Goal: Information Seeking & Learning: Learn about a topic

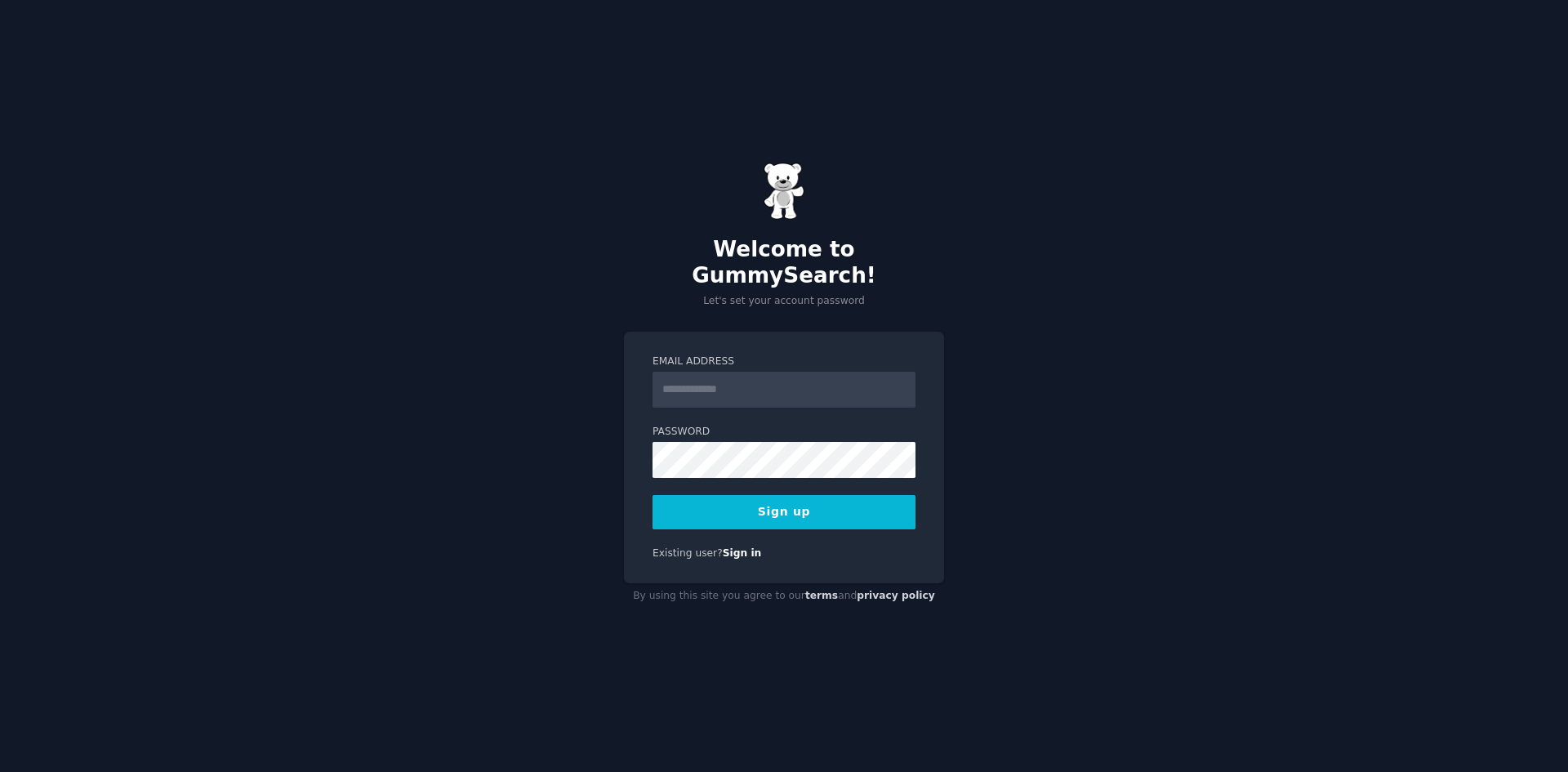
click at [733, 381] on input "Email Address" at bounding box center [784, 390] width 263 height 36
type input "**********"
click at [838, 507] on button "Sign up" at bounding box center [784, 512] width 263 height 34
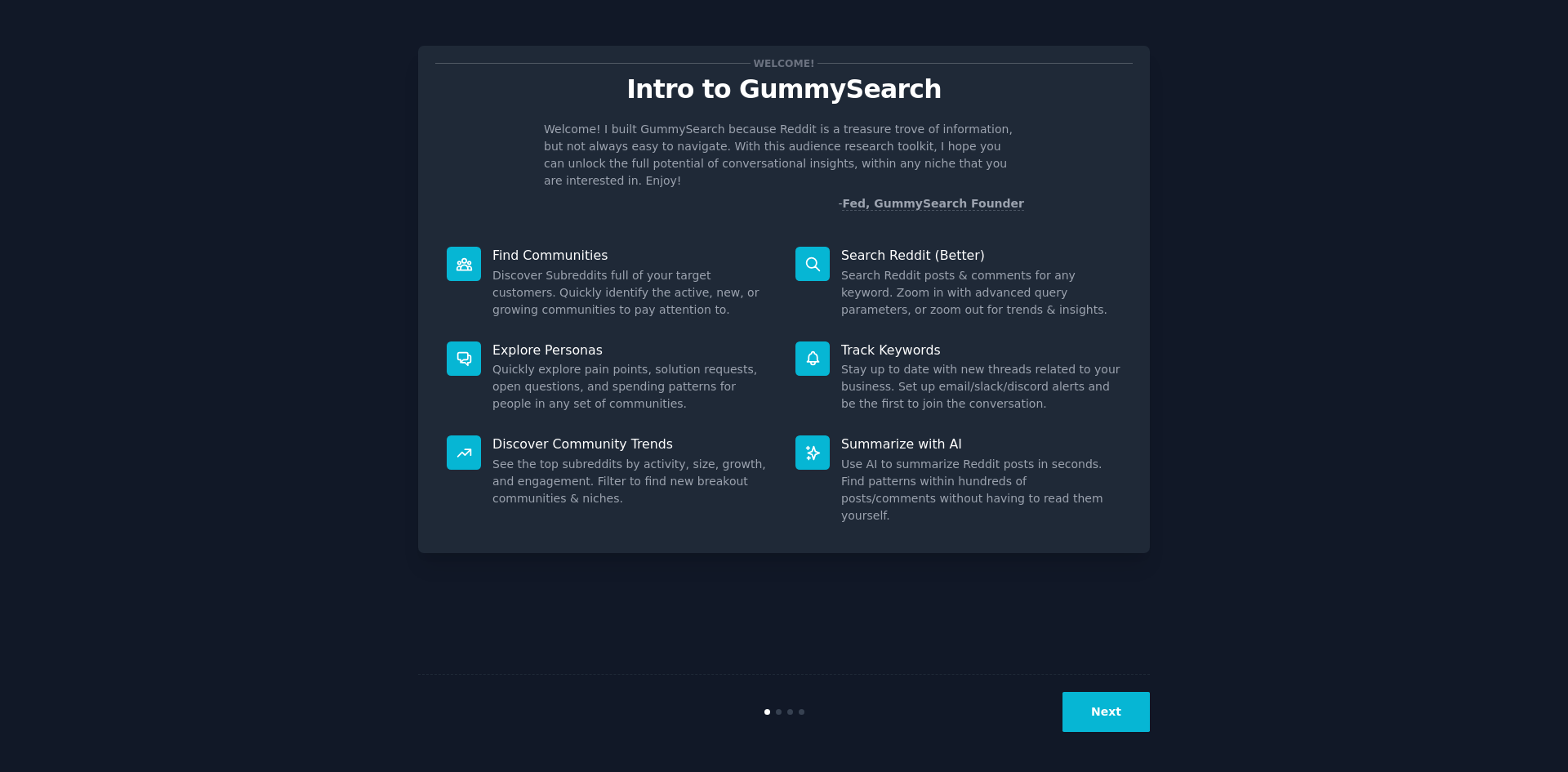
click at [1119, 694] on button "Next" at bounding box center [1107, 712] width 87 height 40
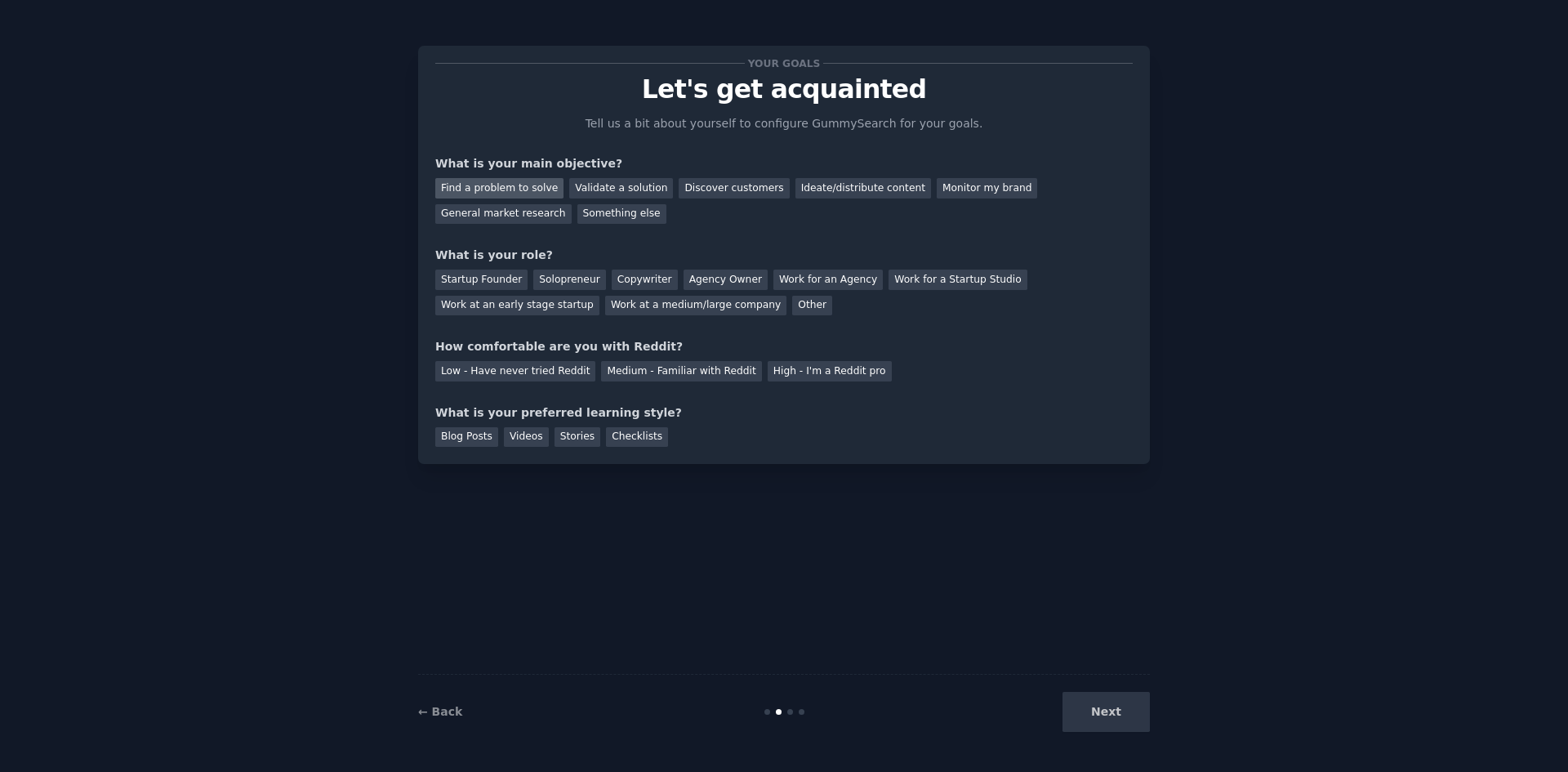
click at [545, 186] on div "Find a problem to solve" at bounding box center [499, 187] width 128 height 20
click at [581, 186] on div "Validate a solution" at bounding box center [621, 187] width 104 height 20
click at [497, 274] on div "Startup Founder" at bounding box center [481, 279] width 92 height 20
click at [667, 367] on div "Medium - Familiar with Reddit" at bounding box center [681, 371] width 160 height 20
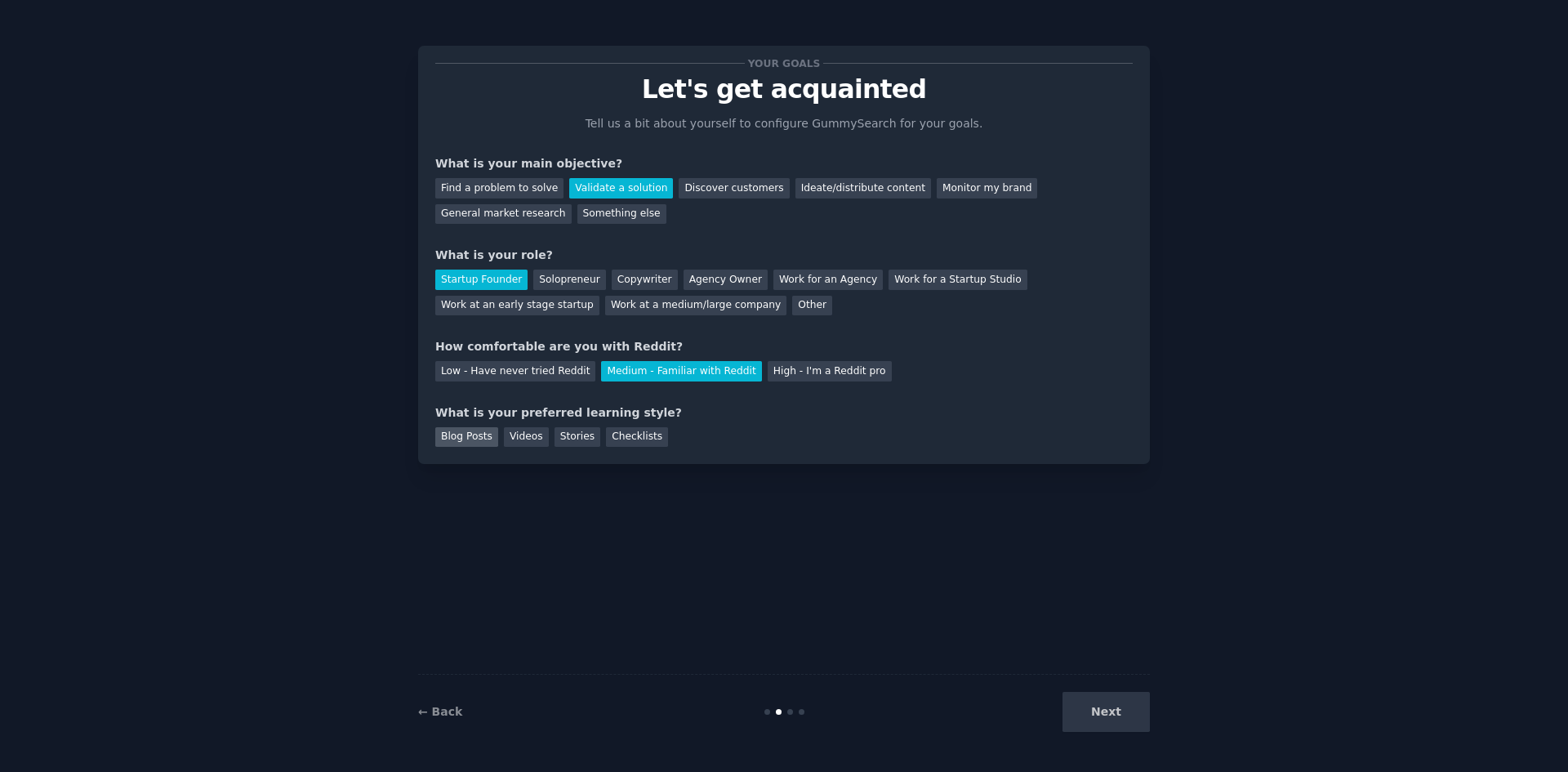
click at [459, 434] on div "Blog Posts" at bounding box center [467, 436] width 63 height 20
click at [1107, 698] on button "Next" at bounding box center [1107, 712] width 87 height 40
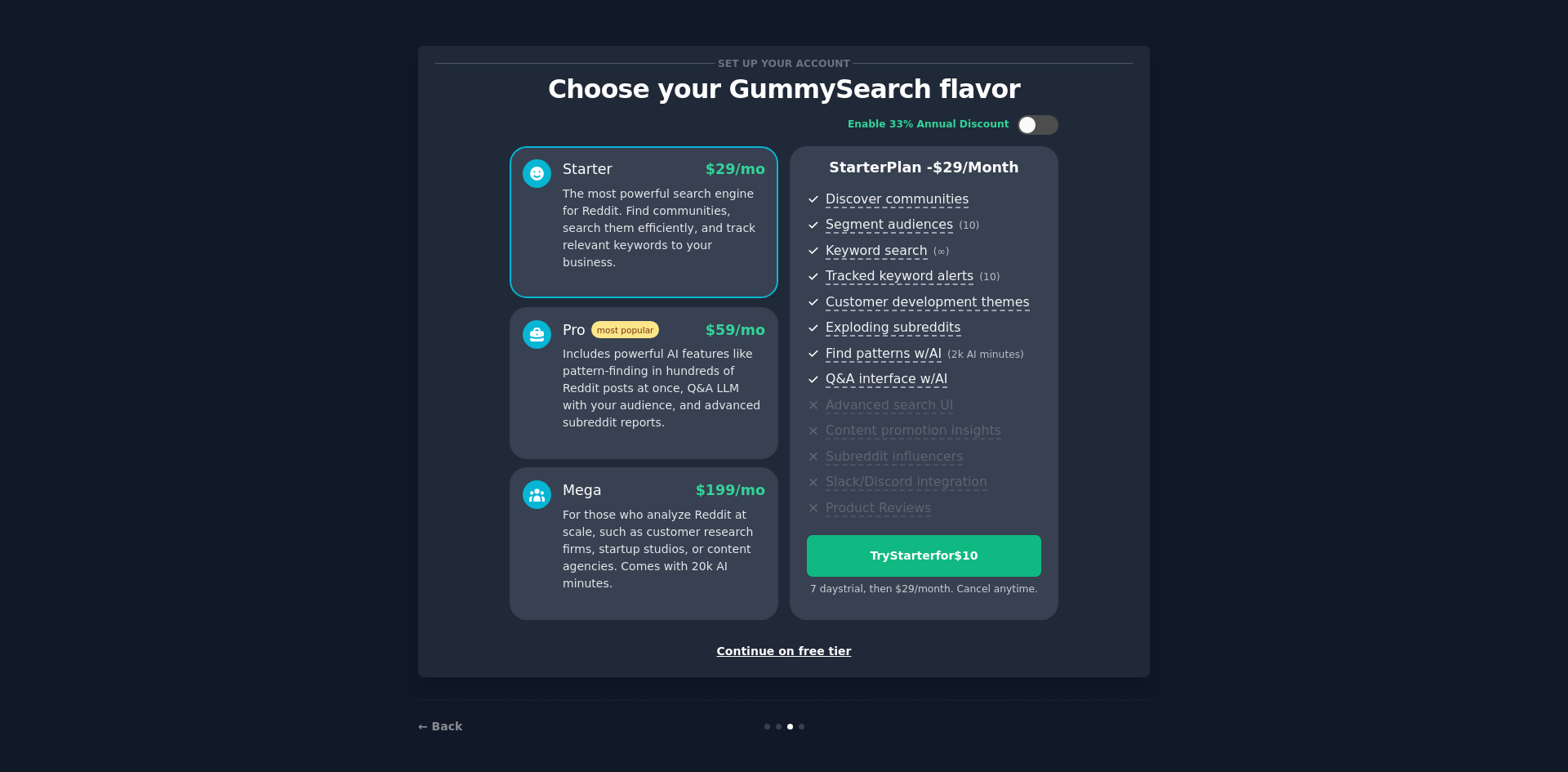
click at [809, 648] on div "Continue on free tier" at bounding box center [784, 651] width 698 height 17
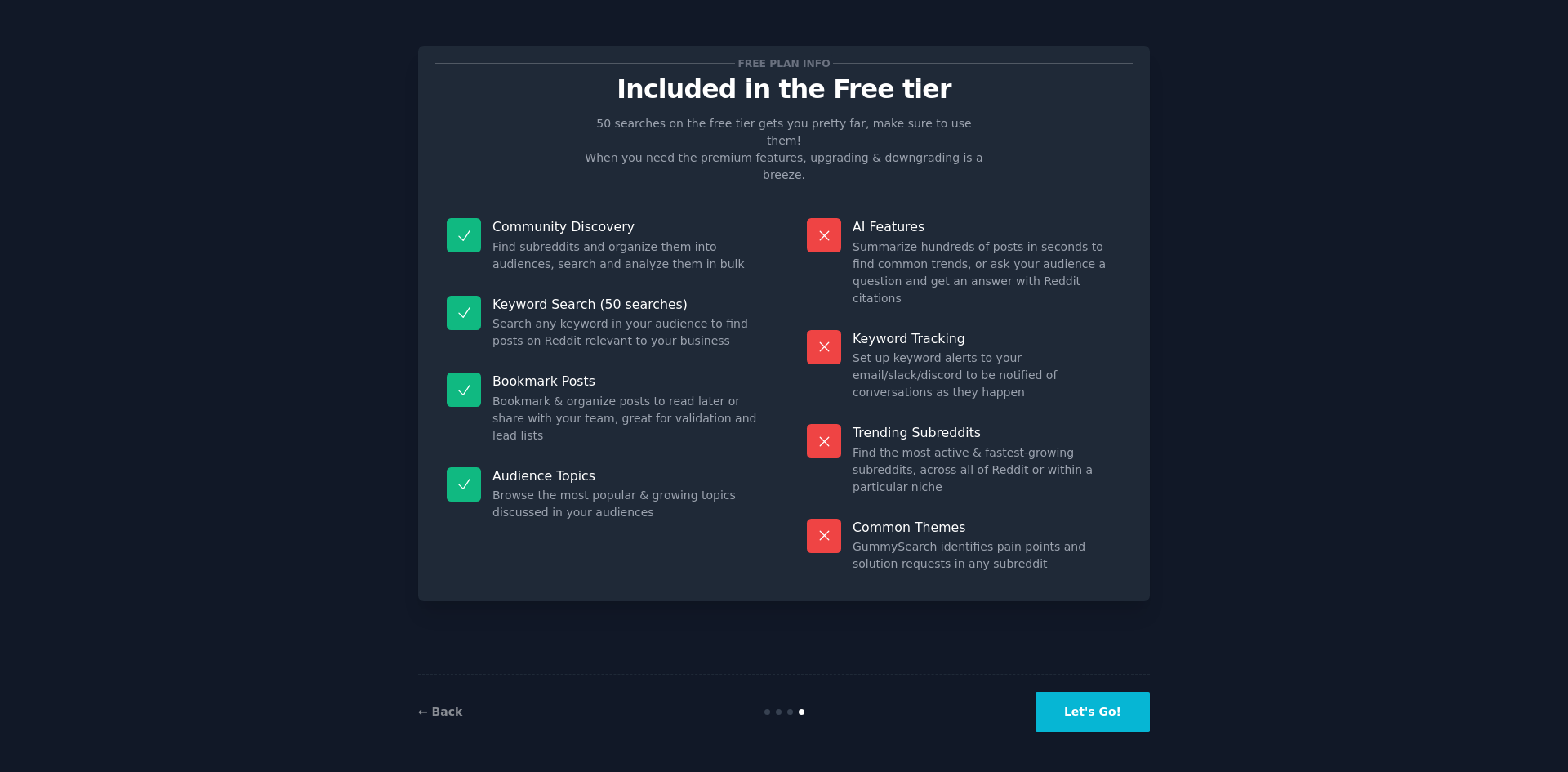
click at [1121, 696] on button "Let's Go!" at bounding box center [1093, 712] width 114 height 40
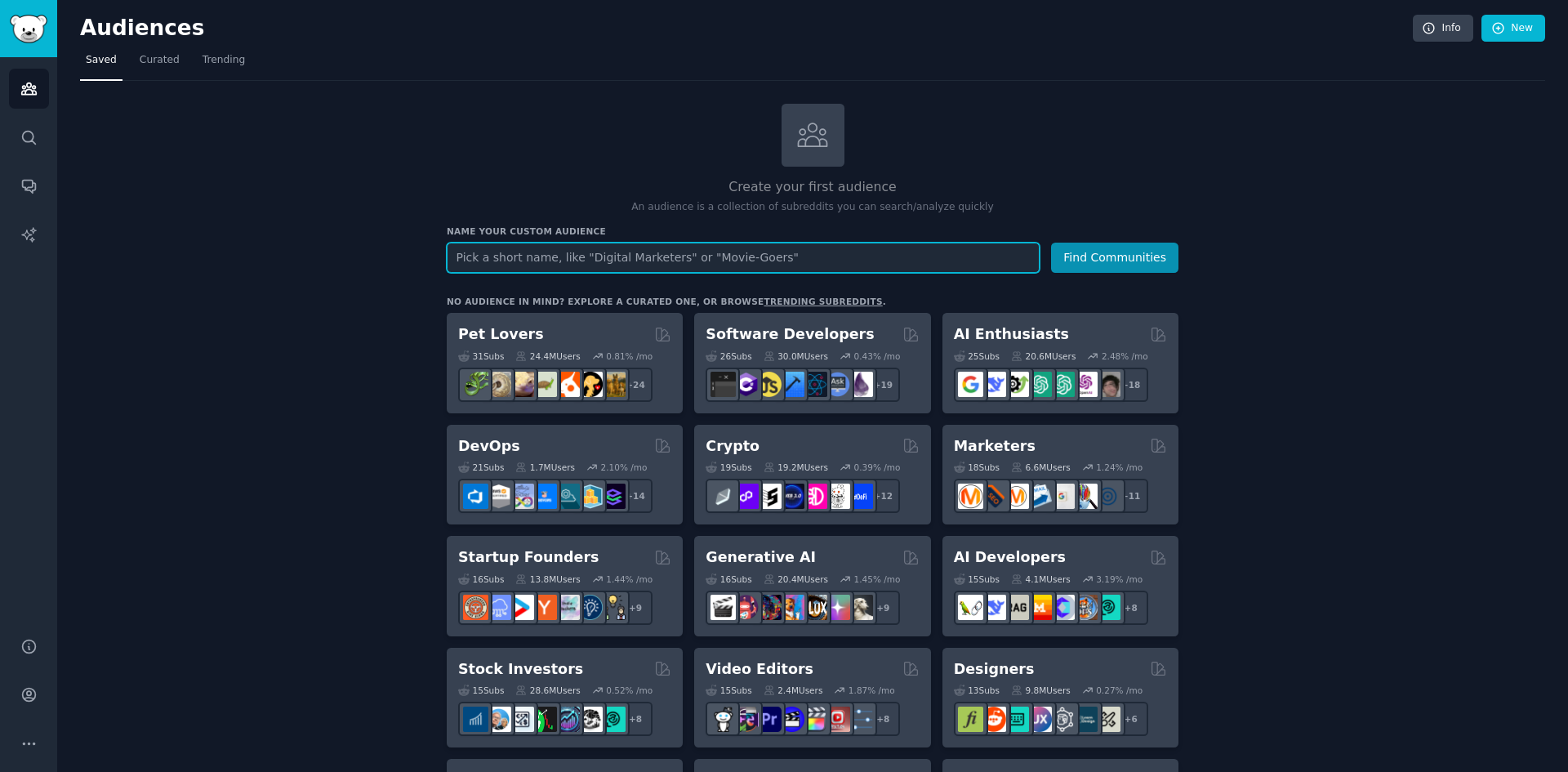
click at [513, 246] on input "text" at bounding box center [744, 258] width 593 height 30
type input "saas"
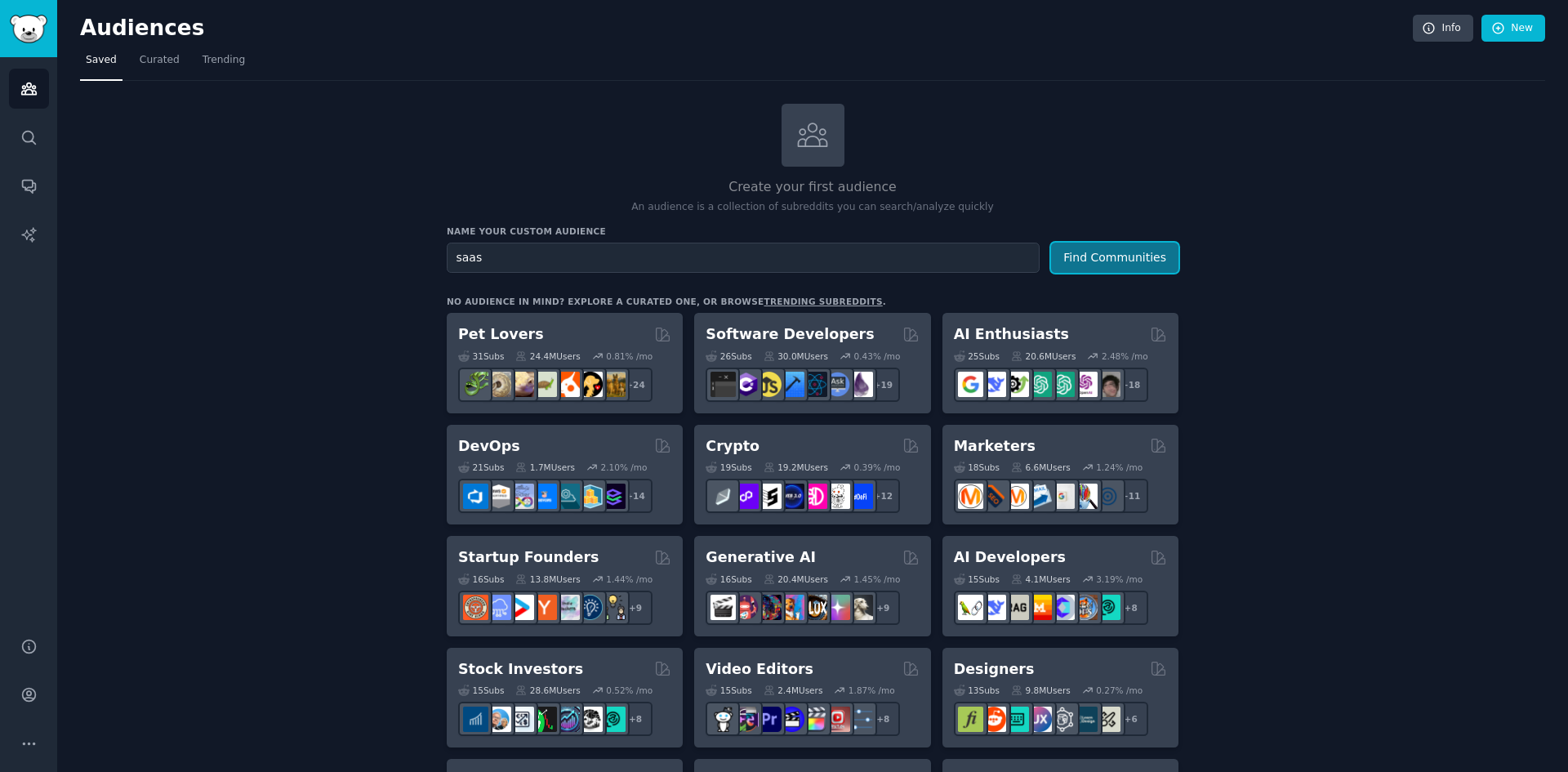
click at [1090, 264] on button "Find Communities" at bounding box center [1115, 258] width 127 height 30
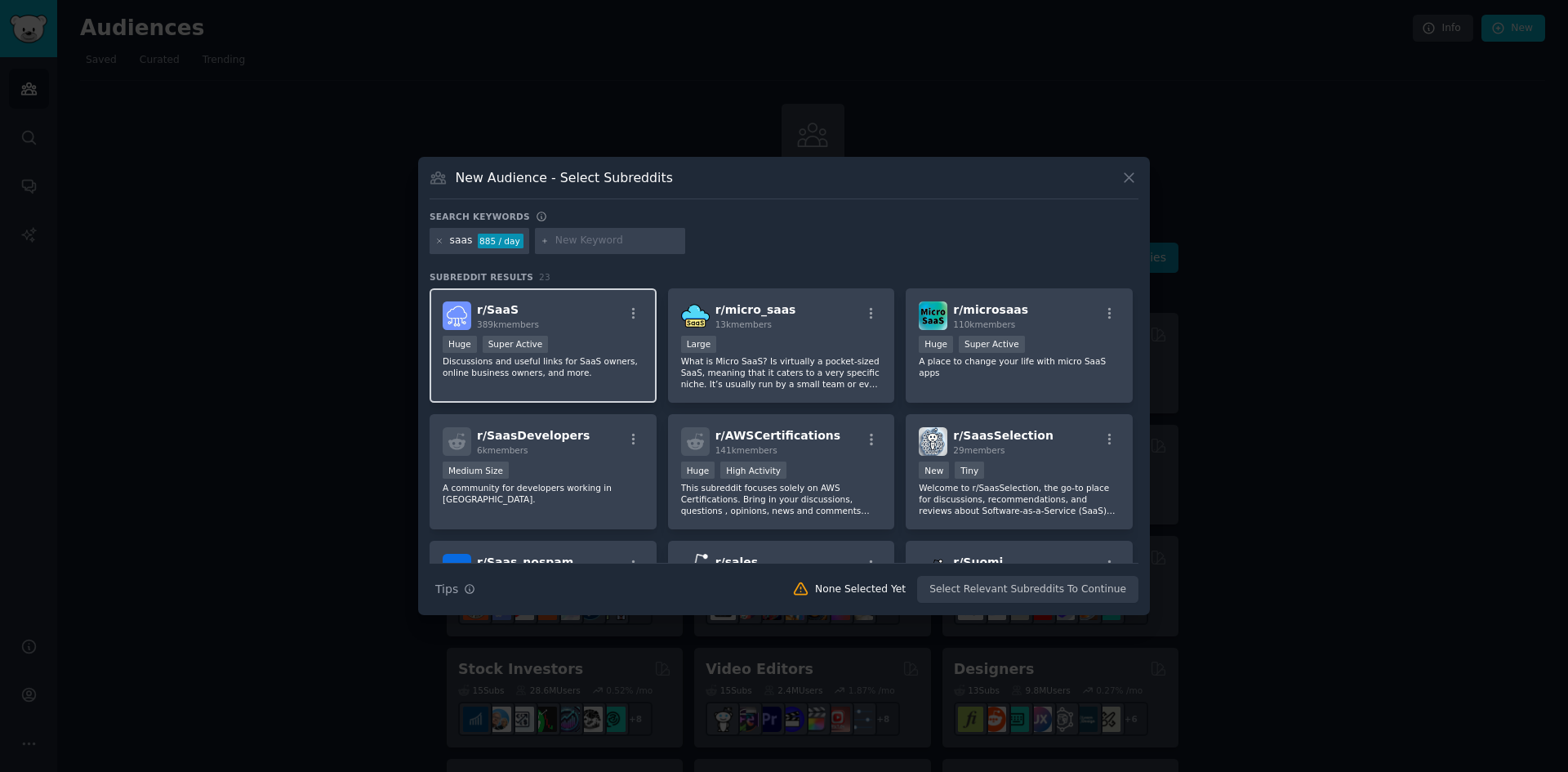
click at [567, 334] on div "r/ SaaS 389k members >= 95th percentile for submissions / day Huge Super Active…" at bounding box center [543, 345] width 227 height 115
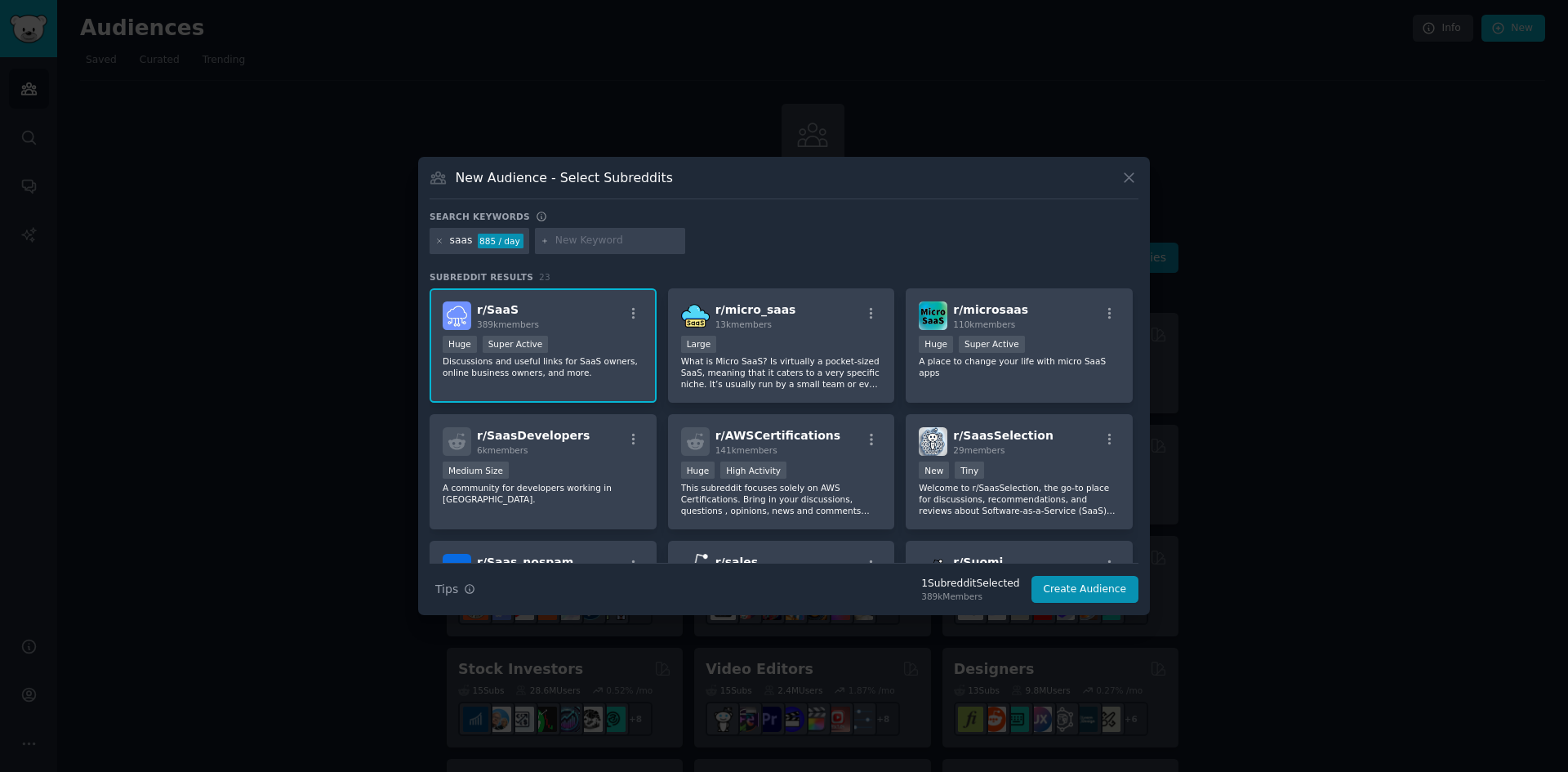
click at [619, 238] on input "text" at bounding box center [617, 241] width 125 height 14
type input "human resources"
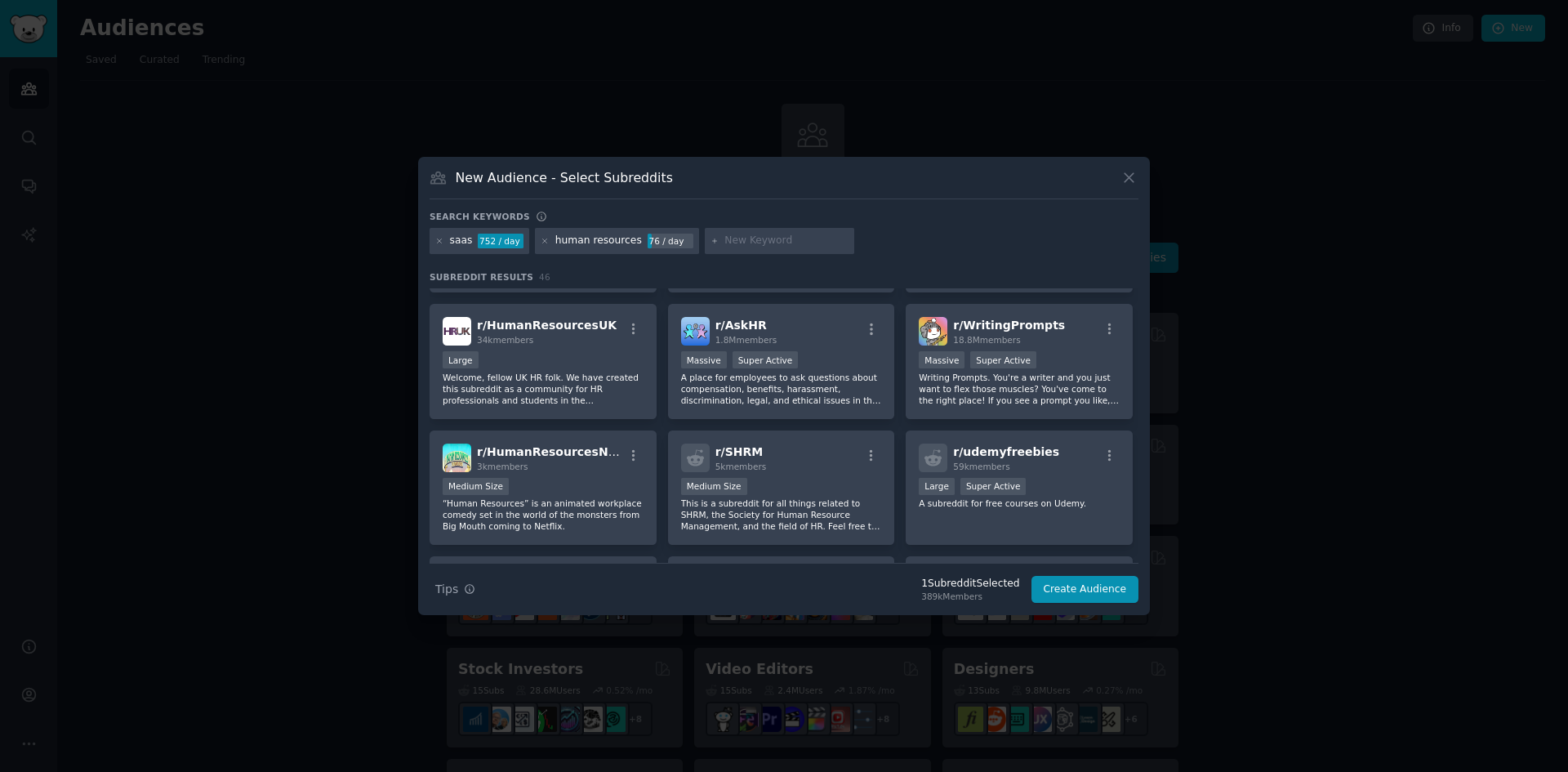
scroll to position [872, 0]
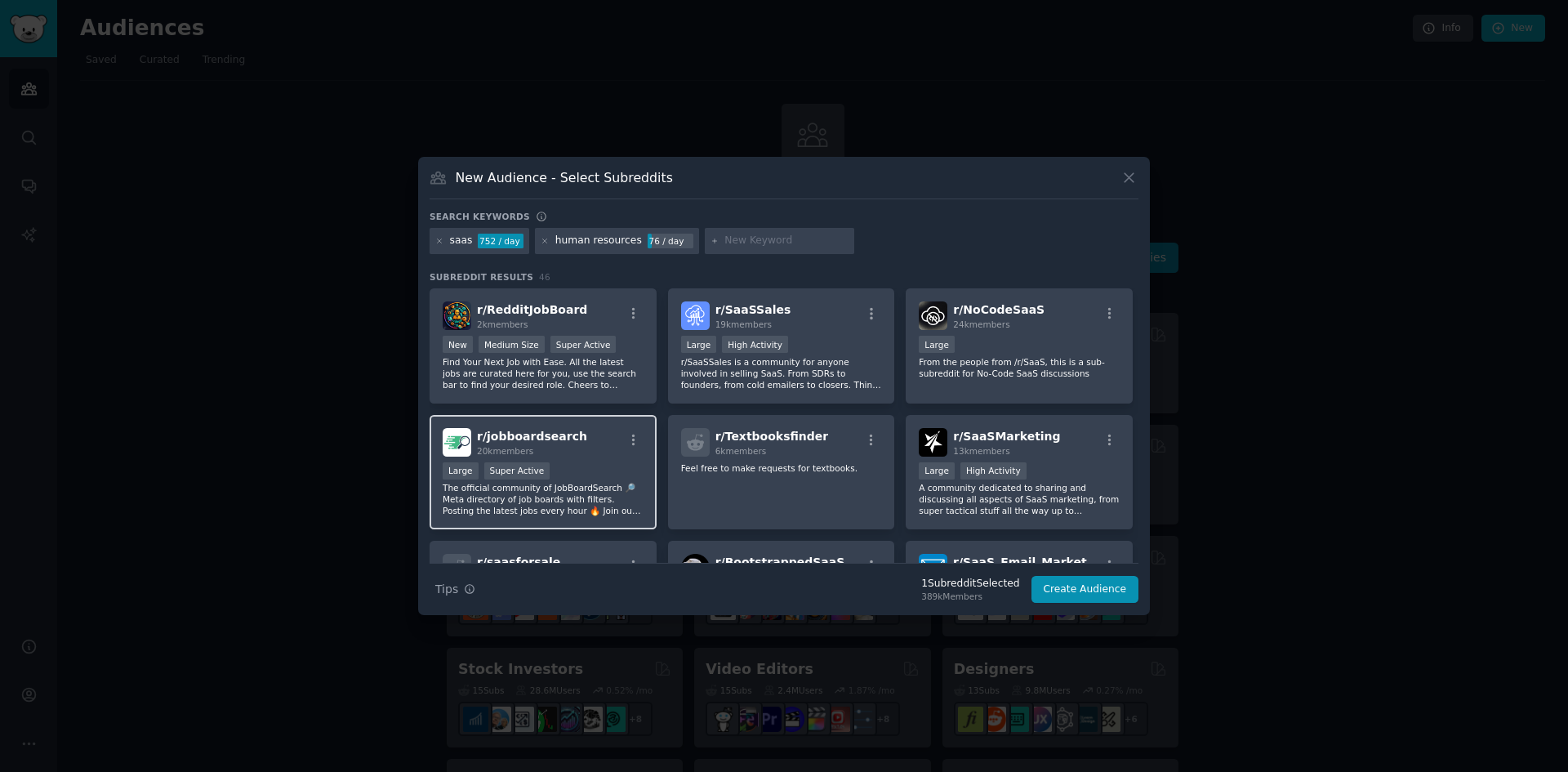
click at [575, 451] on div "r/ jobboardsearch 20k members" at bounding box center [543, 442] width 201 height 29
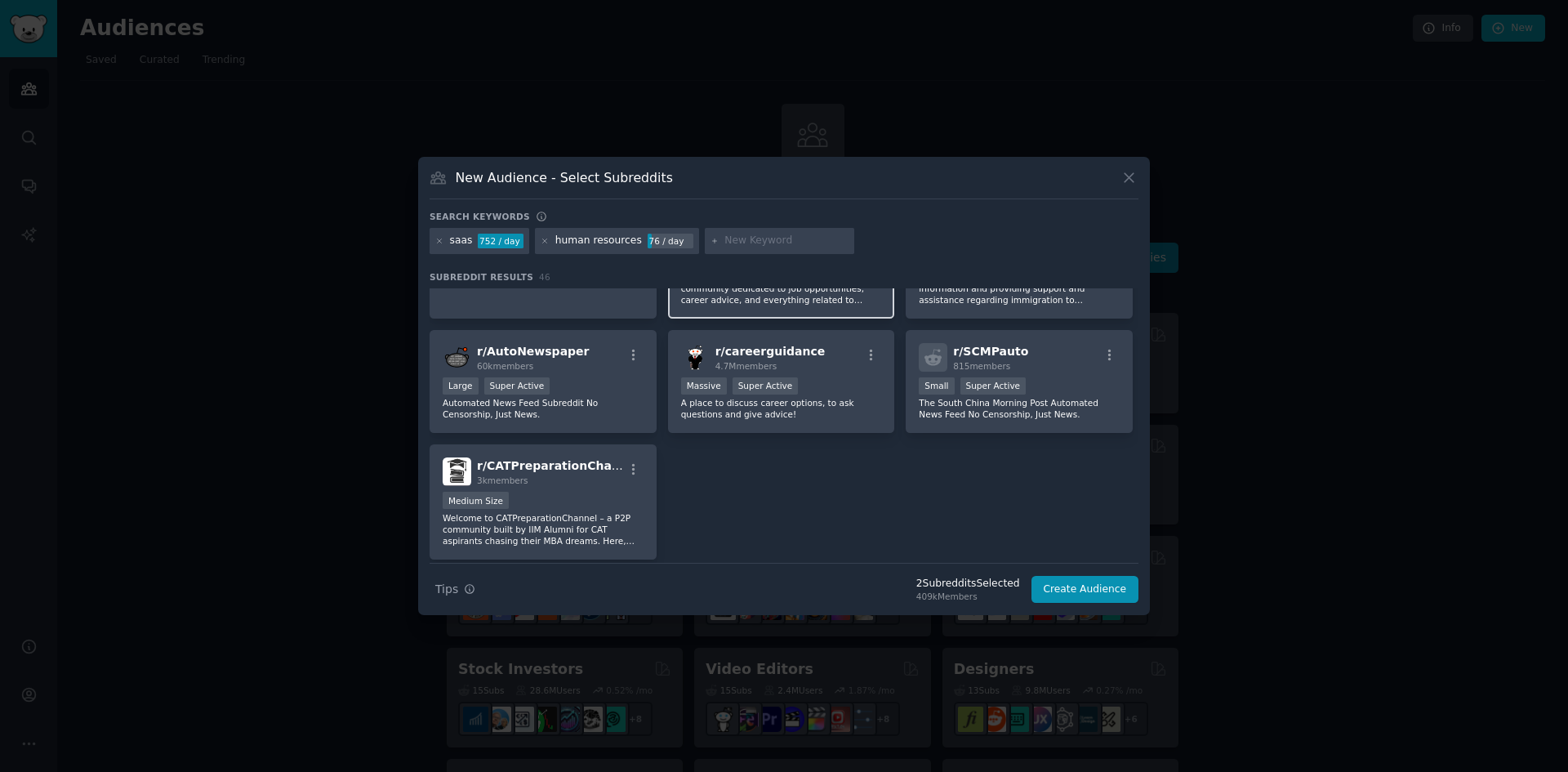
scroll to position [1742, 0]
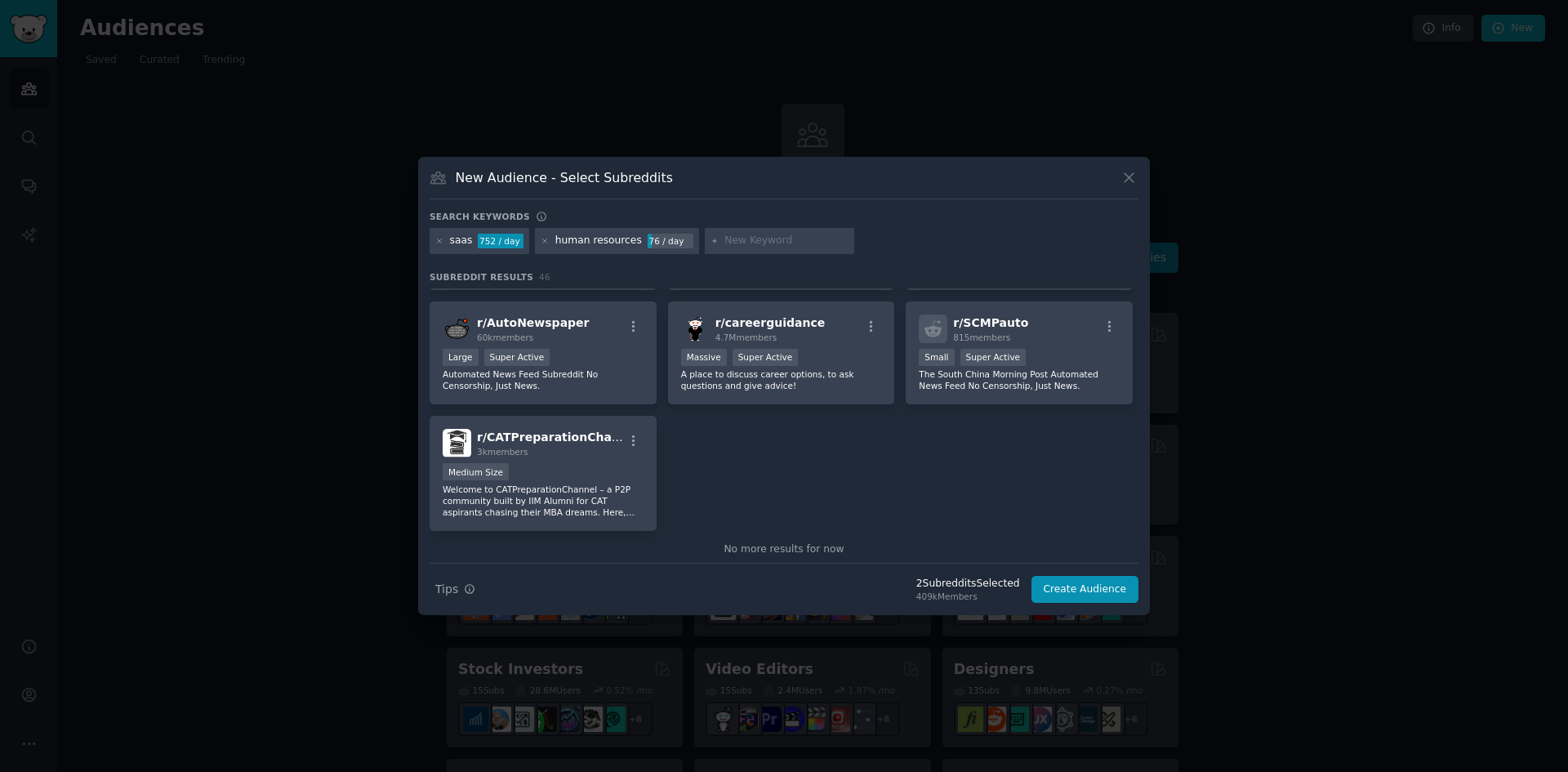
click at [598, 244] on div "human resources" at bounding box center [598, 241] width 87 height 14
click at [543, 241] on icon at bounding box center [545, 241] width 9 height 9
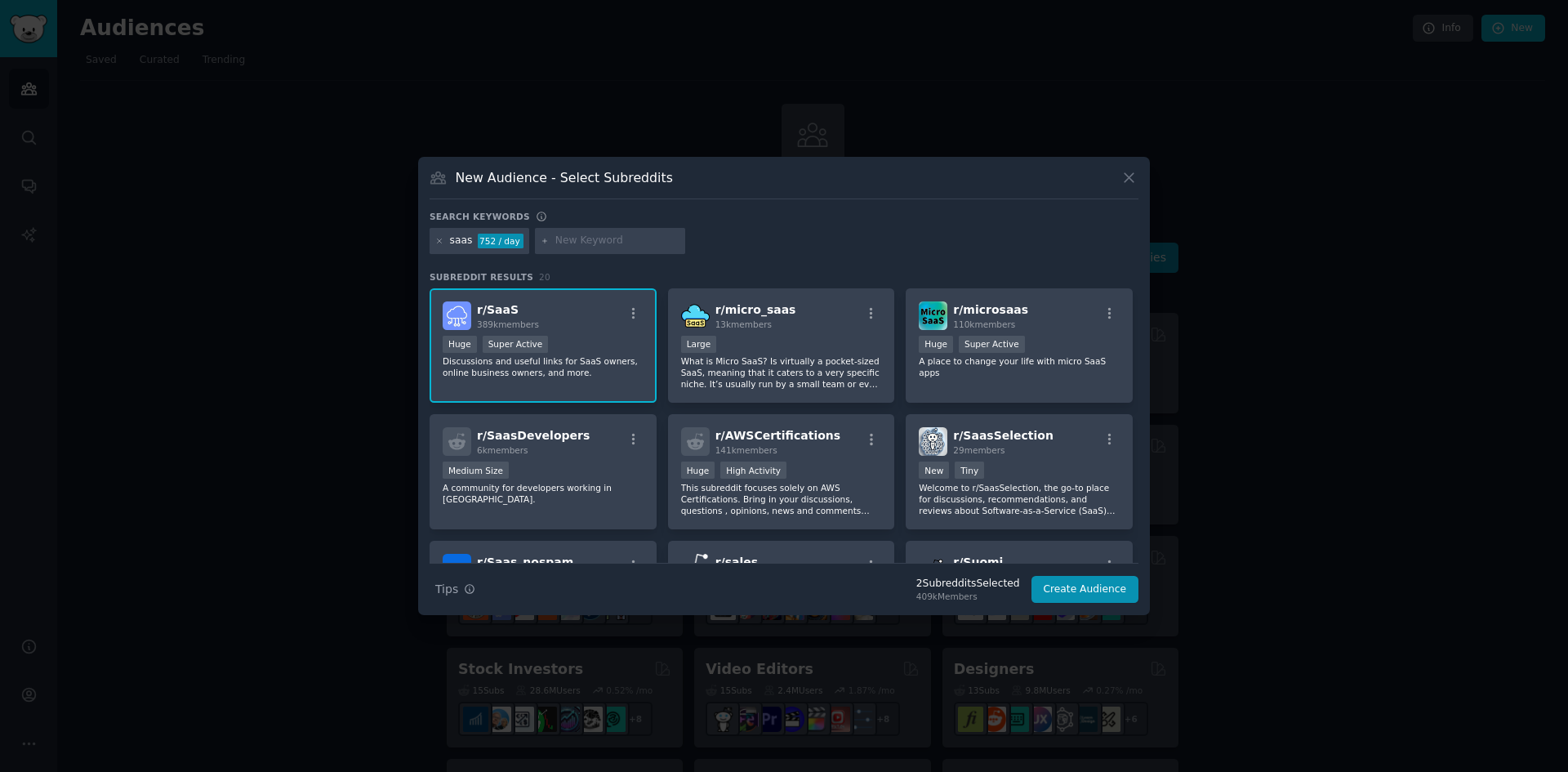
click at [573, 238] on input "text" at bounding box center [617, 241] width 125 height 14
click at [581, 246] on input "text" at bounding box center [617, 241] width 125 height 14
paste input "hrm system"
type input "hrm system"
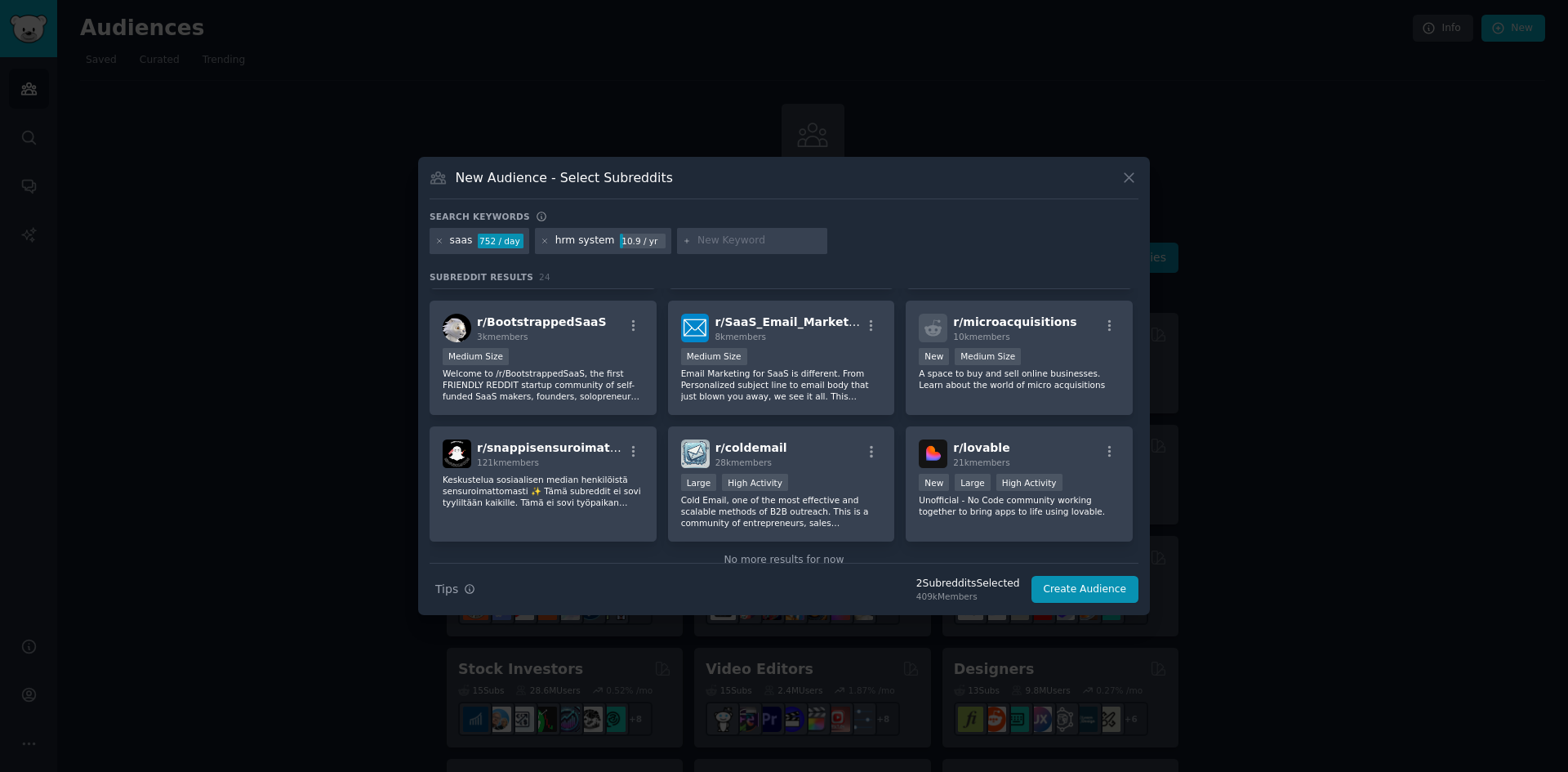
scroll to position [781, 0]
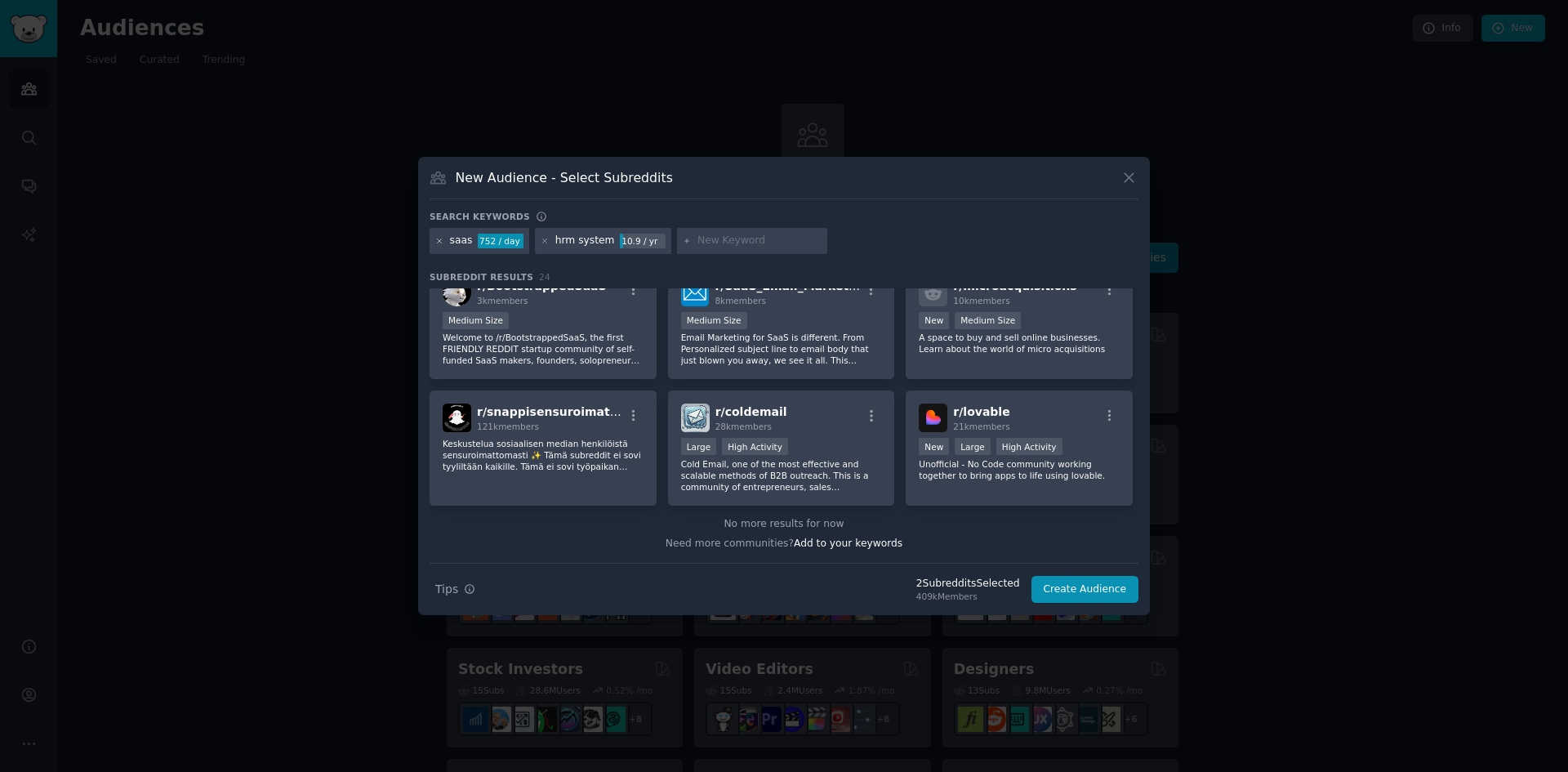
click at [439, 241] on icon at bounding box center [439, 241] width 4 height 4
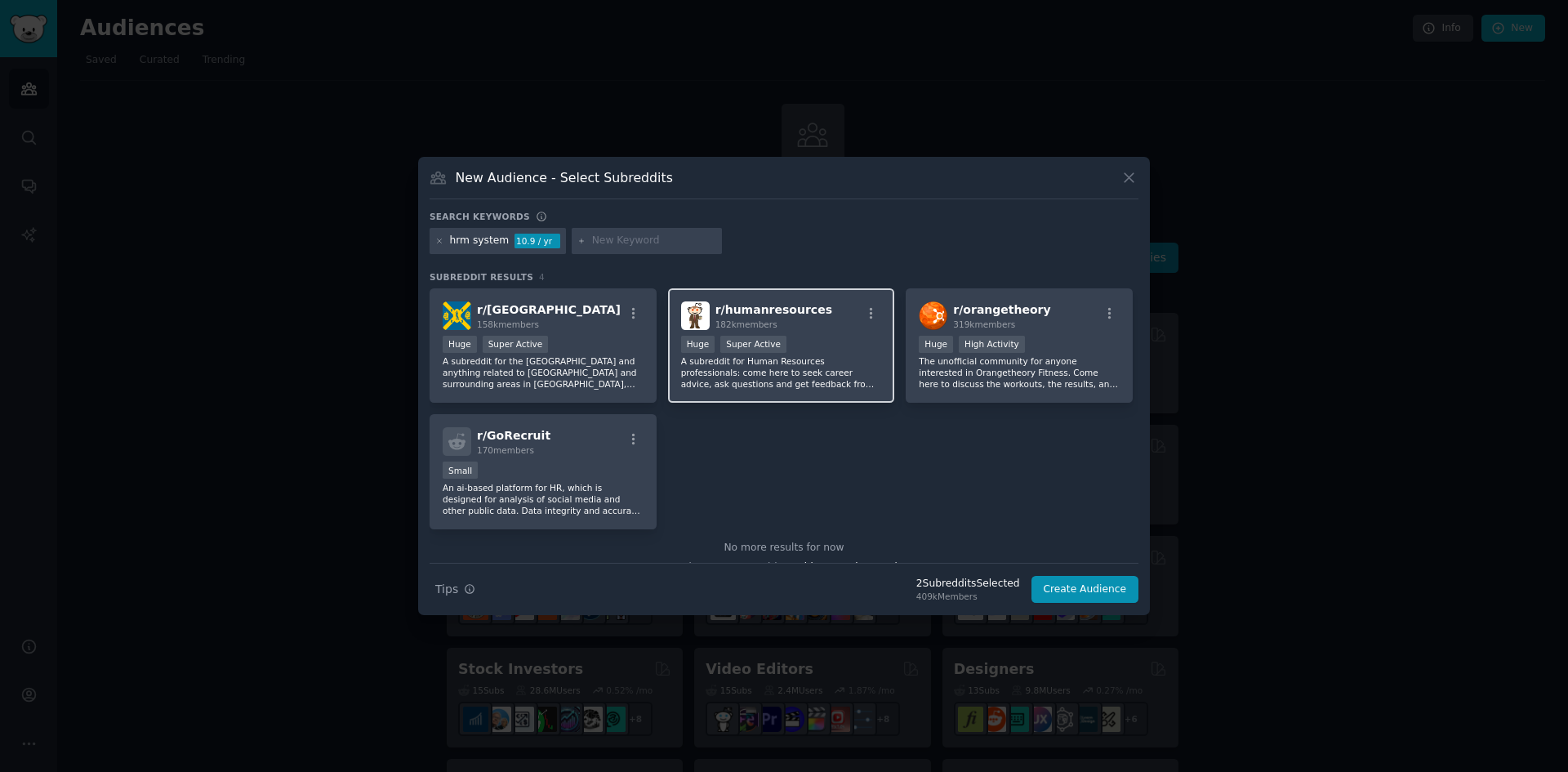
click at [832, 308] on div "r/ humanresources 182k members" at bounding box center [781, 316] width 201 height 29
click at [609, 238] on input "text" at bounding box center [654, 241] width 125 height 14
type input "saas"
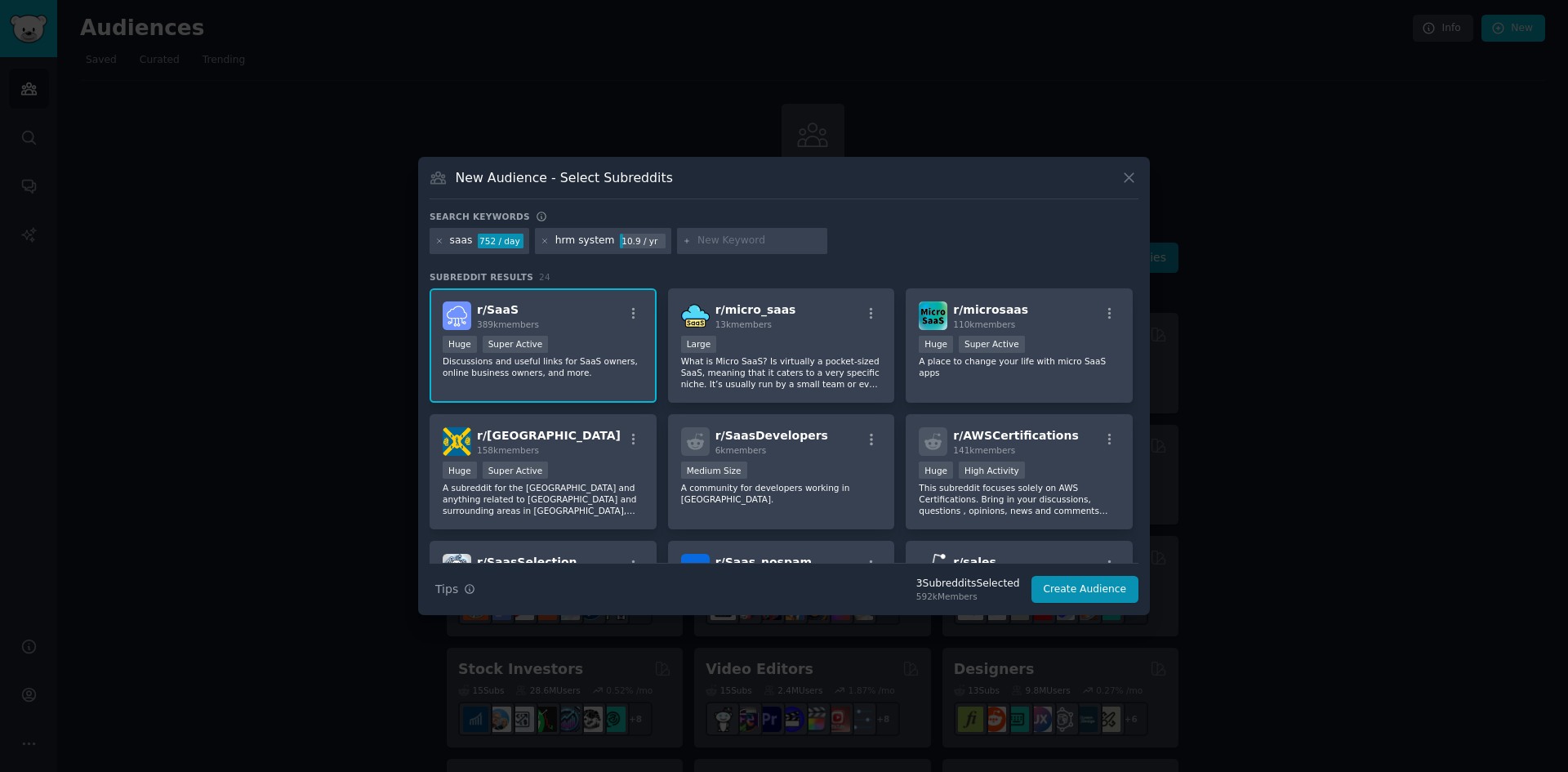
click at [615, 315] on div "r/ SaaS 389k members" at bounding box center [543, 316] width 201 height 29
click at [1094, 587] on button "Create Audience" at bounding box center [1085, 589] width 107 height 28
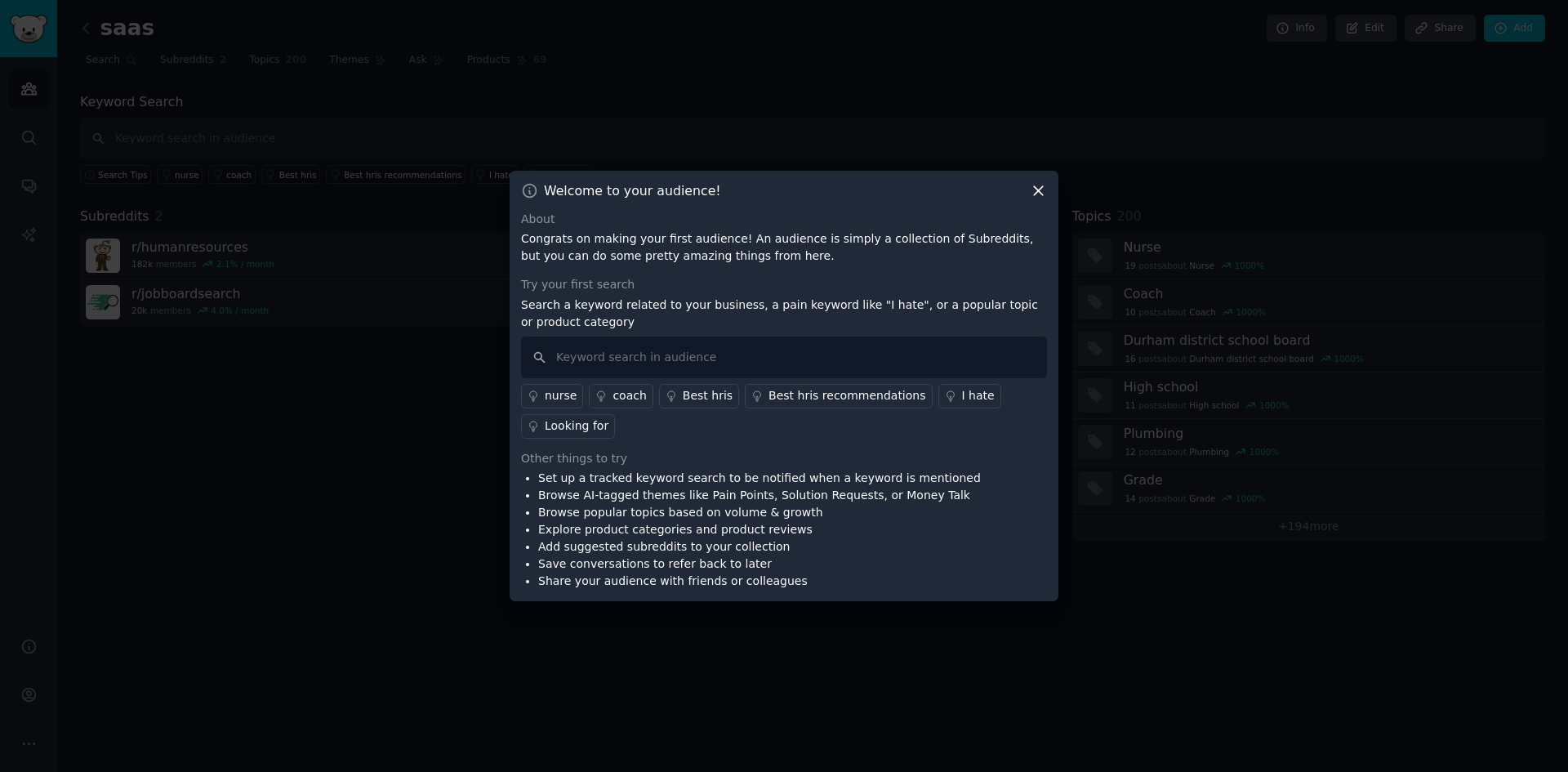
click at [1035, 188] on icon at bounding box center [1038, 191] width 17 height 17
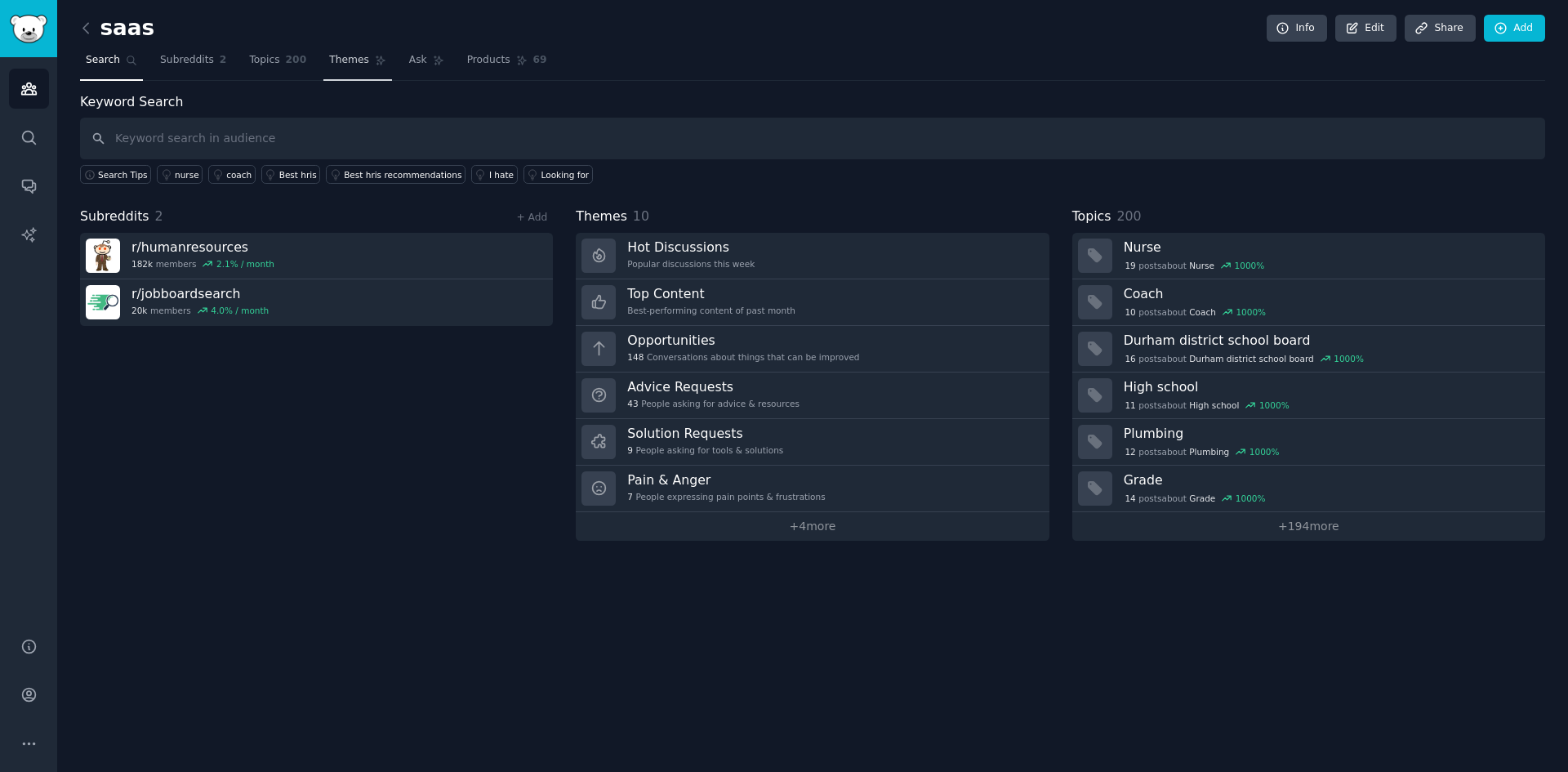
click at [329, 56] on span "Themes" at bounding box center [349, 60] width 40 height 14
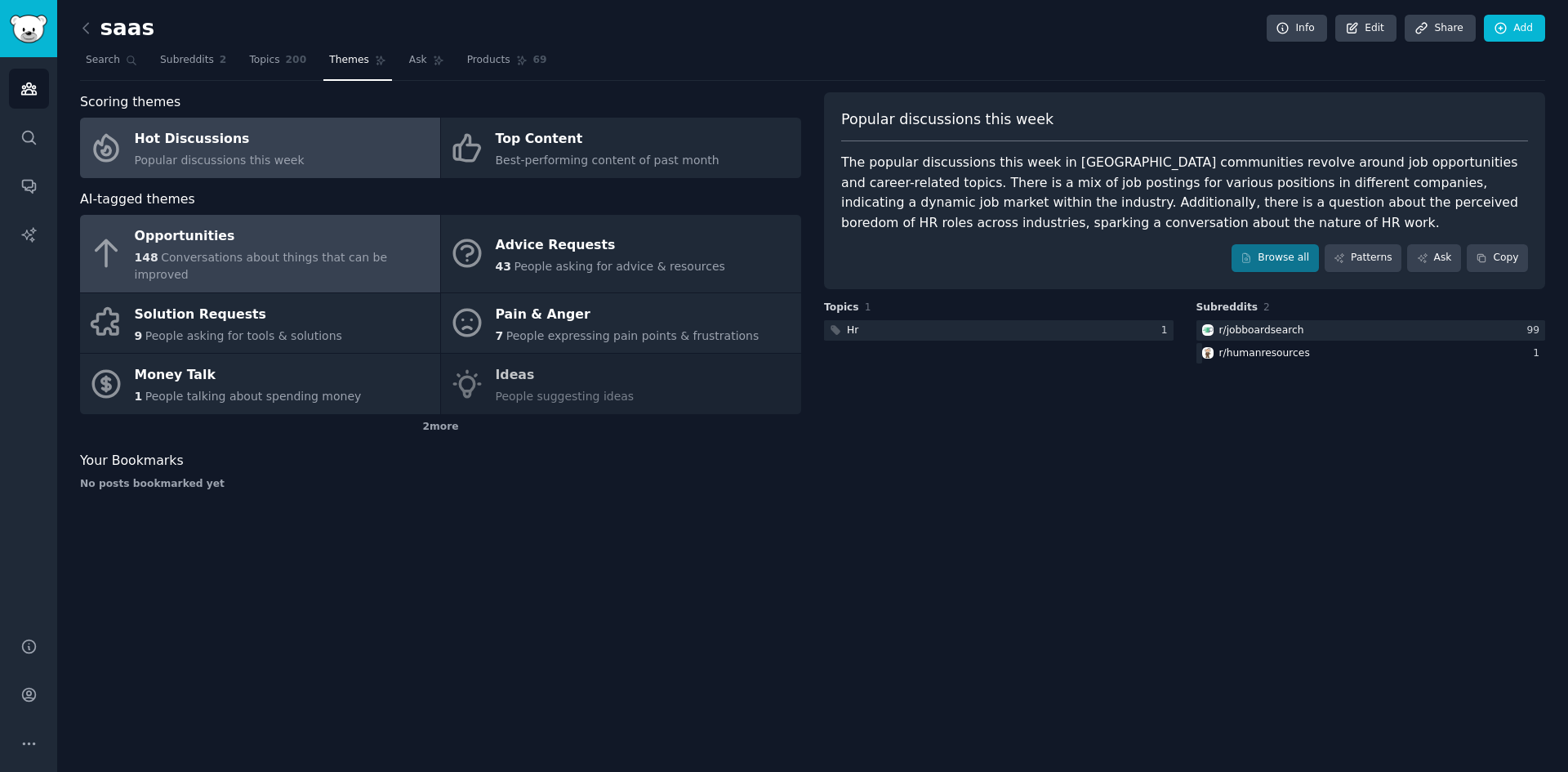
click at [314, 239] on div "Opportunities" at bounding box center [283, 236] width 298 height 26
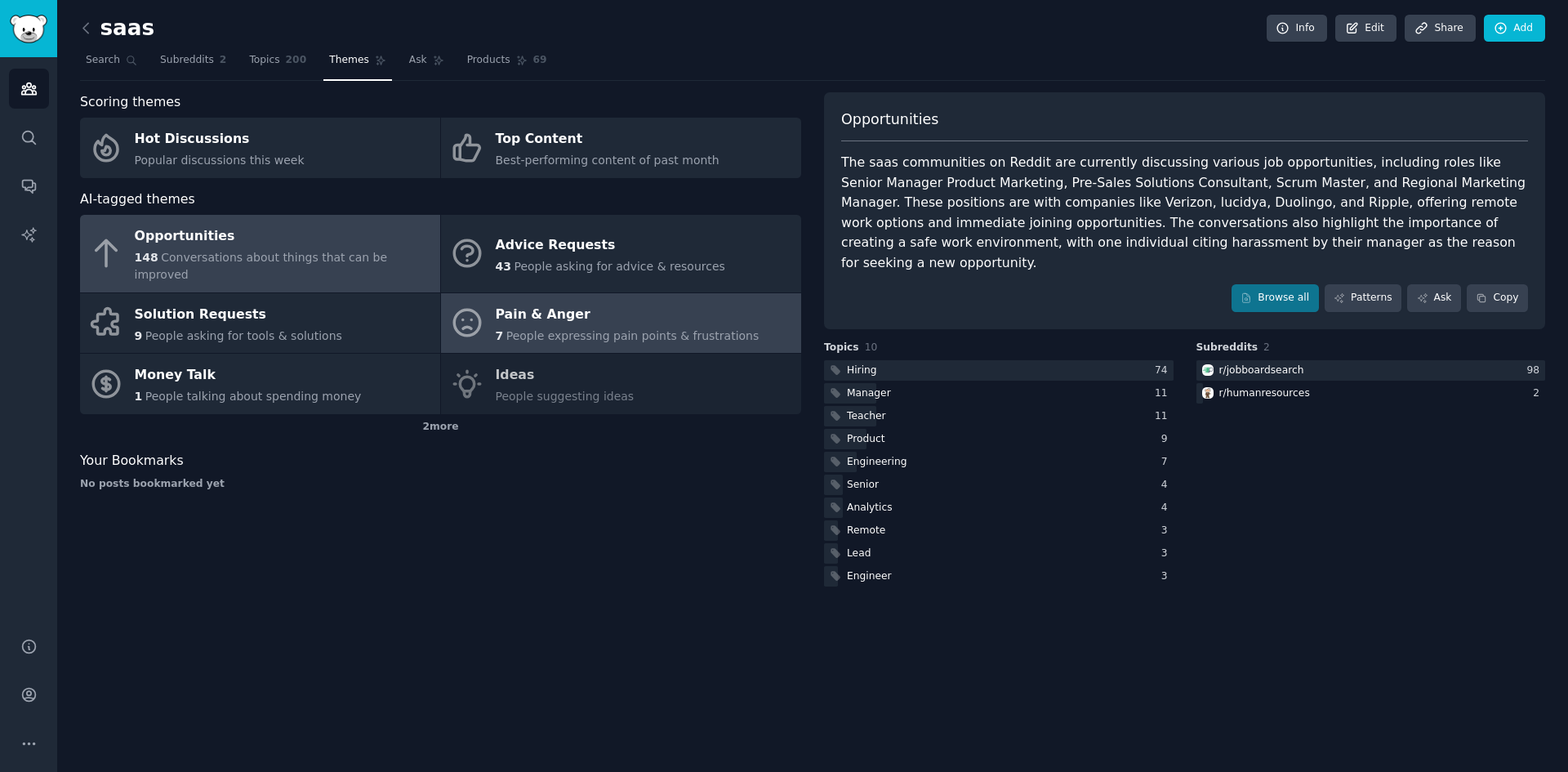
click at [740, 293] on link "Pain & Anger 7 People expressing pain points & frustrations" at bounding box center [621, 323] width 360 height 61
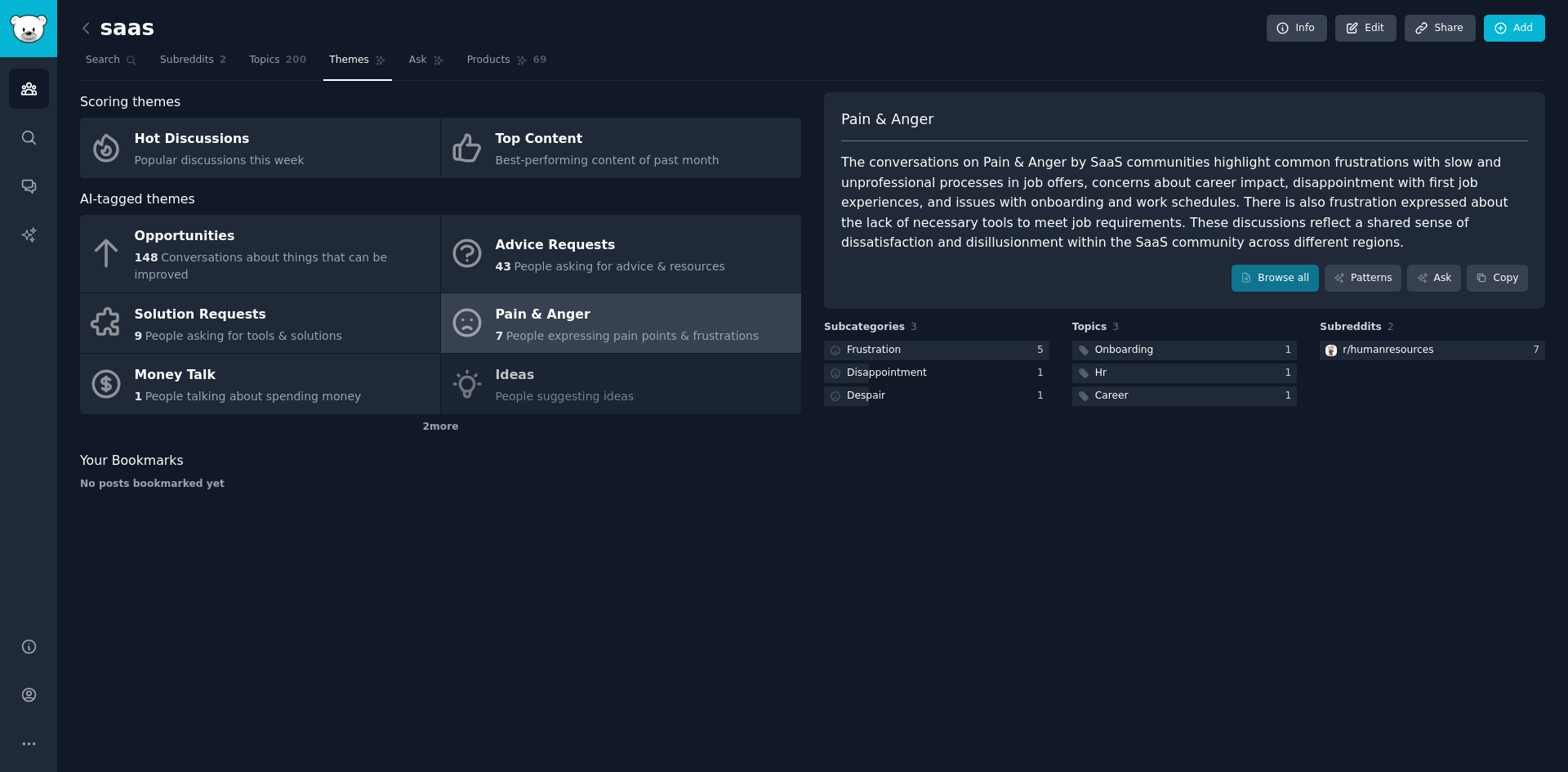
click at [603, 357] on div "Opportunities 148 Conversations about things that can be improved Advice Reques…" at bounding box center [440, 315] width 722 height 200
click at [1290, 285] on link "Browse all" at bounding box center [1275, 278] width 87 height 28
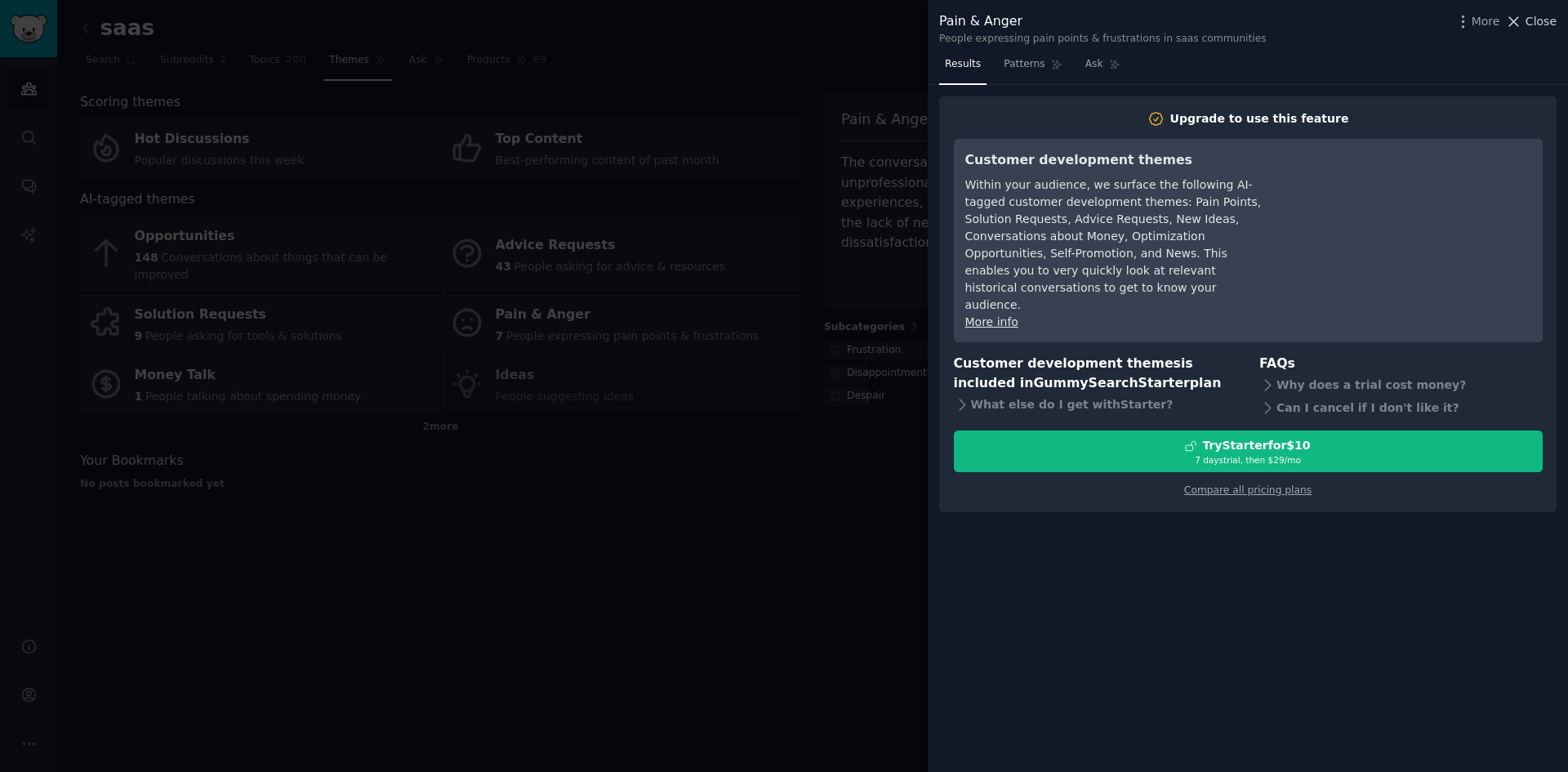
click at [1547, 13] on span "Close" at bounding box center [1541, 22] width 31 height 17
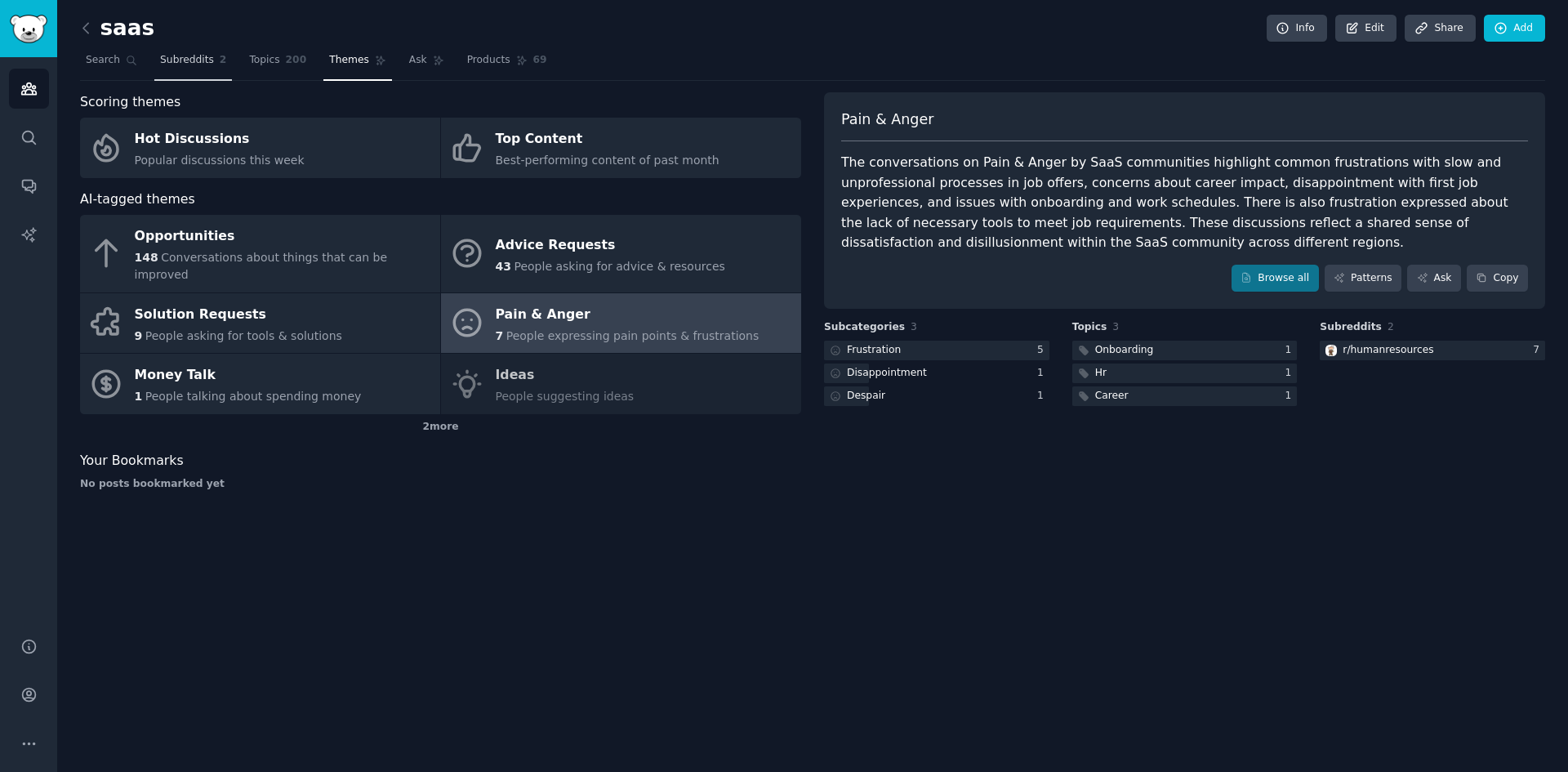
click at [176, 63] on span "Subreddits" at bounding box center [186, 60] width 54 height 14
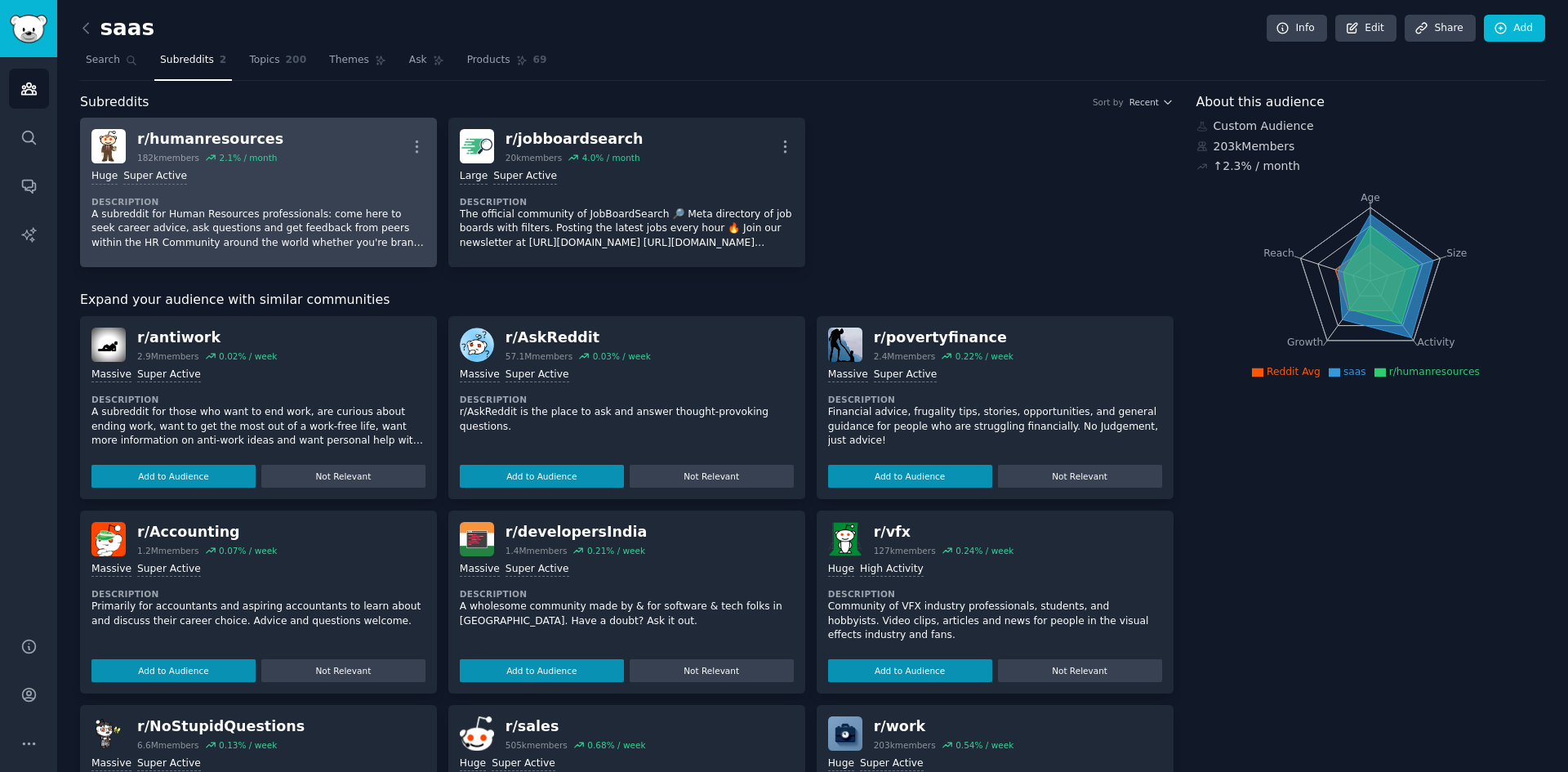
click at [353, 138] on div "r/ humanresources 182k members 2.1 % / month More" at bounding box center [258, 146] width 334 height 34
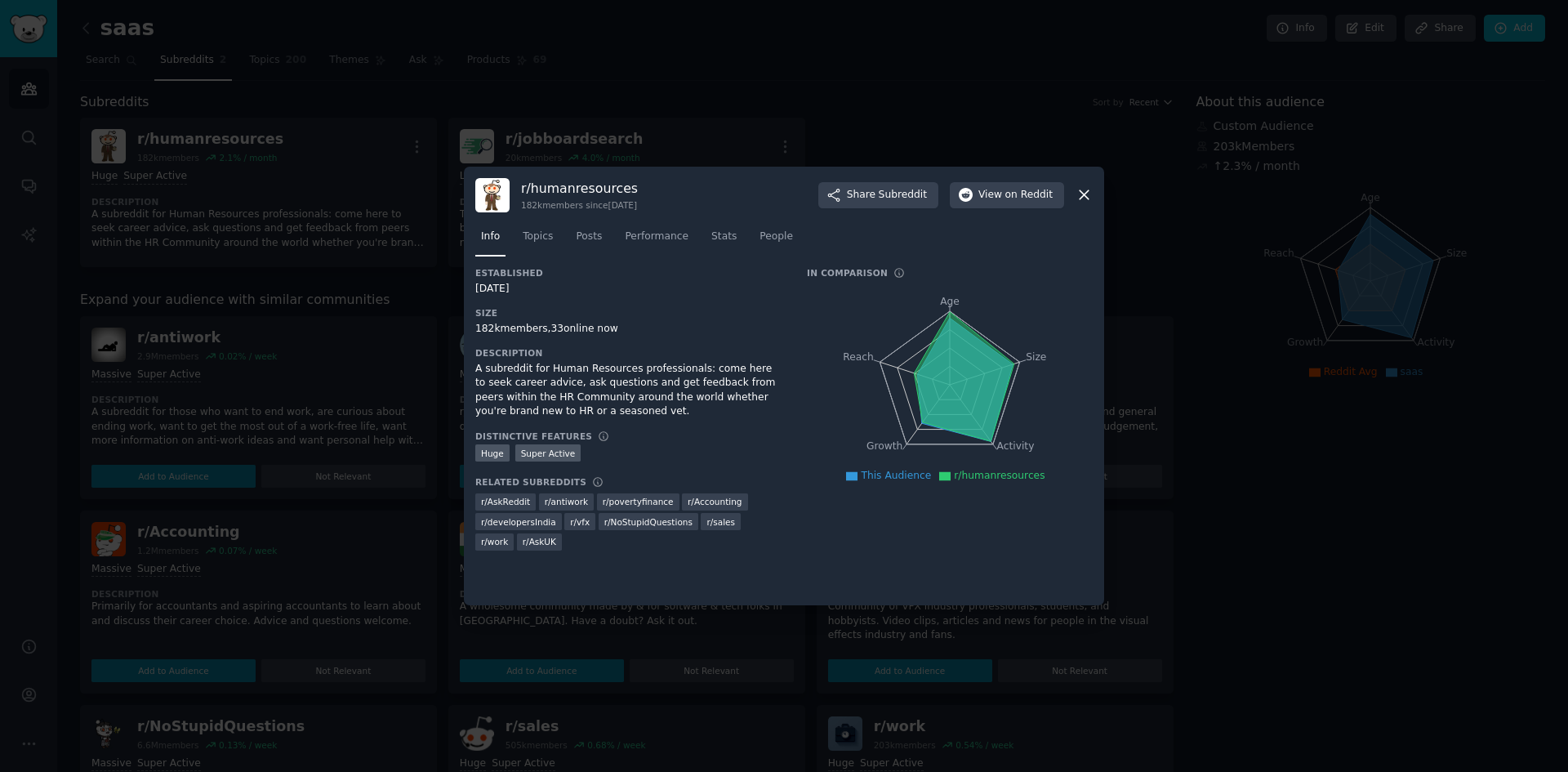
click at [877, 68] on div at bounding box center [784, 386] width 1568 height 772
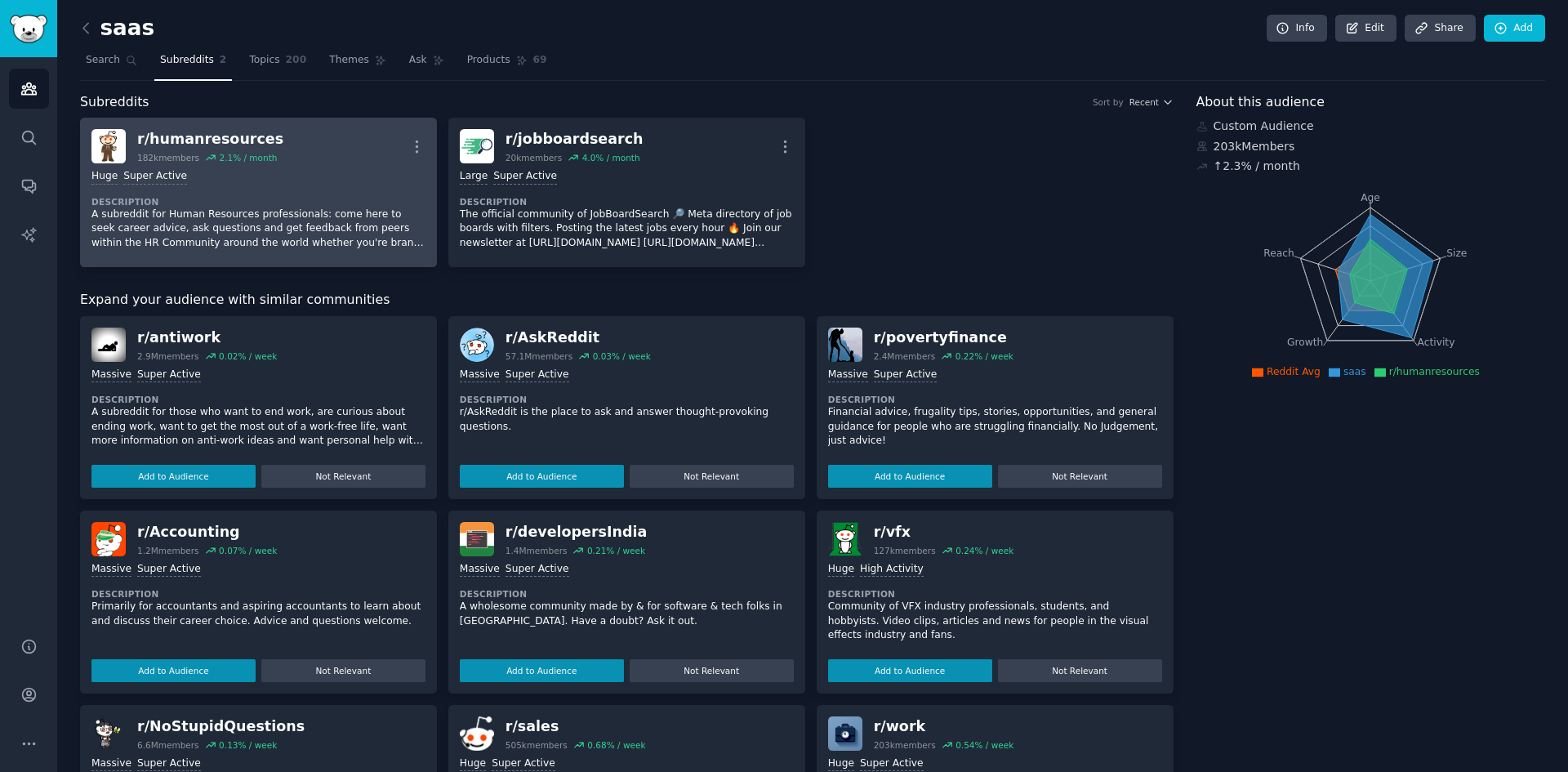
click at [394, 151] on div "r/ humanresources 182k members 2.1 % / month More" at bounding box center [258, 146] width 334 height 34
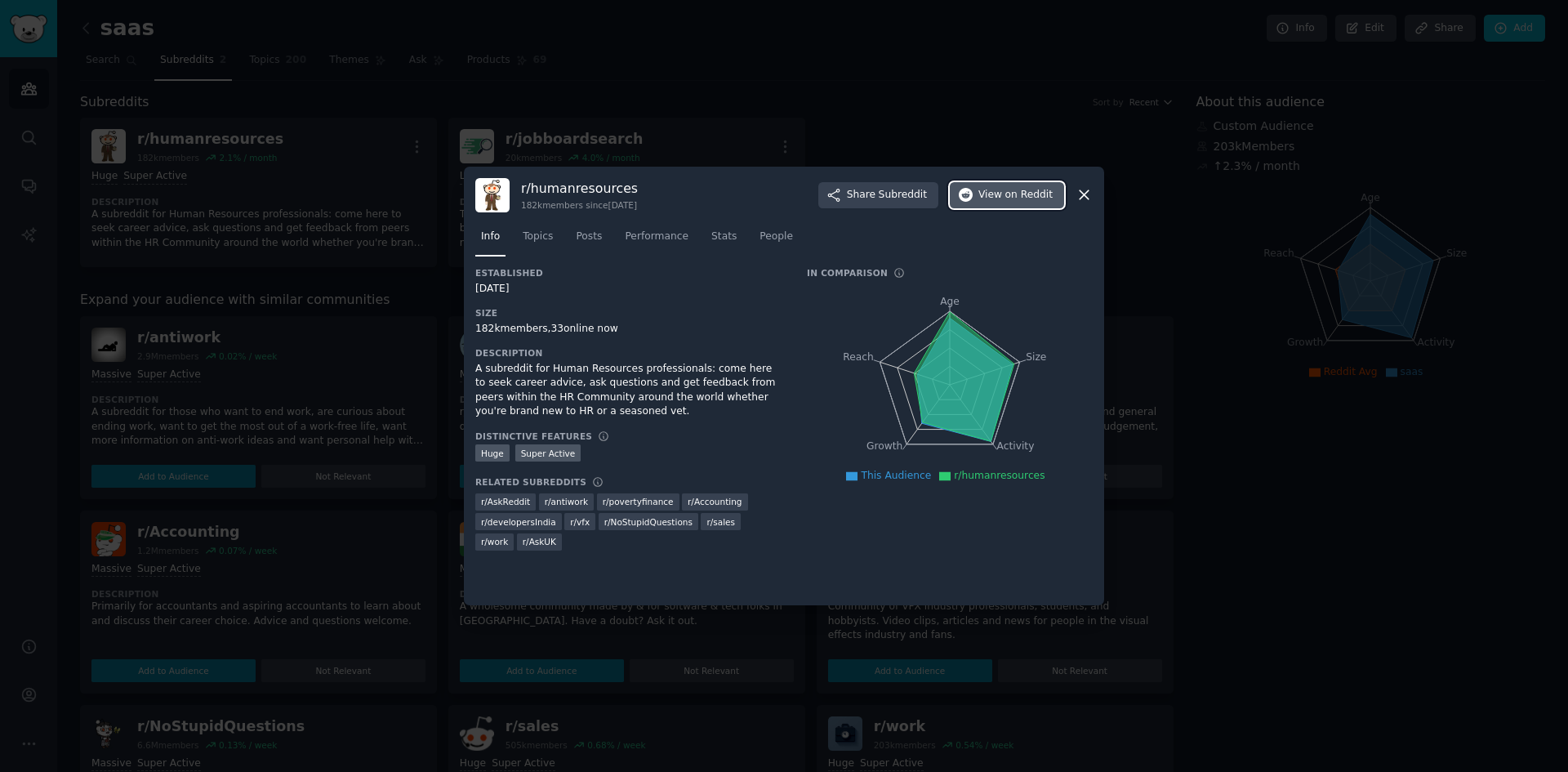
click at [1013, 197] on span "on Reddit" at bounding box center [1029, 195] width 48 height 14
click at [1085, 187] on icon at bounding box center [1084, 195] width 17 height 17
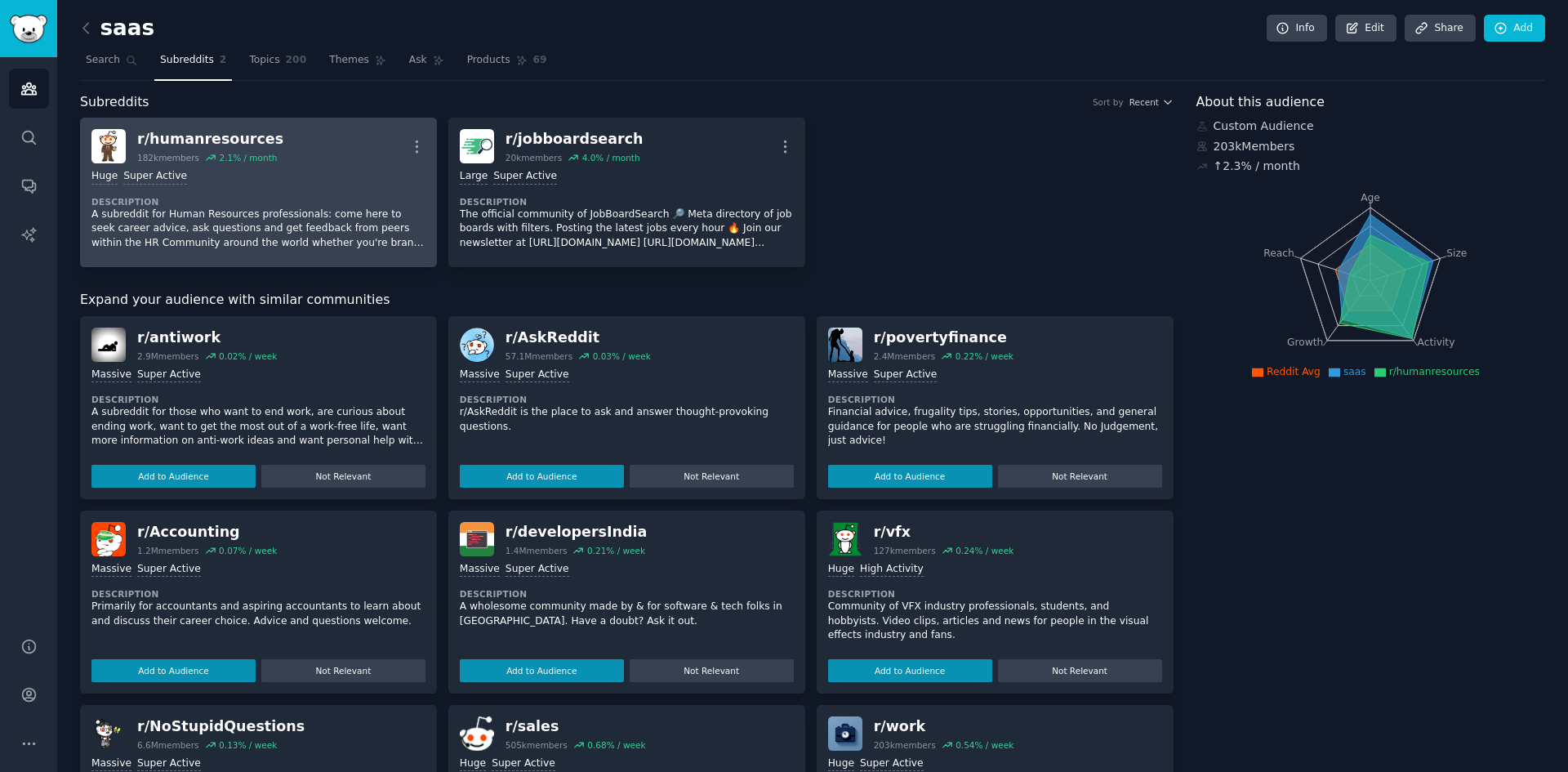
click at [351, 163] on div "r/ humanresources 182k members 2.1 % / month More" at bounding box center [258, 146] width 334 height 34
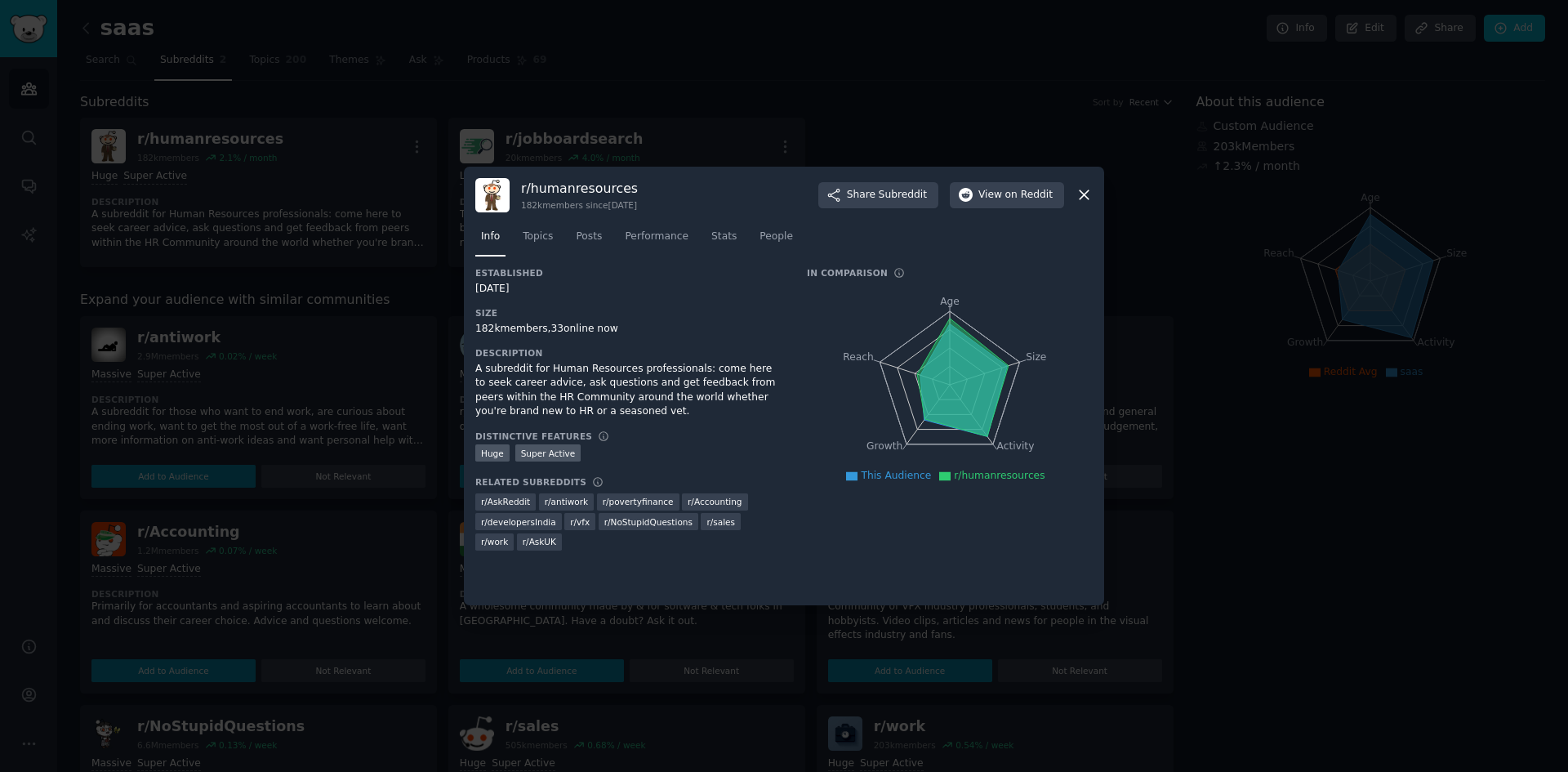
click at [697, 17] on div at bounding box center [784, 386] width 1568 height 772
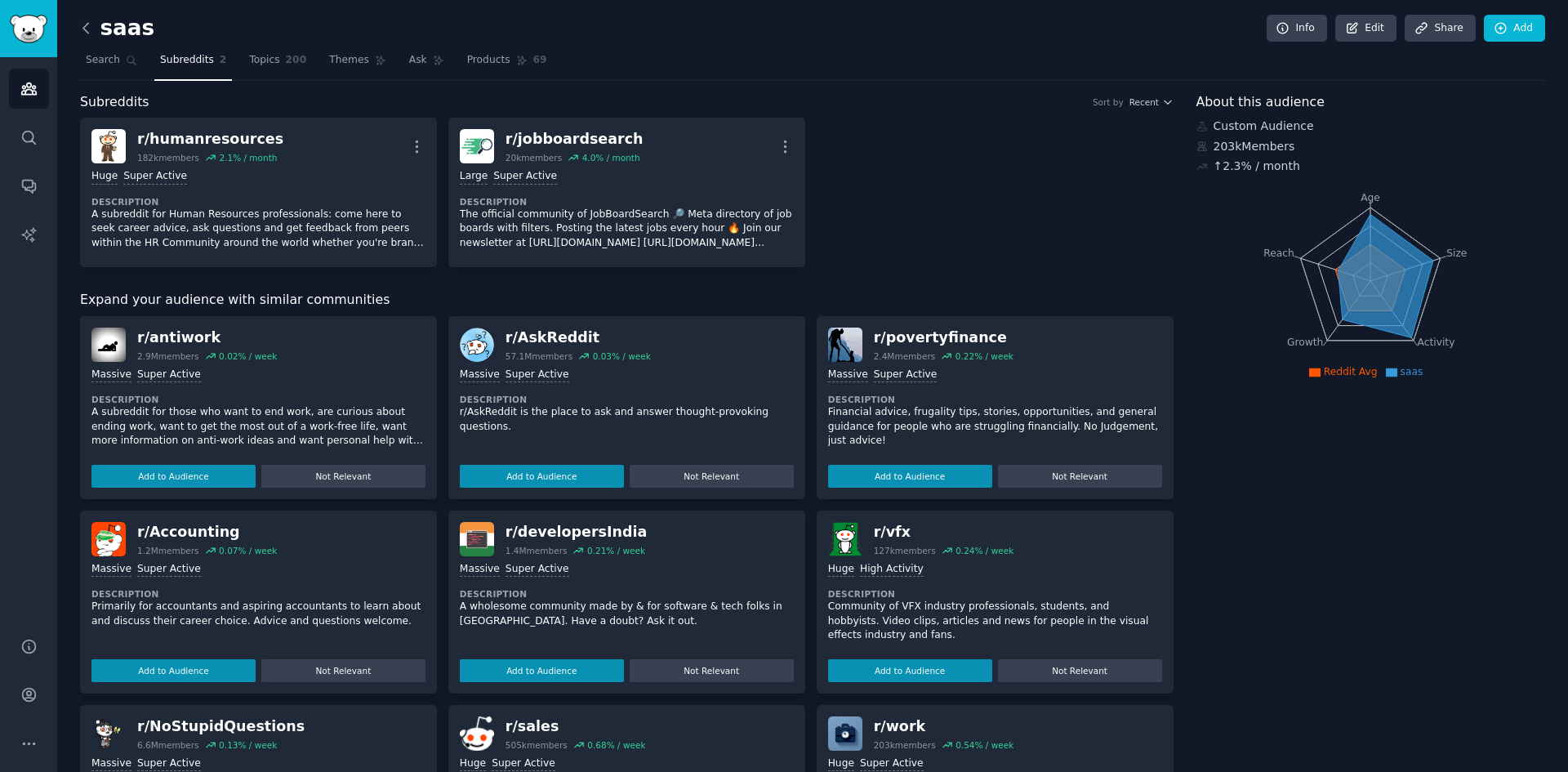
click at [89, 24] on icon at bounding box center [87, 29] width 17 height 17
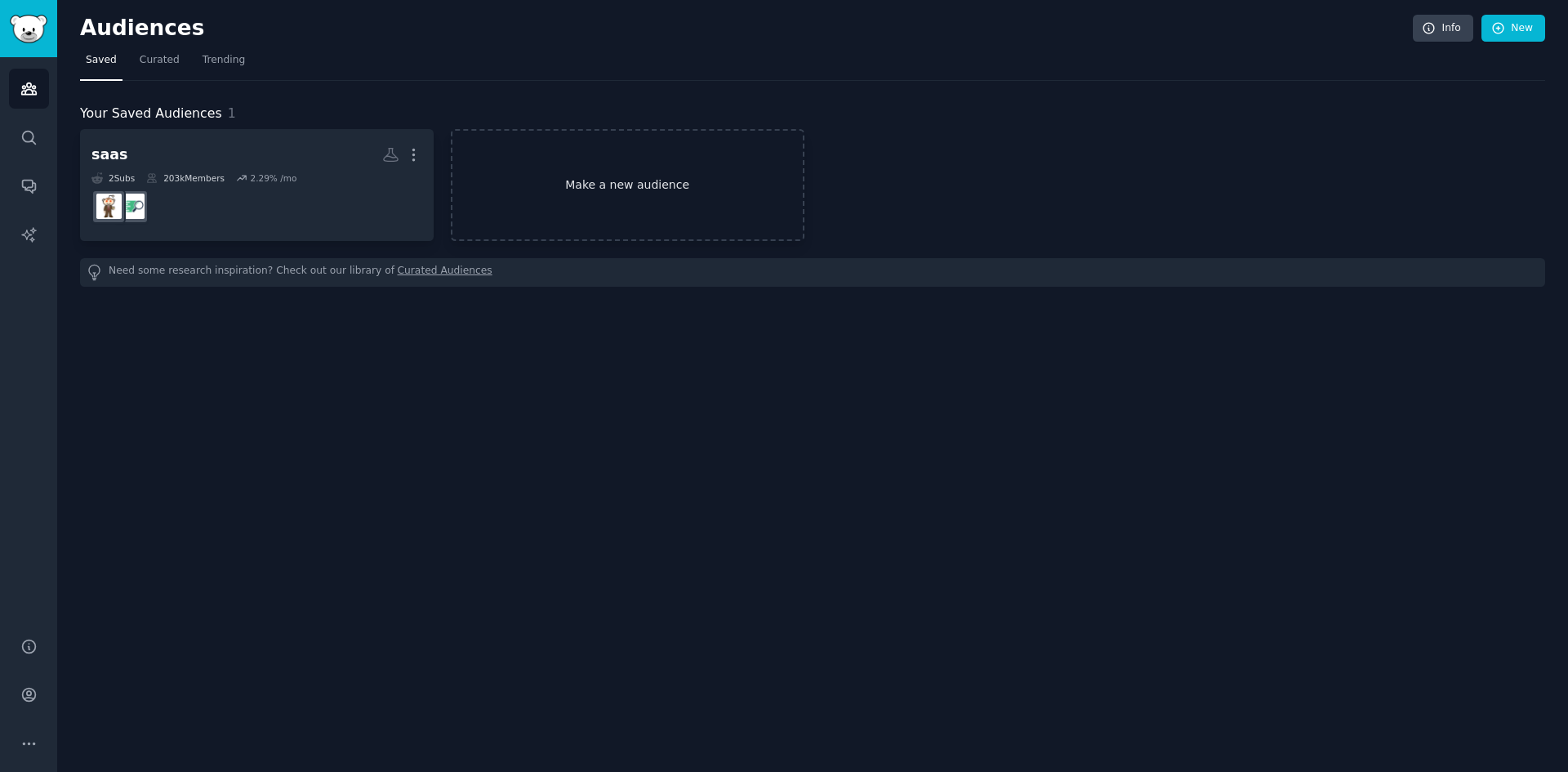
click at [587, 201] on link "Make a new audience" at bounding box center [628, 185] width 354 height 112
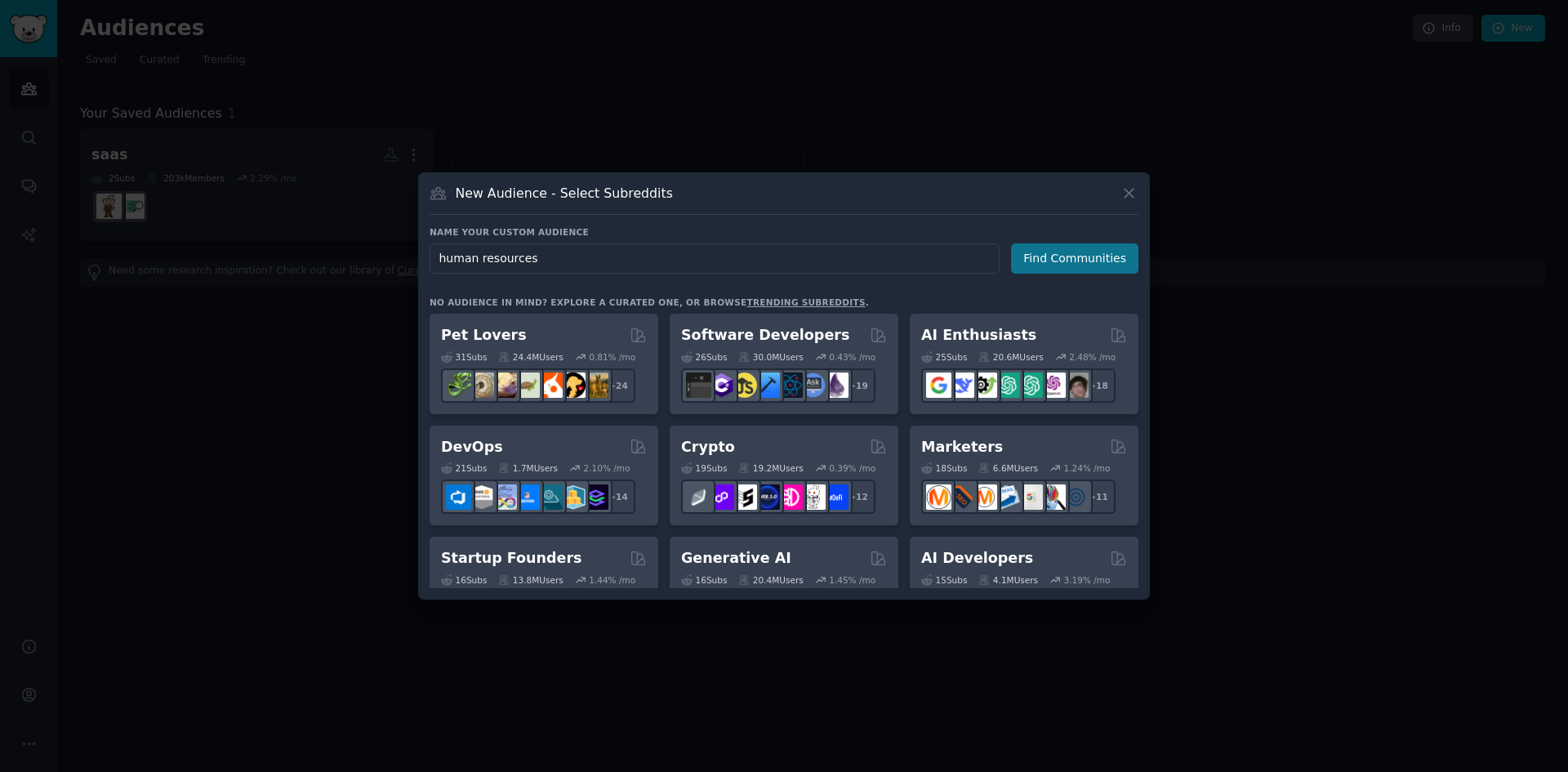
type input "human resources"
click at [1023, 260] on button "Find Communities" at bounding box center [1075, 259] width 127 height 30
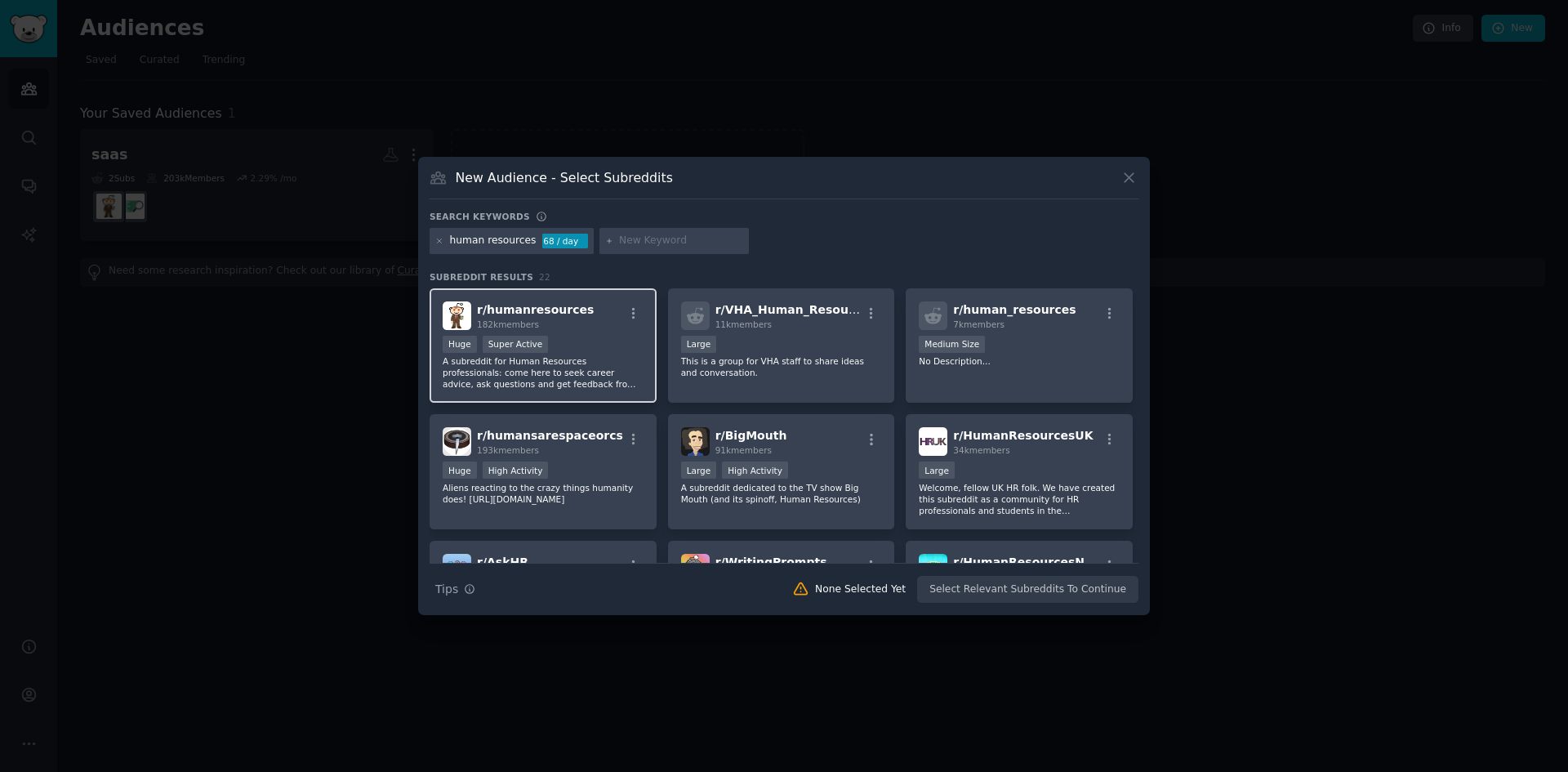
click at [587, 326] on div "r/ humanresources 182k members" at bounding box center [543, 316] width 201 height 29
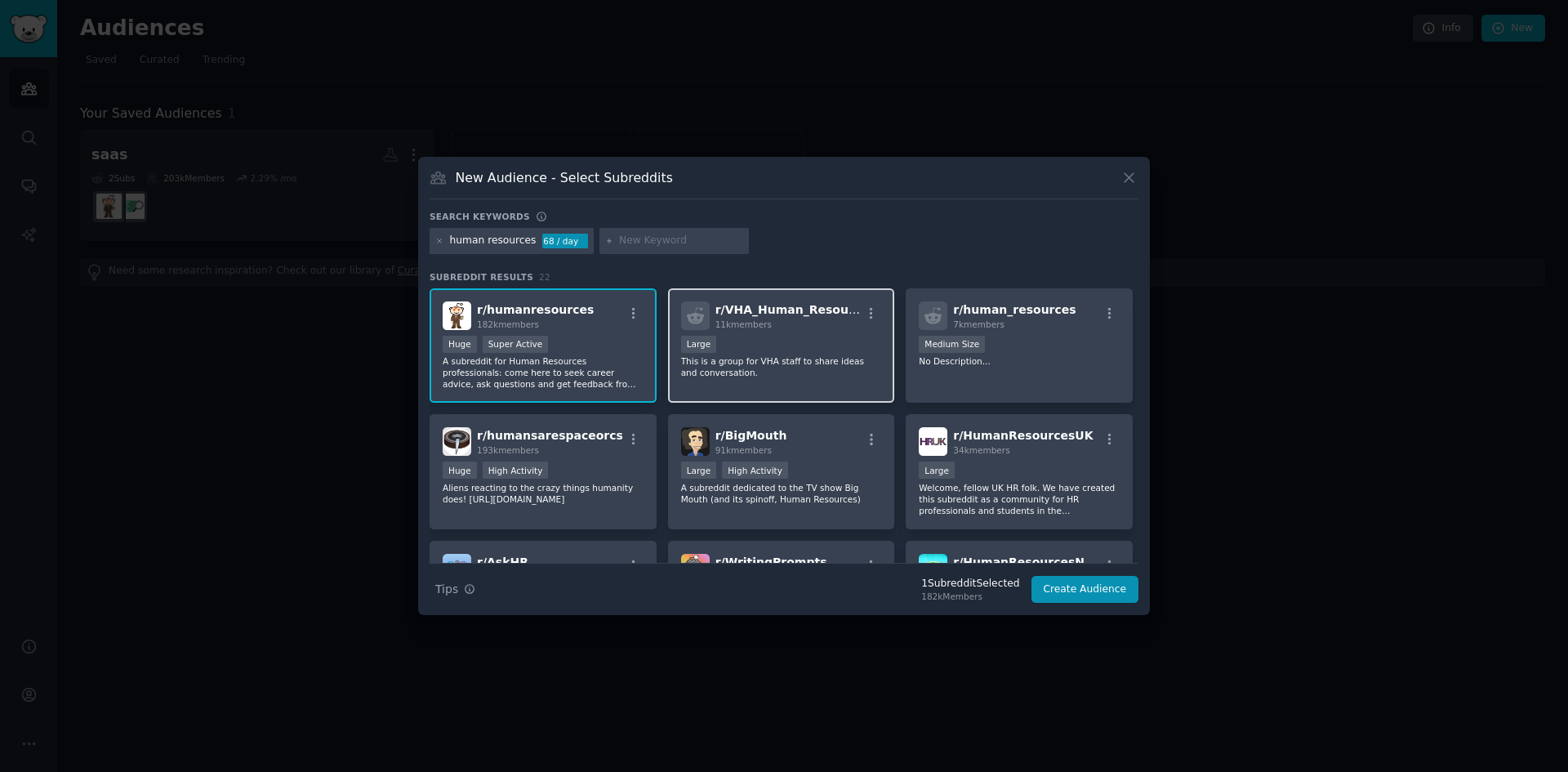
click at [801, 341] on div "10,000 - 100,000 members Large" at bounding box center [781, 345] width 201 height 20
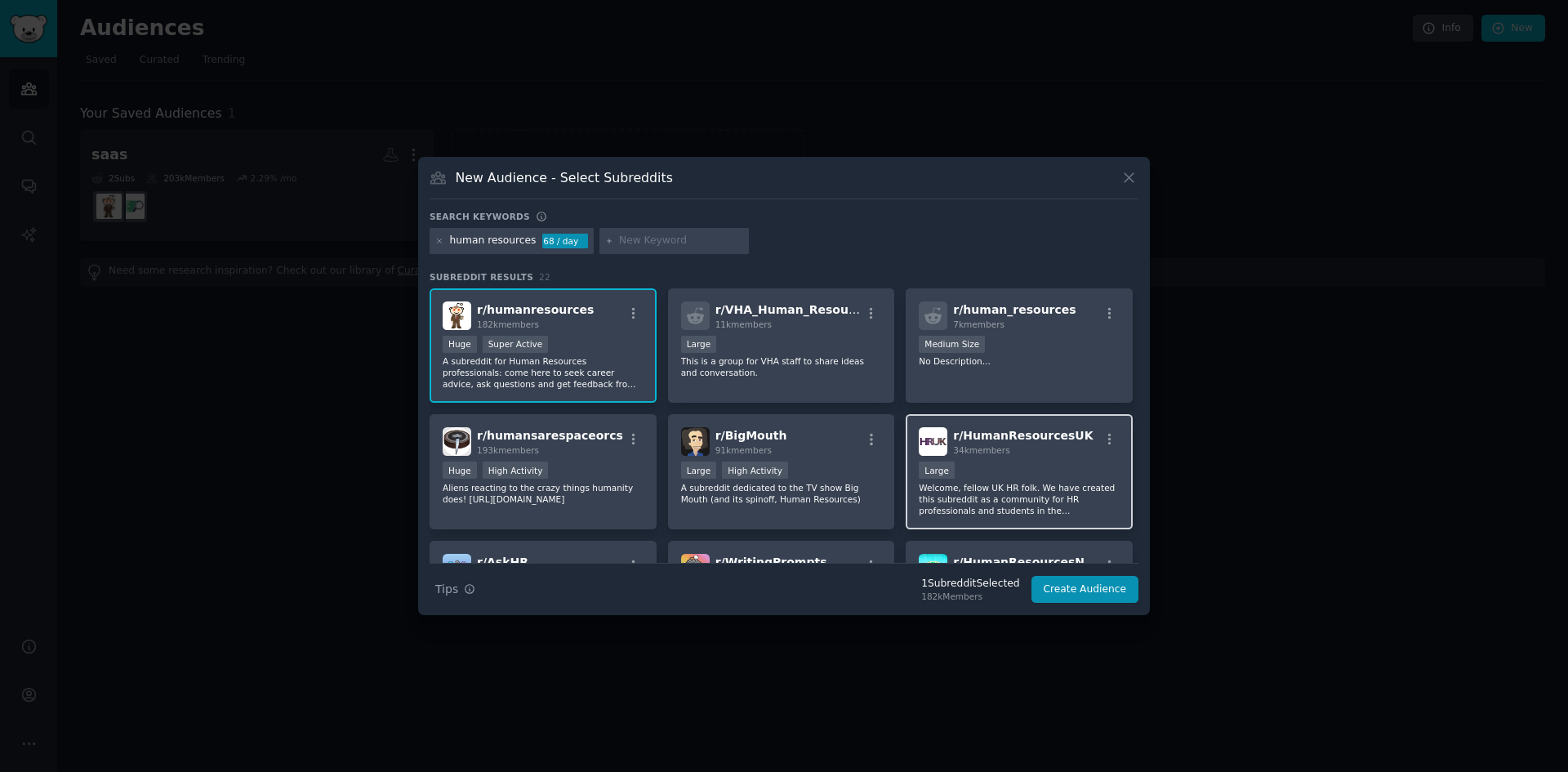
click at [1087, 449] on div "r/ HumanResourcesUK 34k members" at bounding box center [1018, 441] width 201 height 29
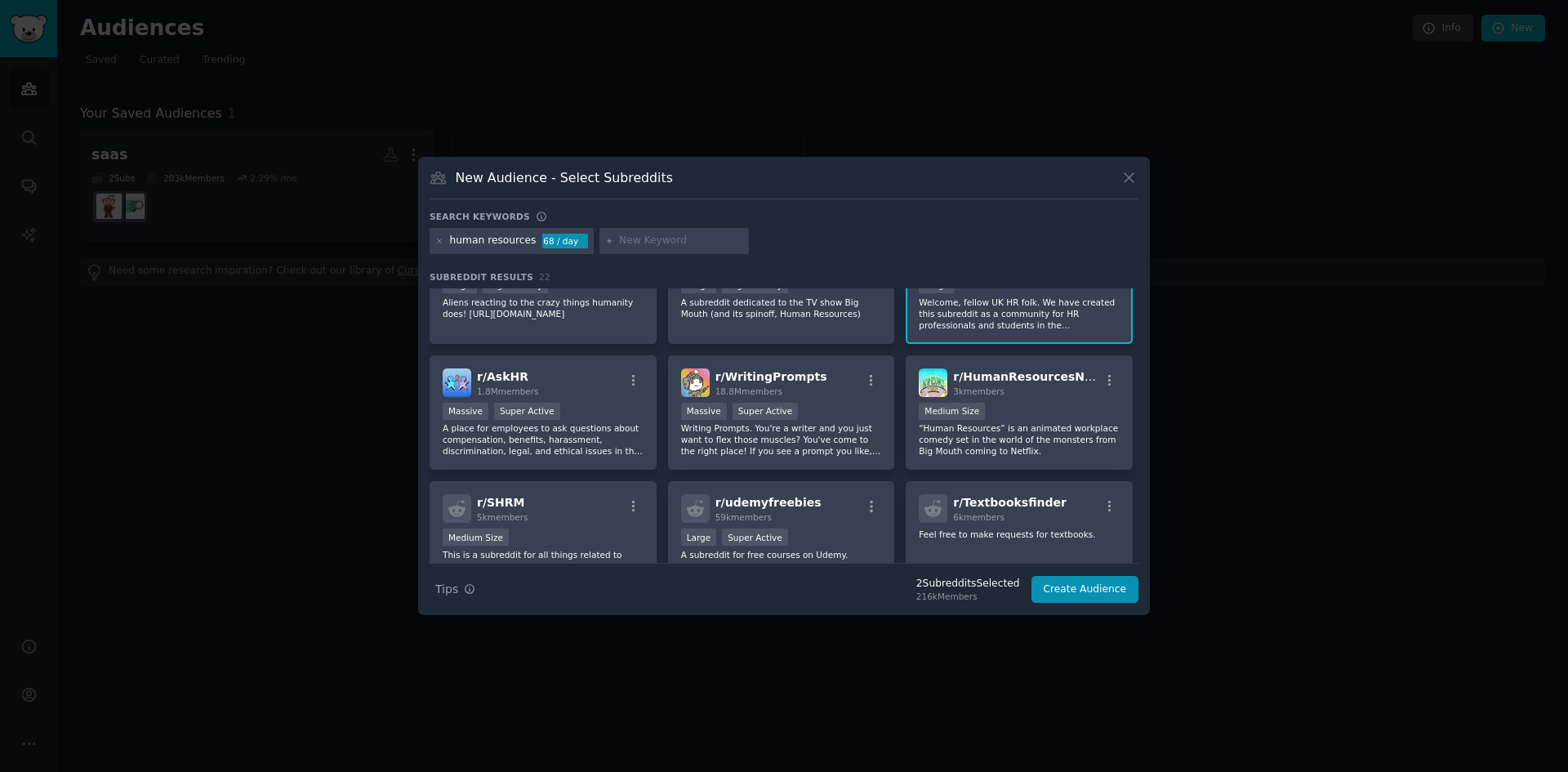
scroll to position [218, 0]
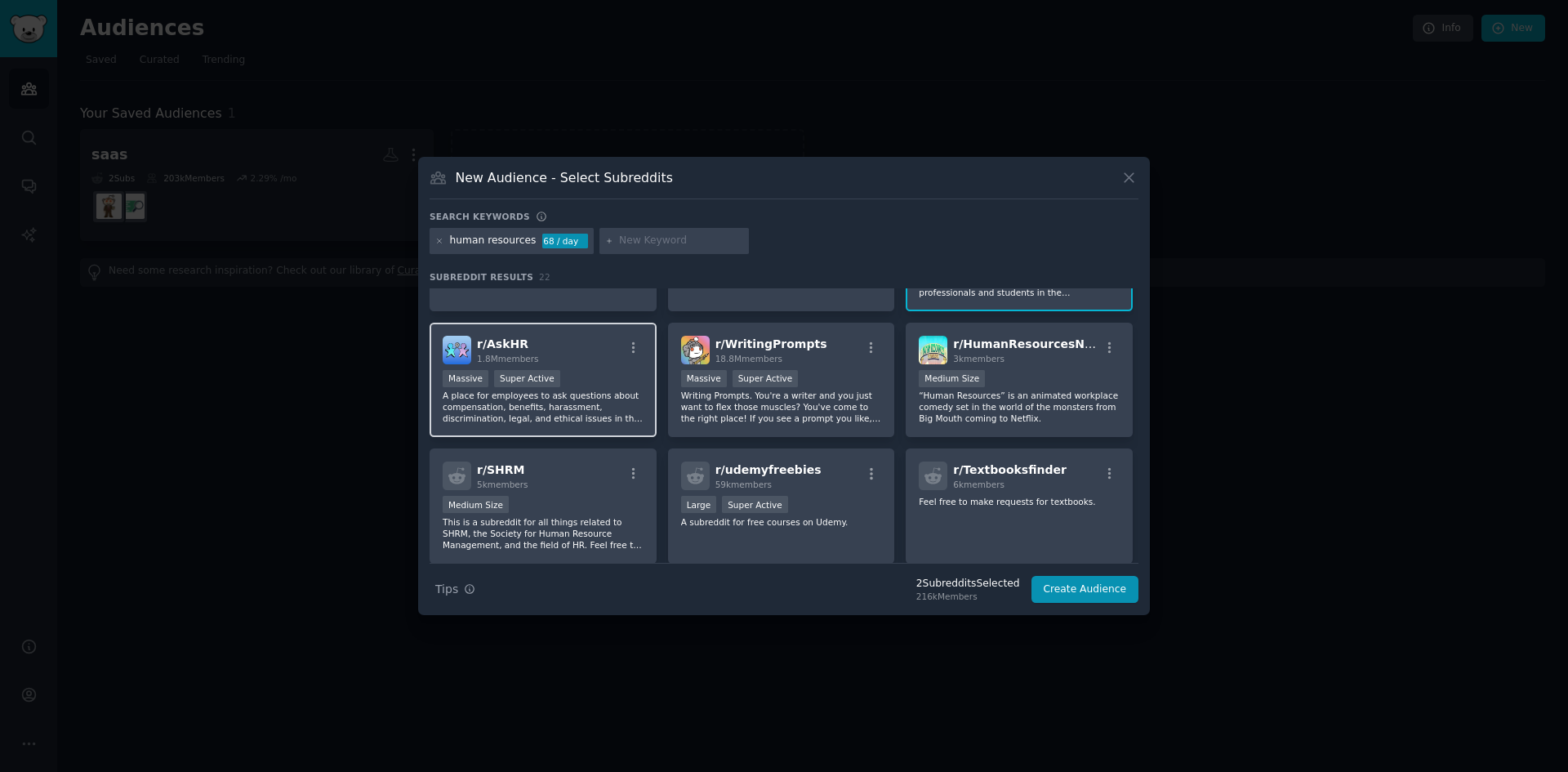
click at [582, 357] on div "r/ AskHR 1.8M members" at bounding box center [543, 350] width 201 height 29
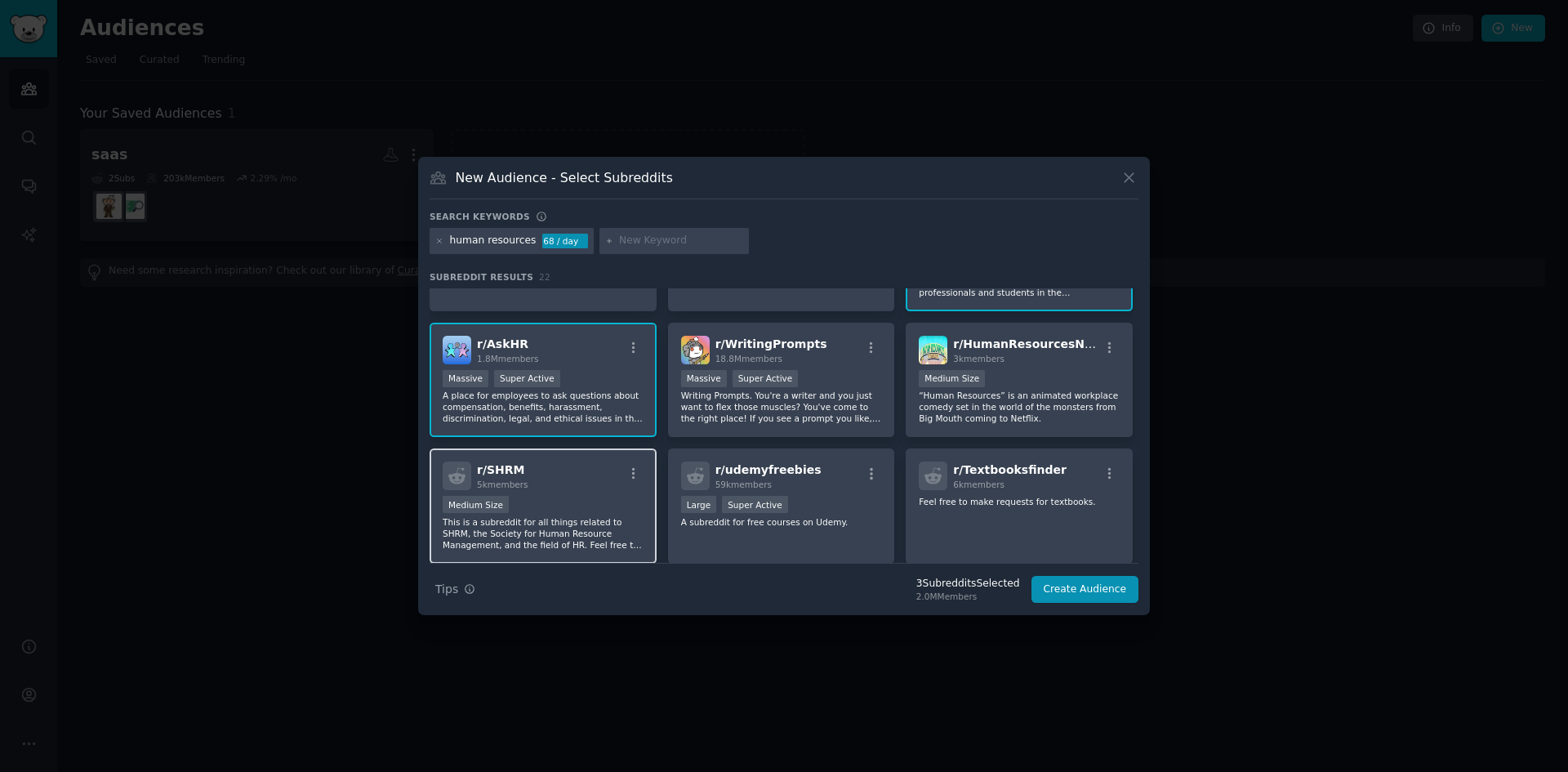
click at [574, 481] on div "r/ SHRM 5k members" at bounding box center [543, 475] width 201 height 29
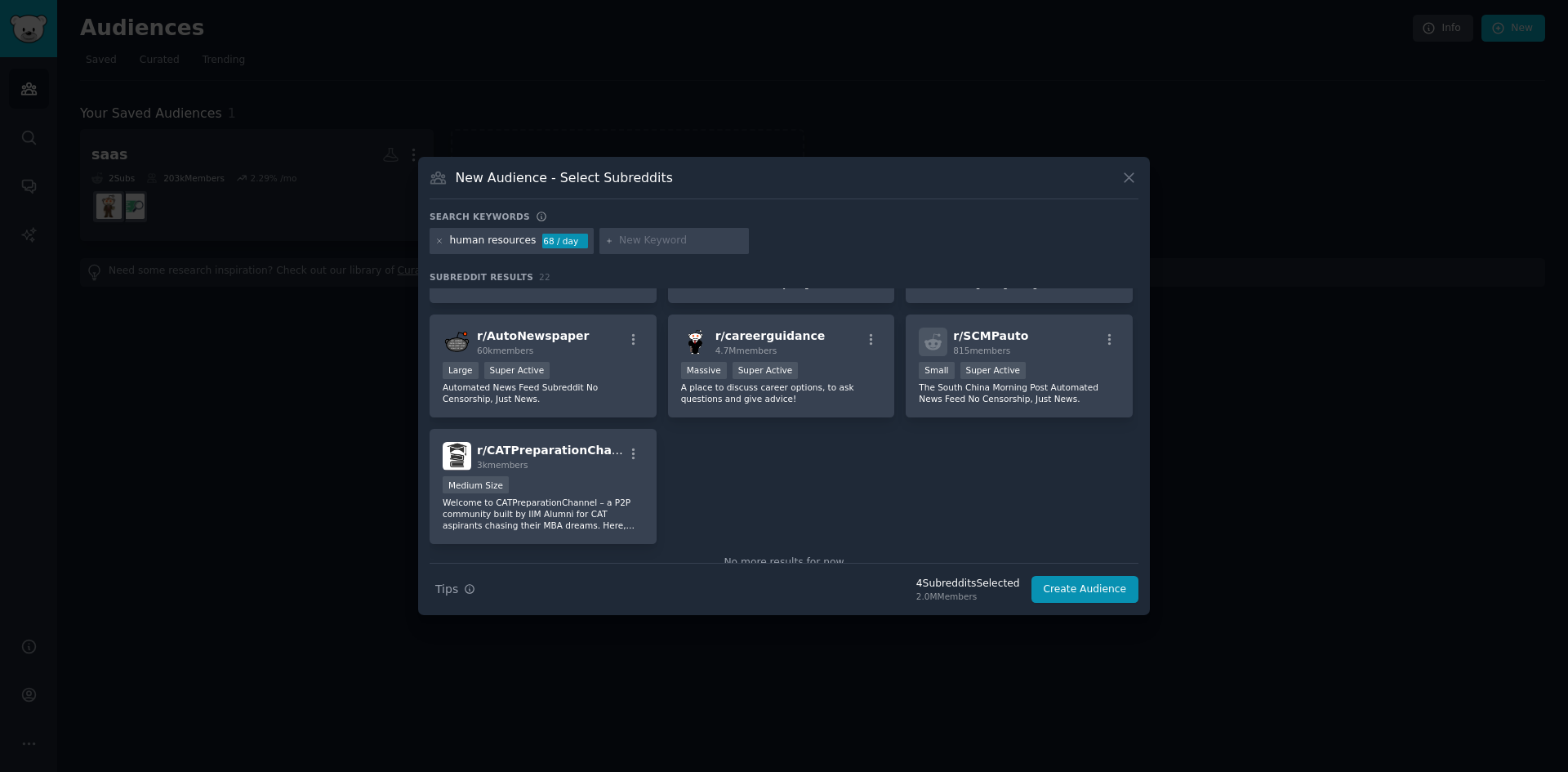
scroll to position [769, 0]
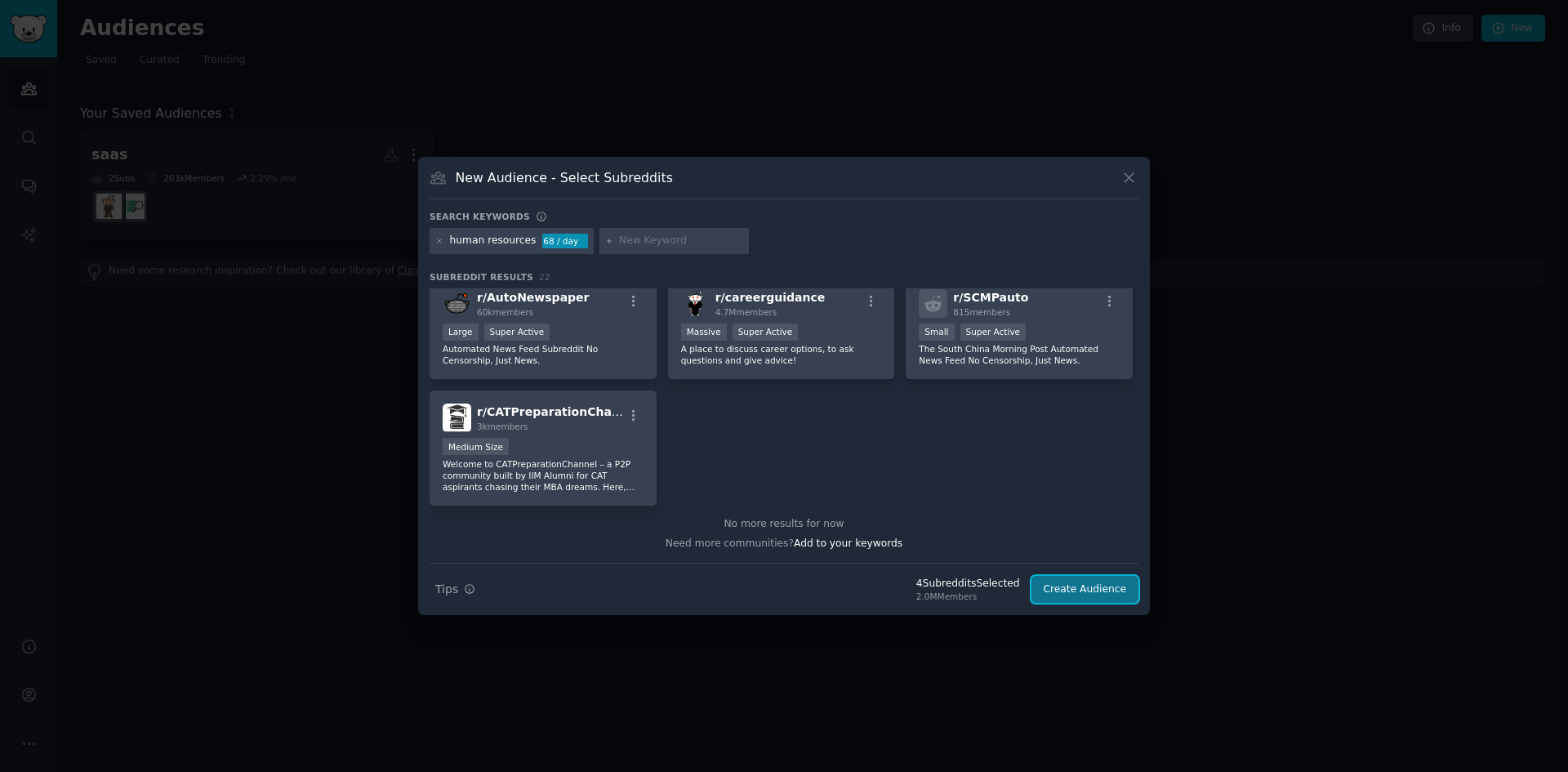
click at [1115, 582] on button "Create Audience" at bounding box center [1085, 589] width 107 height 28
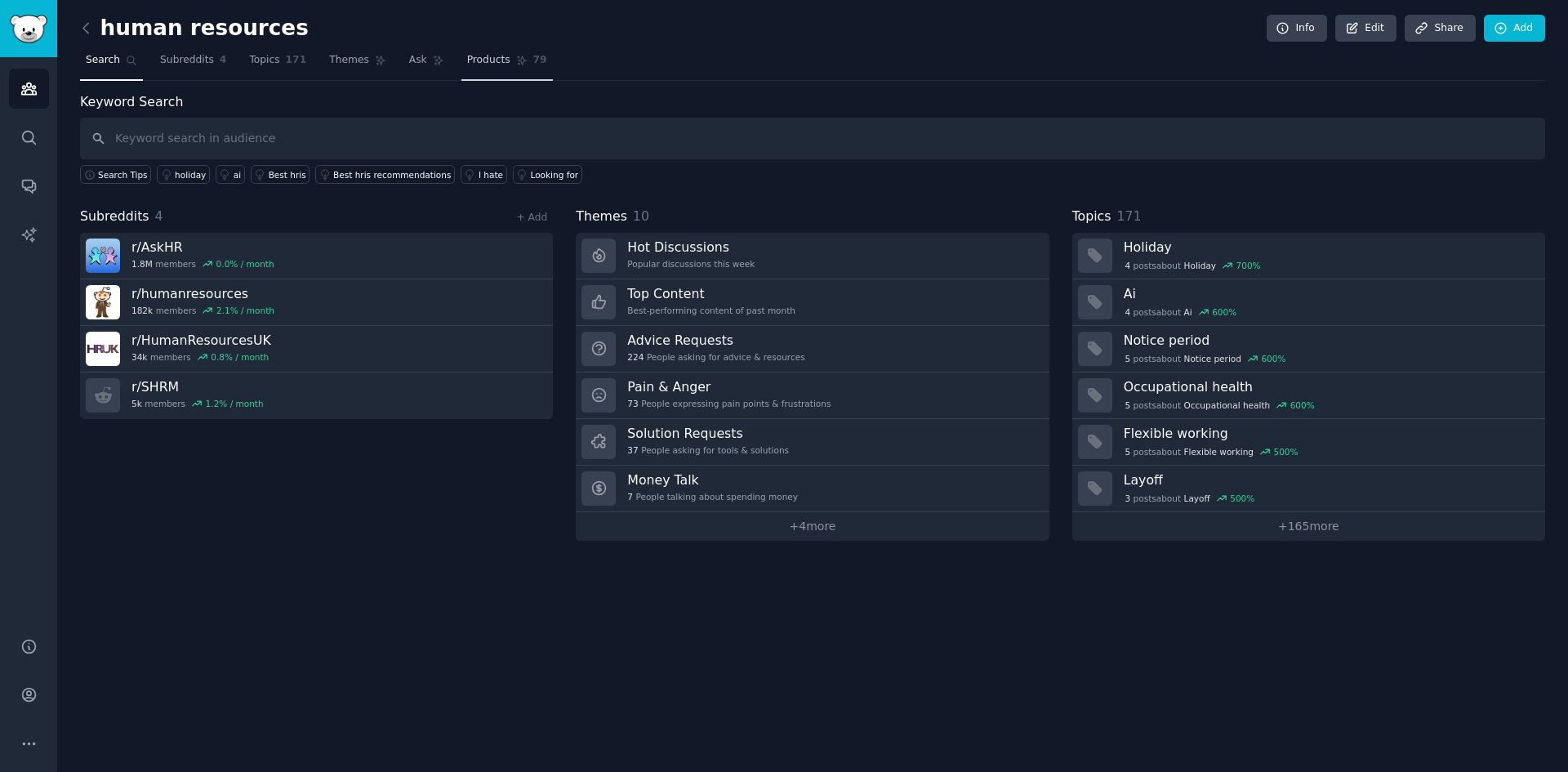
click at [484, 67] on span "Products" at bounding box center [489, 60] width 44 height 14
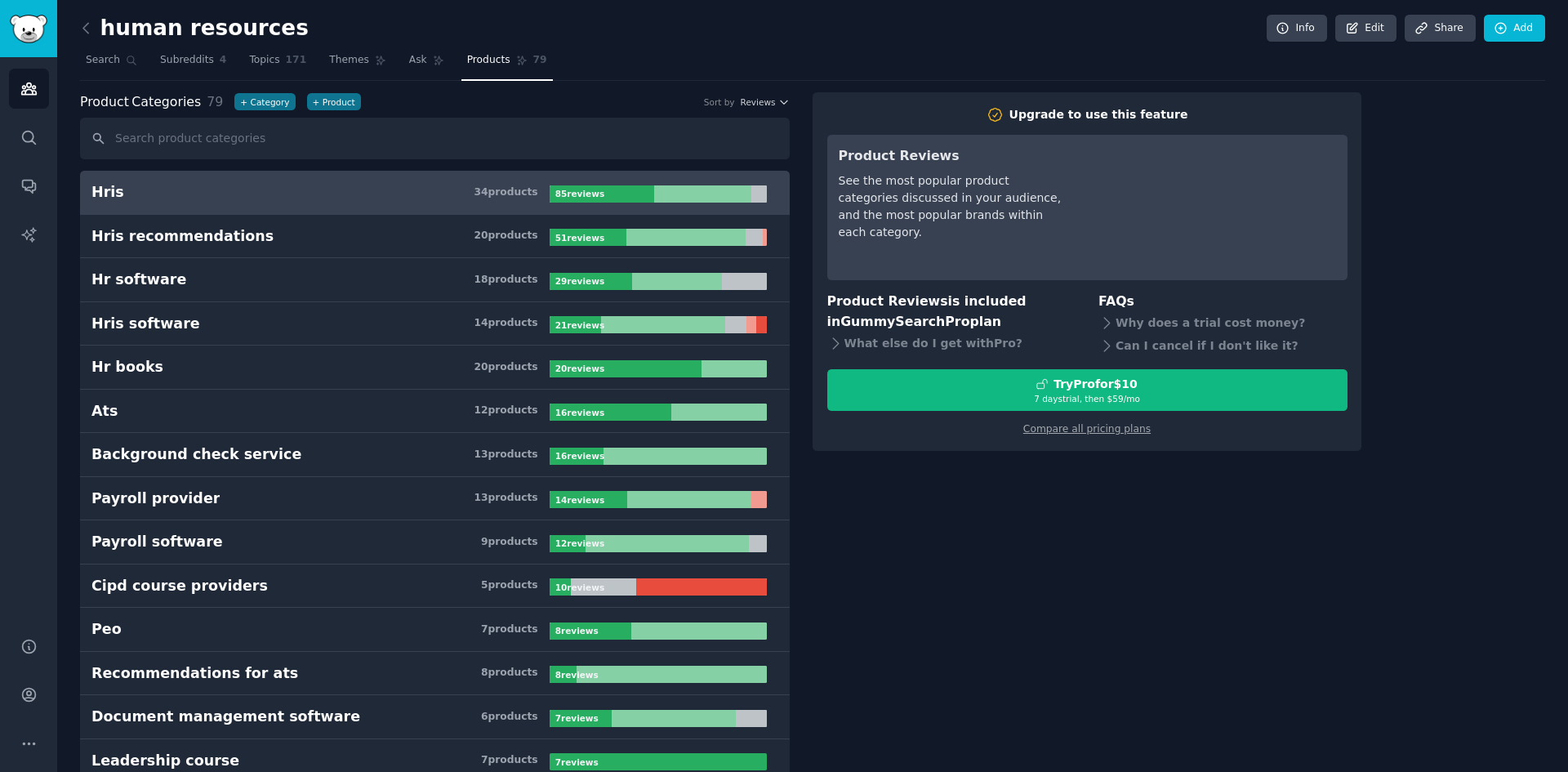
click at [261, 197] on h3 "Hris 34 product s" at bounding box center [320, 192] width 458 height 20
click at [956, 351] on div "What else do I get with Pro ?" at bounding box center [952, 343] width 249 height 23
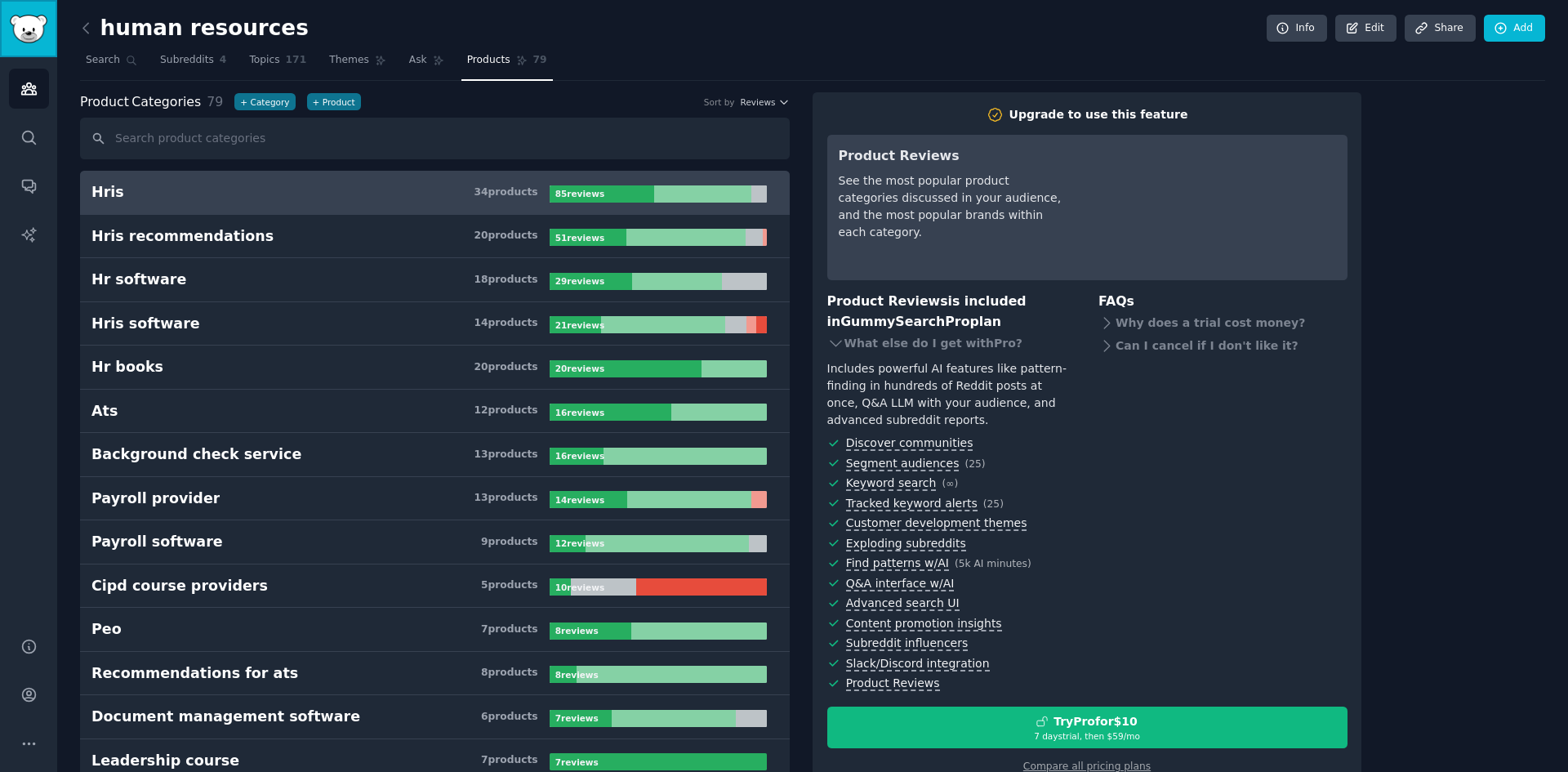
click at [27, 36] on img "Sidebar" at bounding box center [29, 29] width 38 height 29
click at [924, 341] on div "What else do I get with Pro ?" at bounding box center [952, 343] width 249 height 23
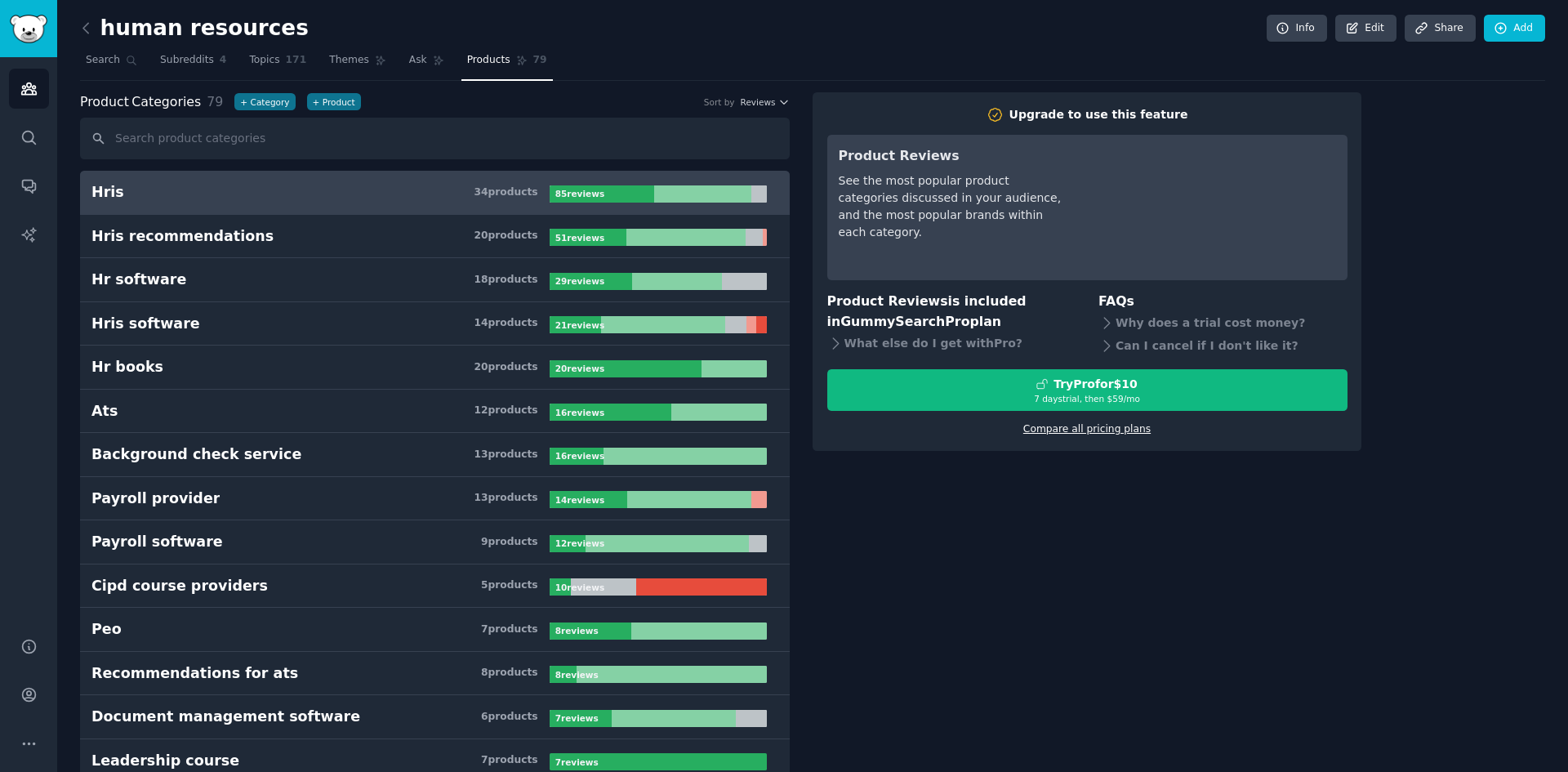
click at [1125, 427] on link "Compare all pricing plans" at bounding box center [1087, 429] width 127 height 11
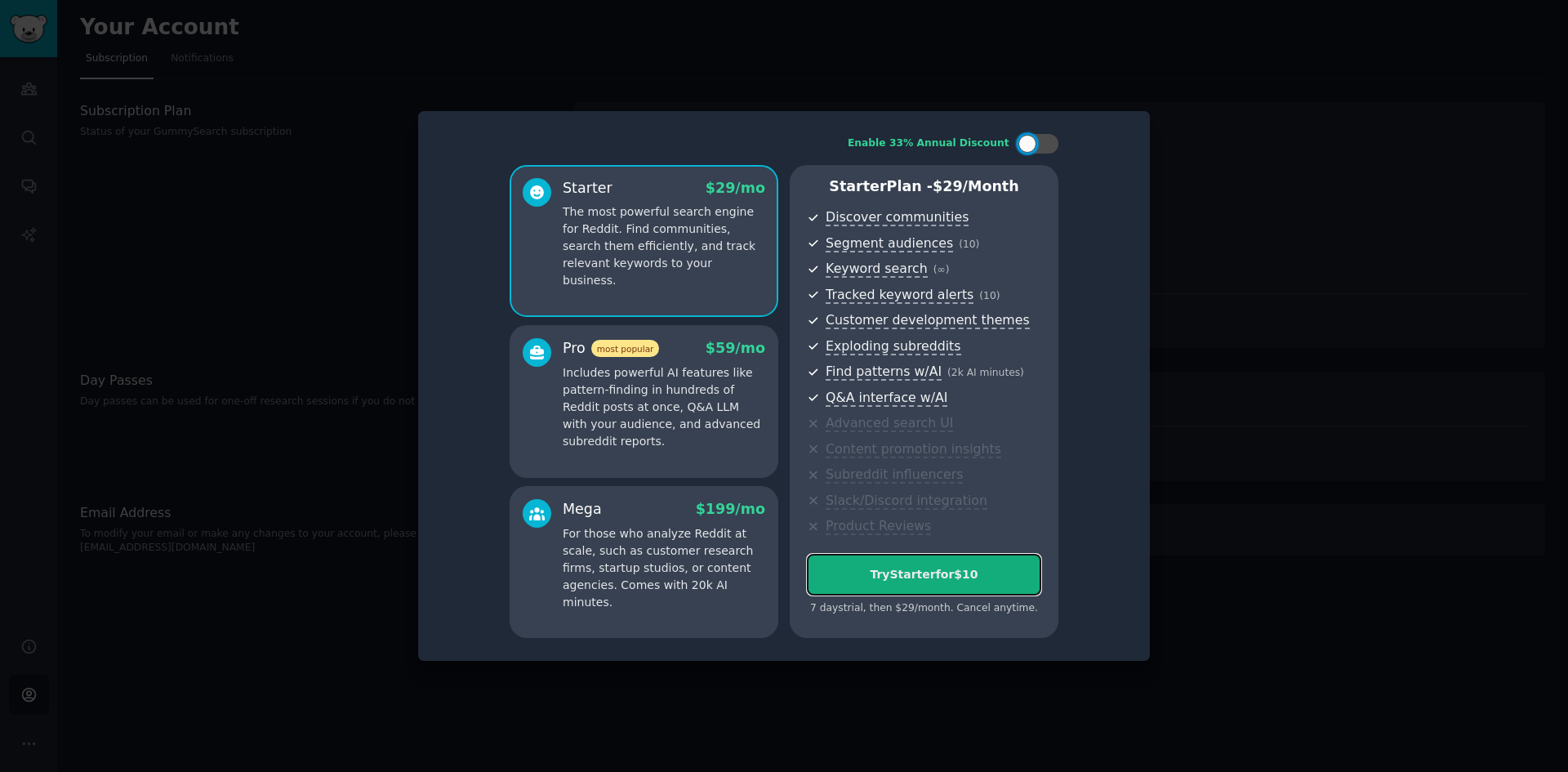
click at [976, 572] on div "Try Starter for $10" at bounding box center [924, 574] width 233 height 17
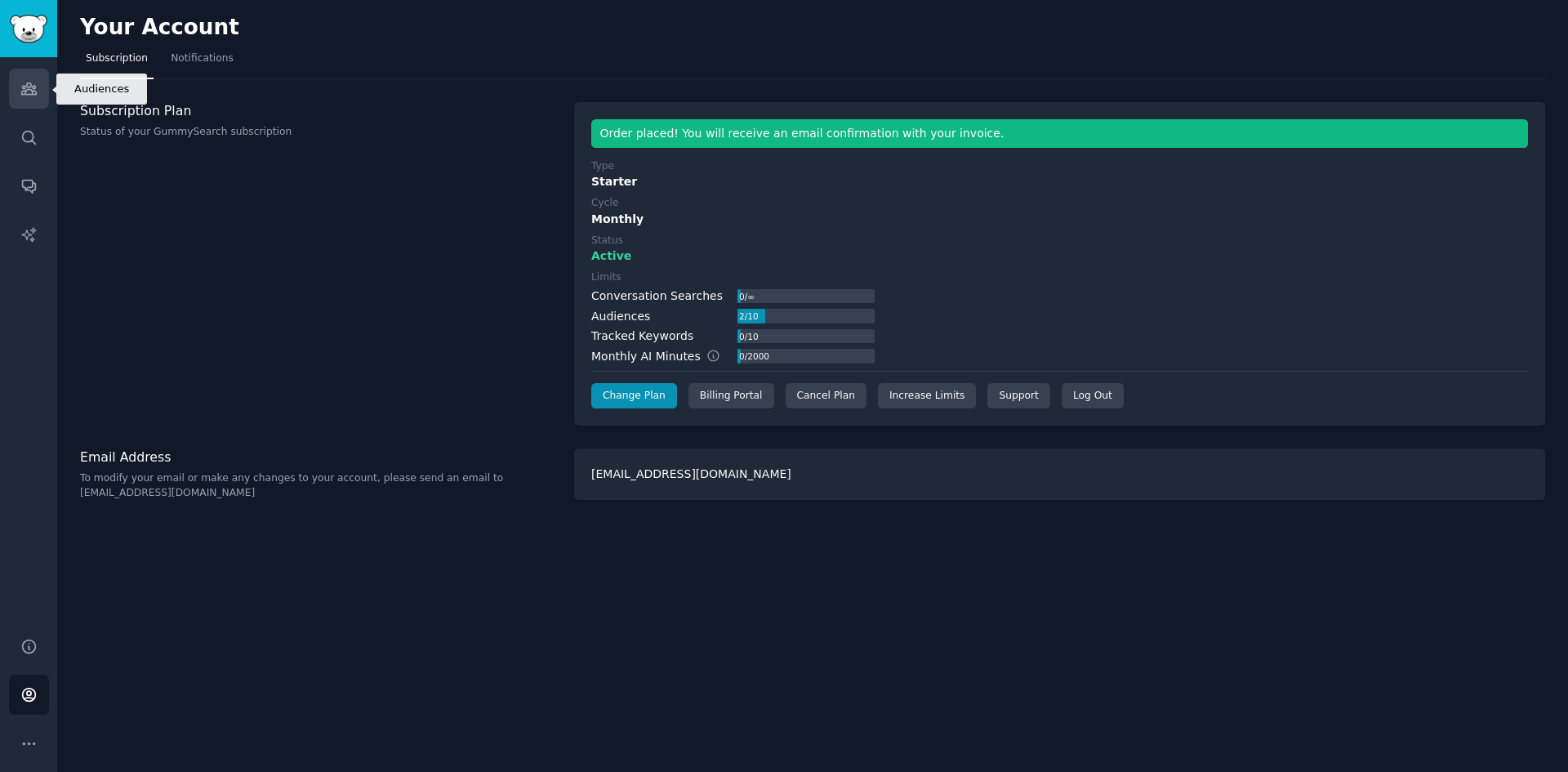
click at [38, 91] on link "Audiences" at bounding box center [29, 88] width 40 height 40
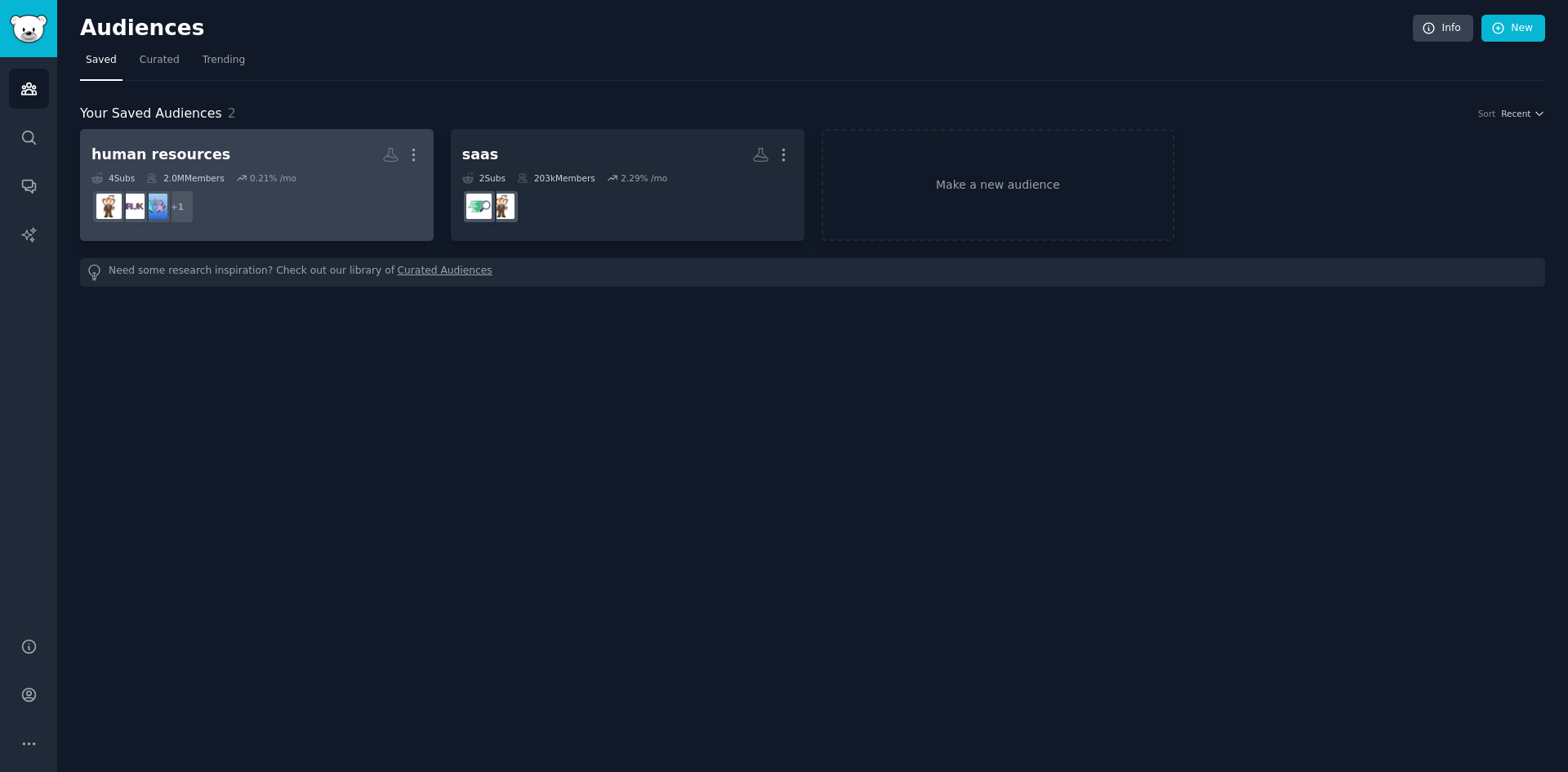
click at [369, 178] on div "4 Sub s 2.0M Members 0.21 % /mo" at bounding box center [257, 178] width 331 height 11
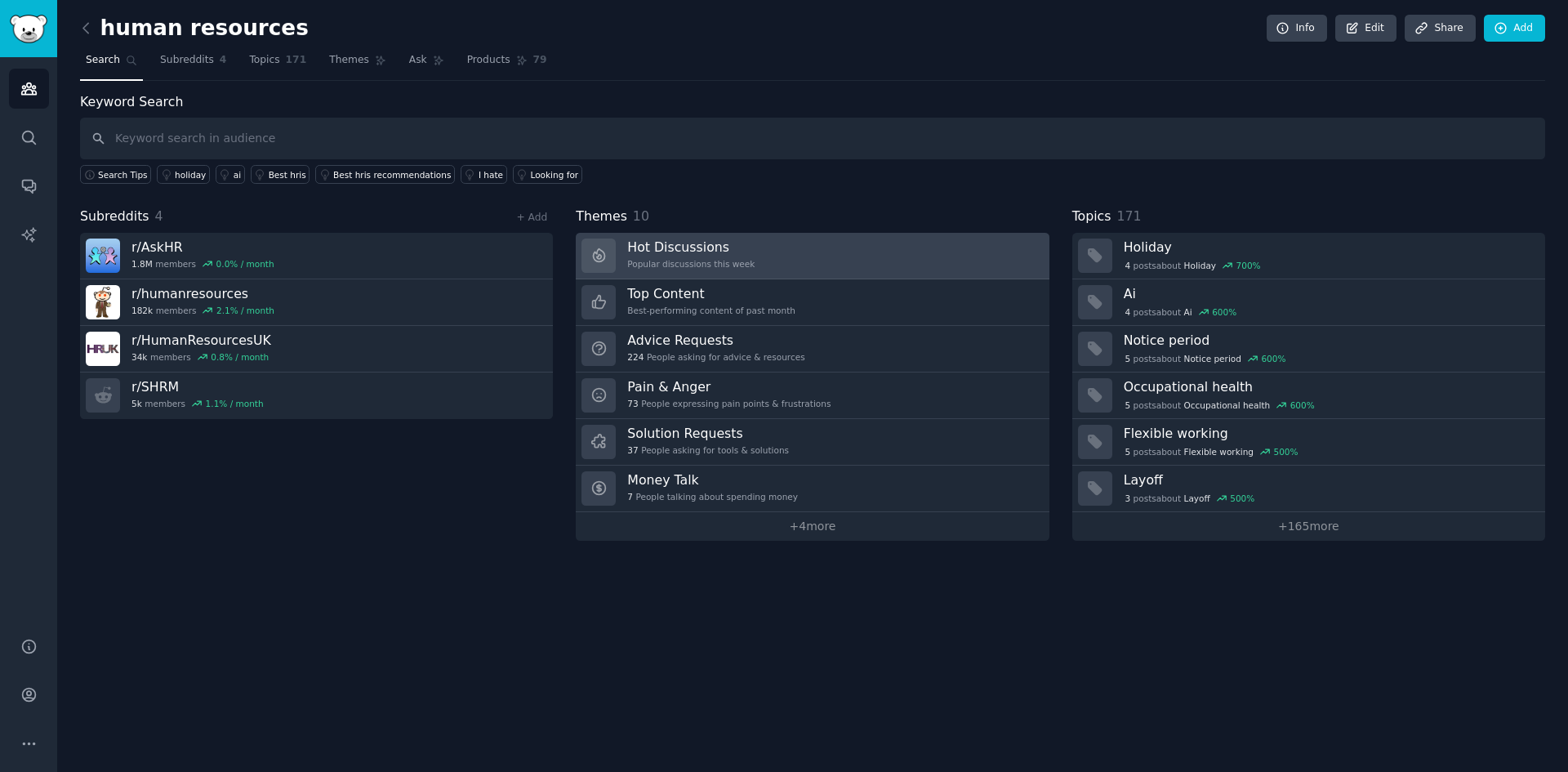
click at [854, 242] on link "Hot Discussions Popular discussions this week" at bounding box center [812, 256] width 473 height 47
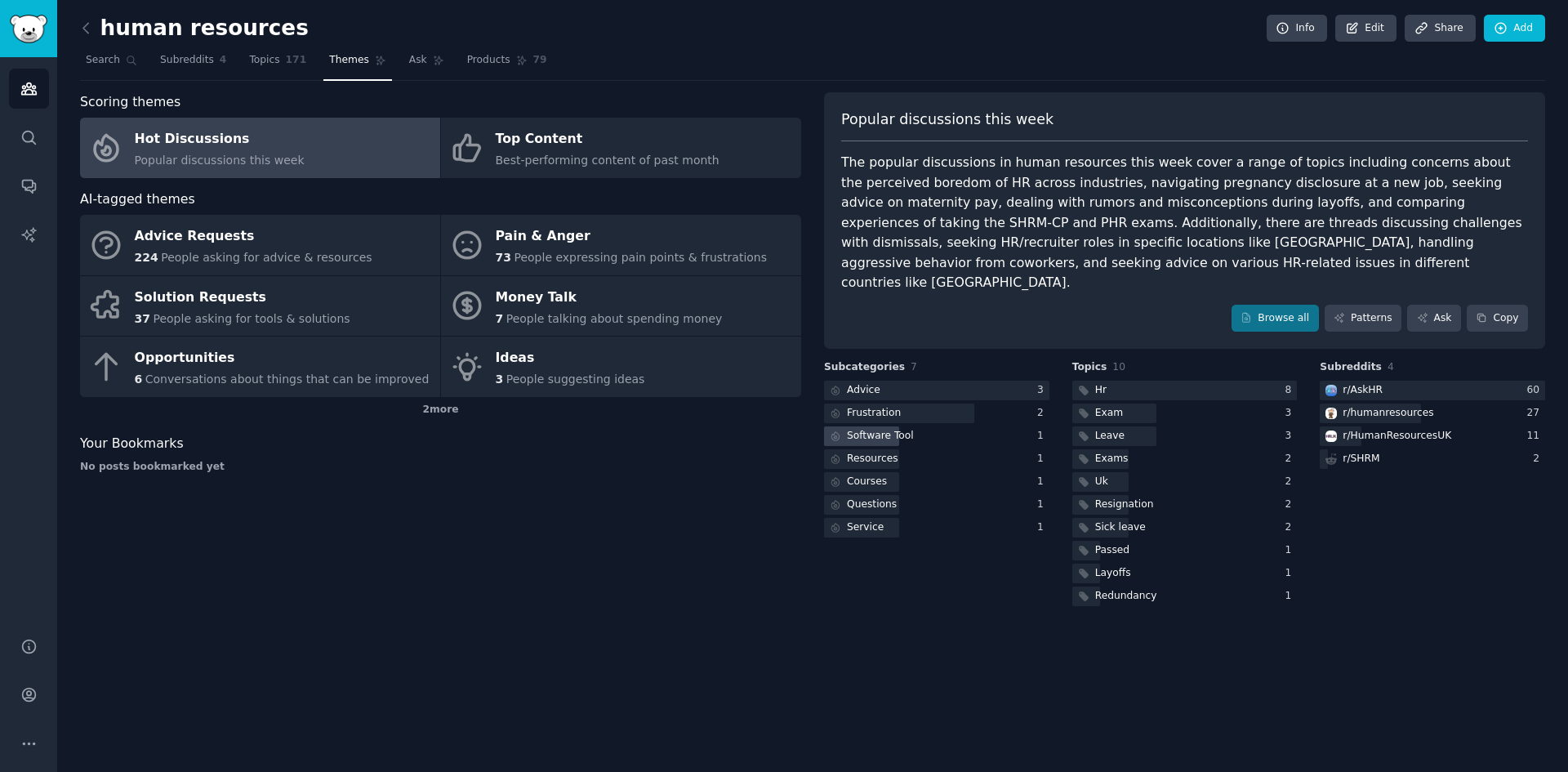
click at [897, 429] on div "Software Tool" at bounding box center [881, 435] width 67 height 14
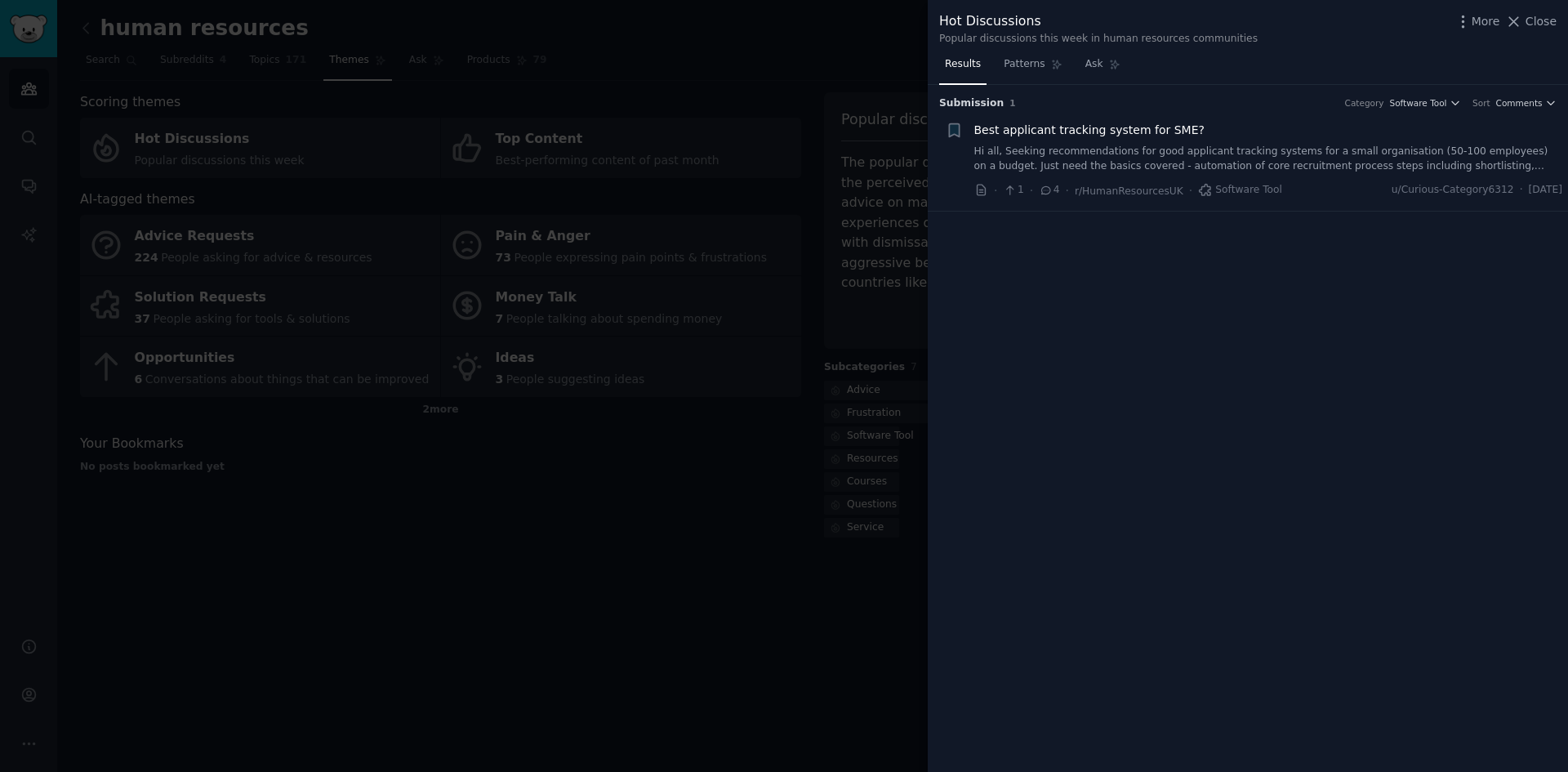
click at [1249, 151] on link "Hi all, Seeking recommendations for good applicant tracking systems for a small…" at bounding box center [1268, 159] width 589 height 29
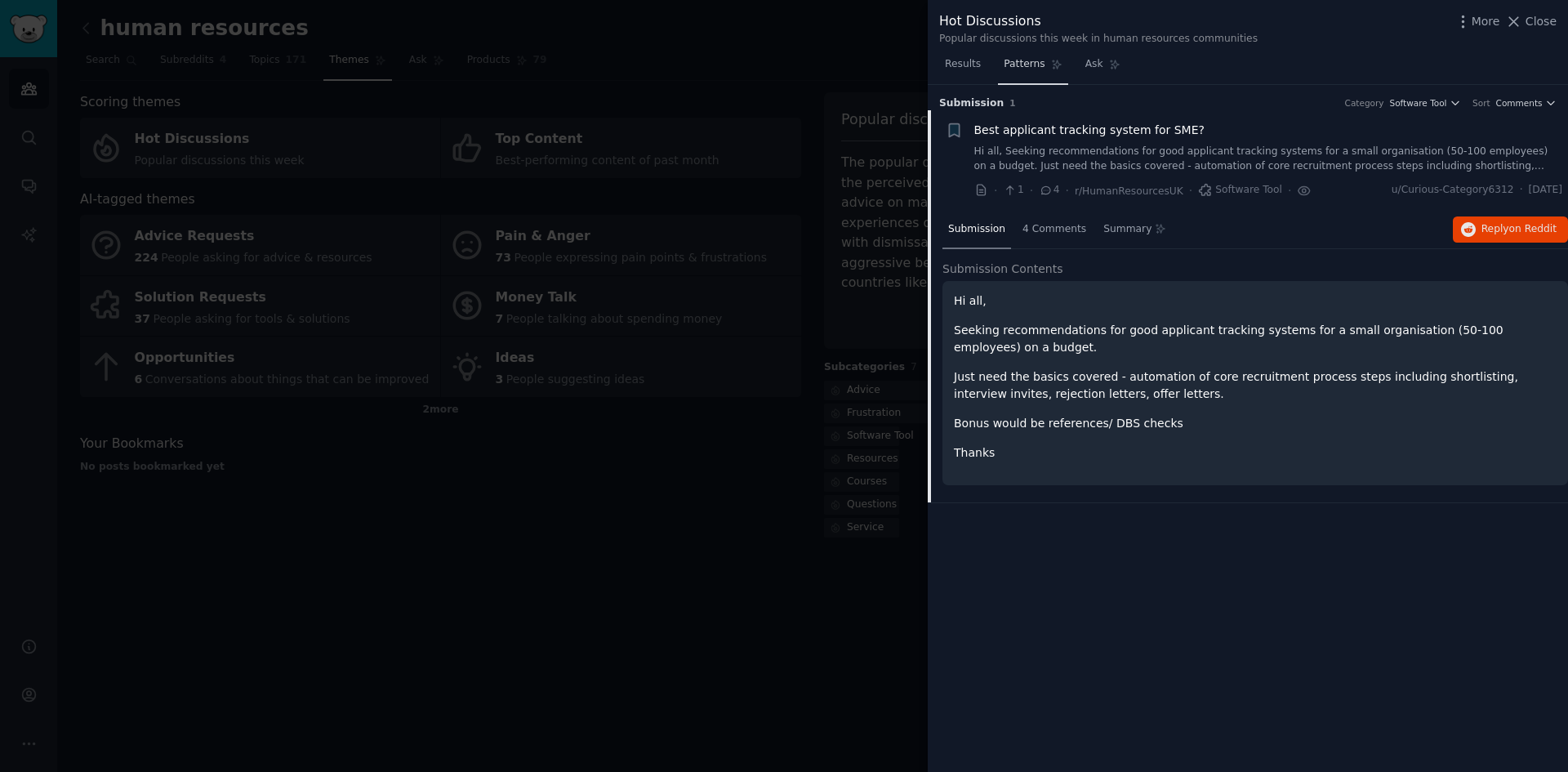
click at [1028, 61] on span "Patterns" at bounding box center [1024, 64] width 41 height 14
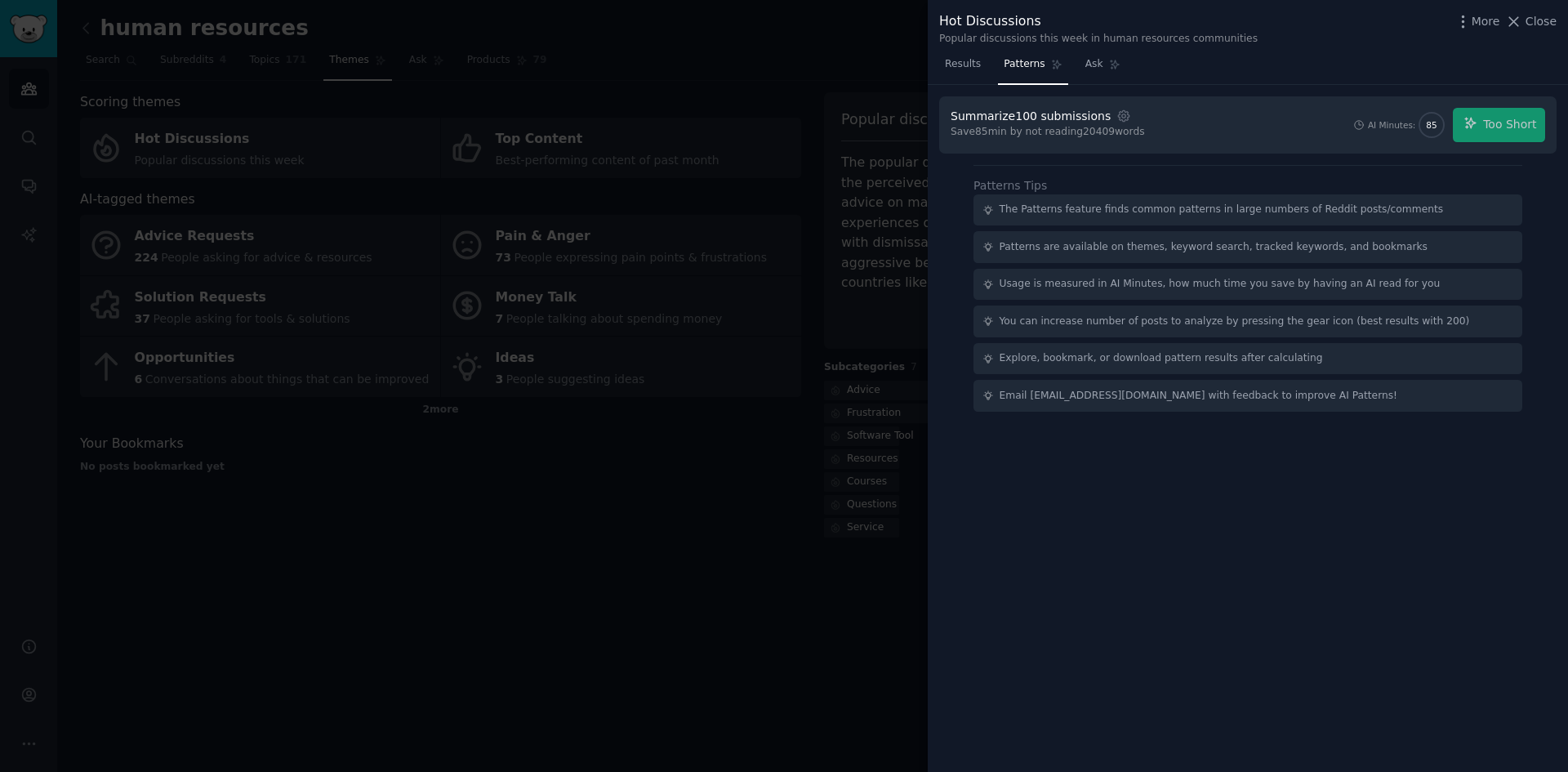
click at [1475, 125] on div "AI Minutes: 85 Too Short" at bounding box center [1449, 125] width 193 height 34
click at [1086, 58] on span "Ask" at bounding box center [1094, 64] width 18 height 14
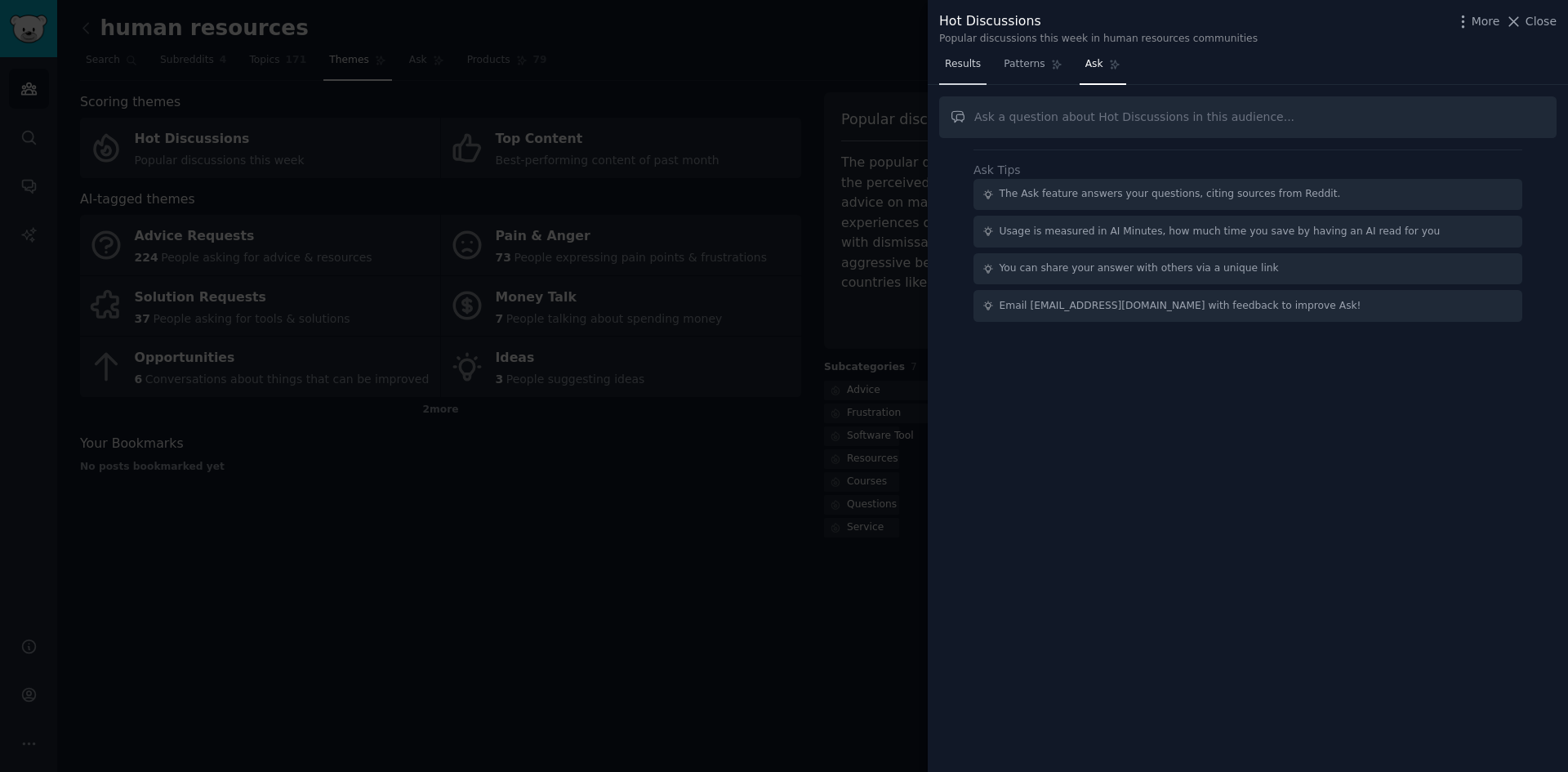
click at [968, 58] on span "Results" at bounding box center [963, 64] width 36 height 14
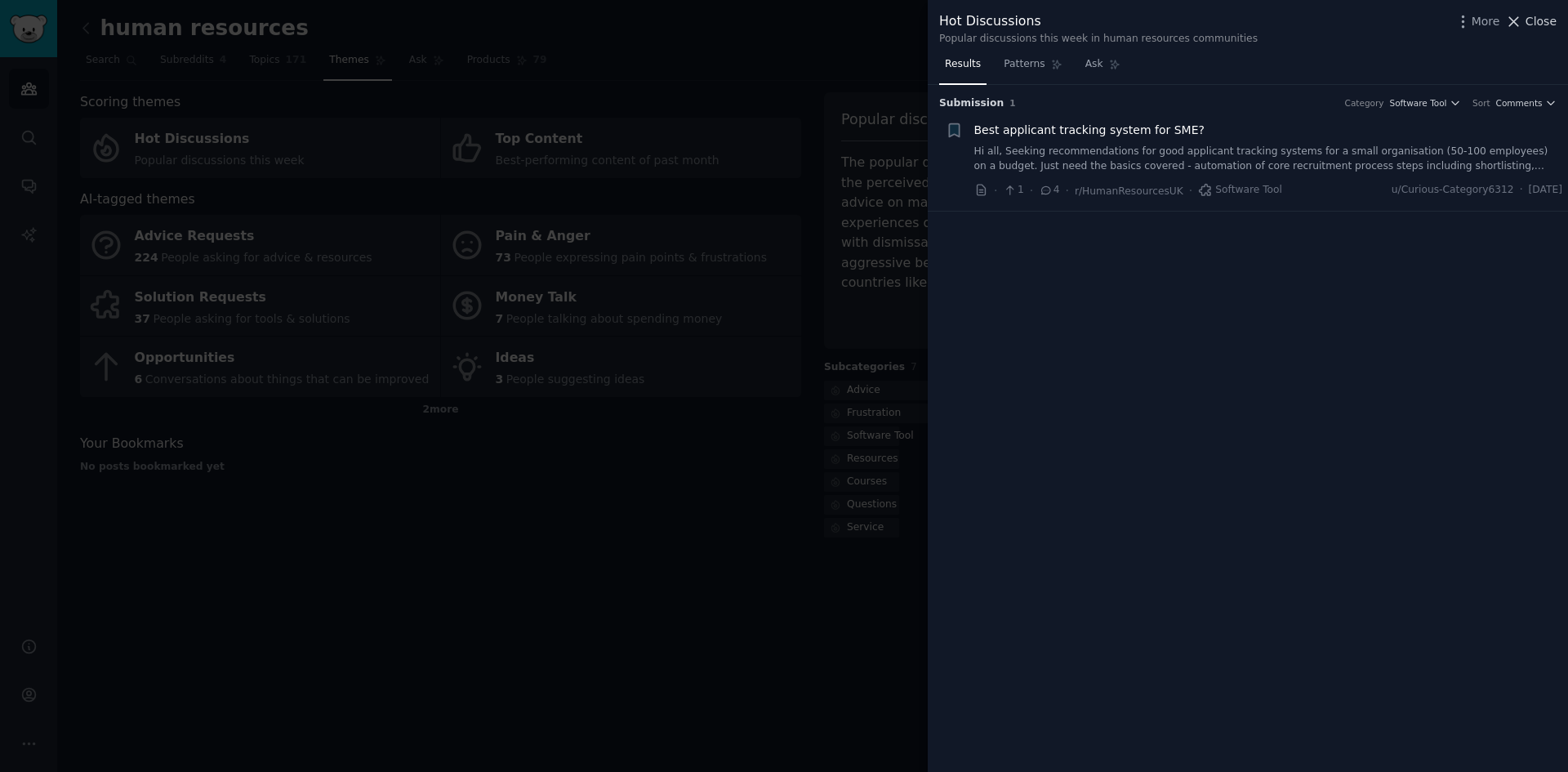
click at [1540, 19] on span "Close" at bounding box center [1541, 22] width 31 height 17
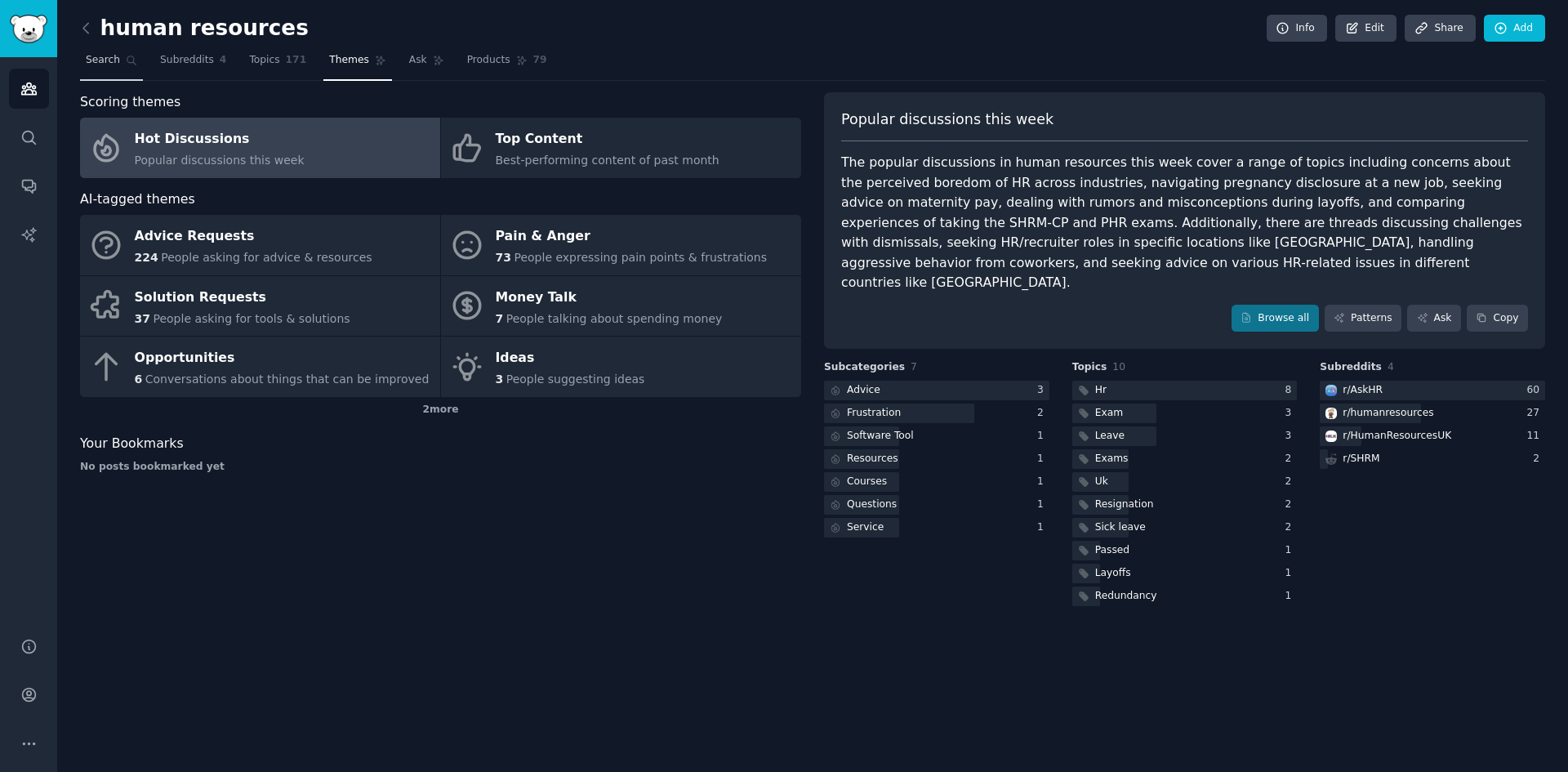
click at [116, 64] on link "Search" at bounding box center [111, 64] width 63 height 33
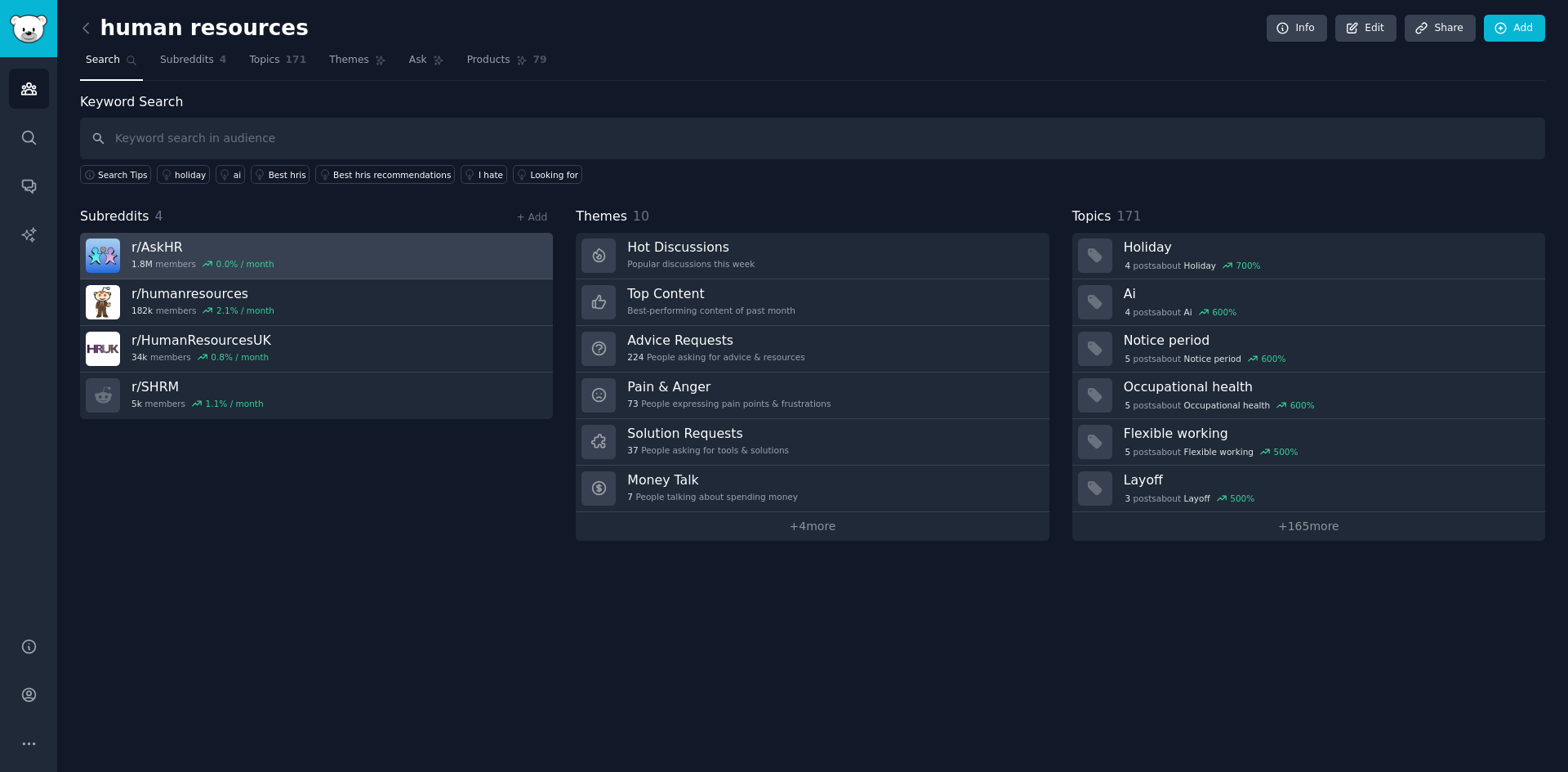
click at [373, 247] on link "r/ AskHR 1.8M members 0.0 % / month" at bounding box center [316, 256] width 473 height 47
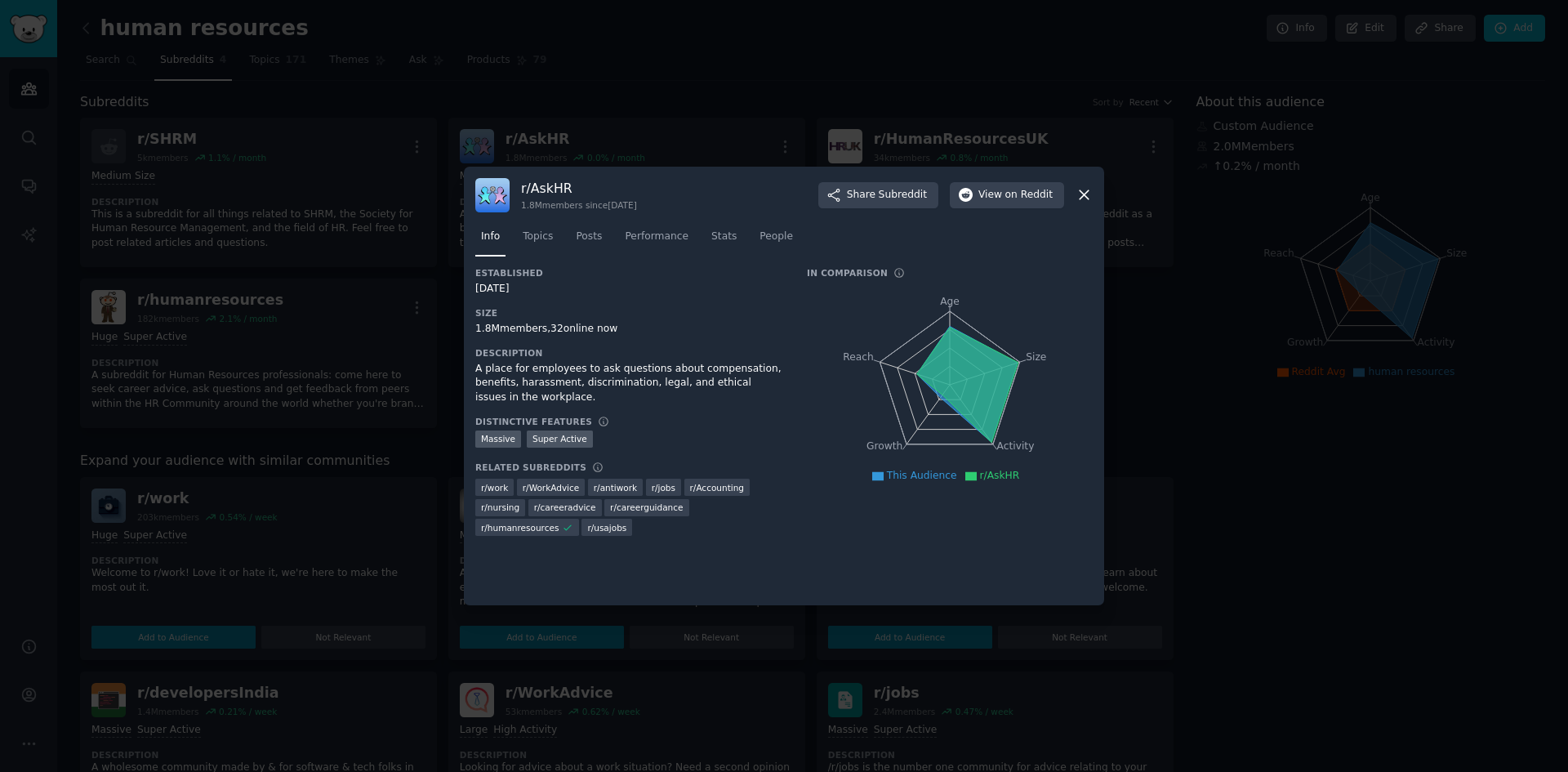
click at [1076, 194] on icon at bounding box center [1084, 195] width 17 height 17
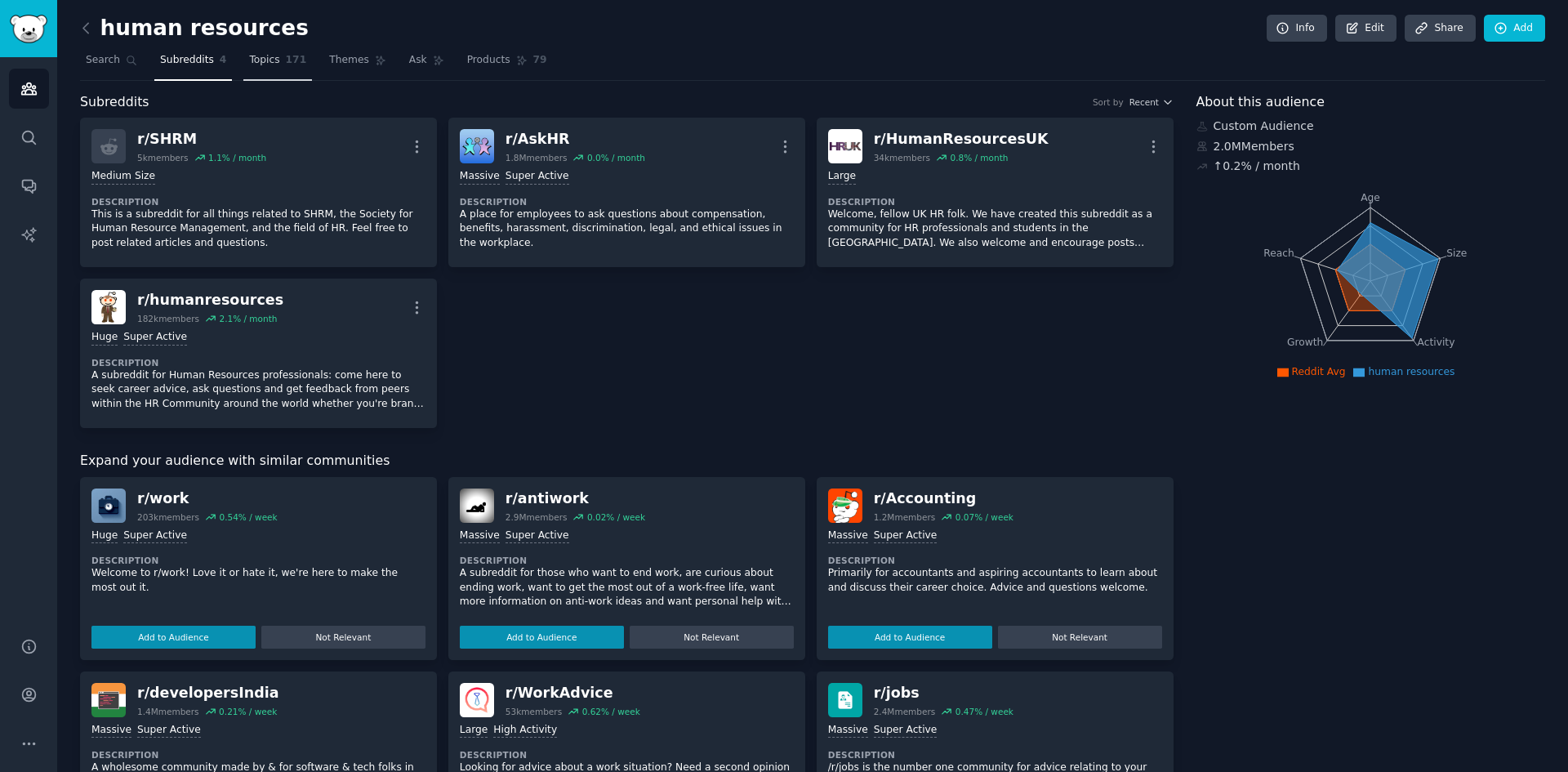
click at [251, 65] on span "Topics" at bounding box center [264, 60] width 30 height 14
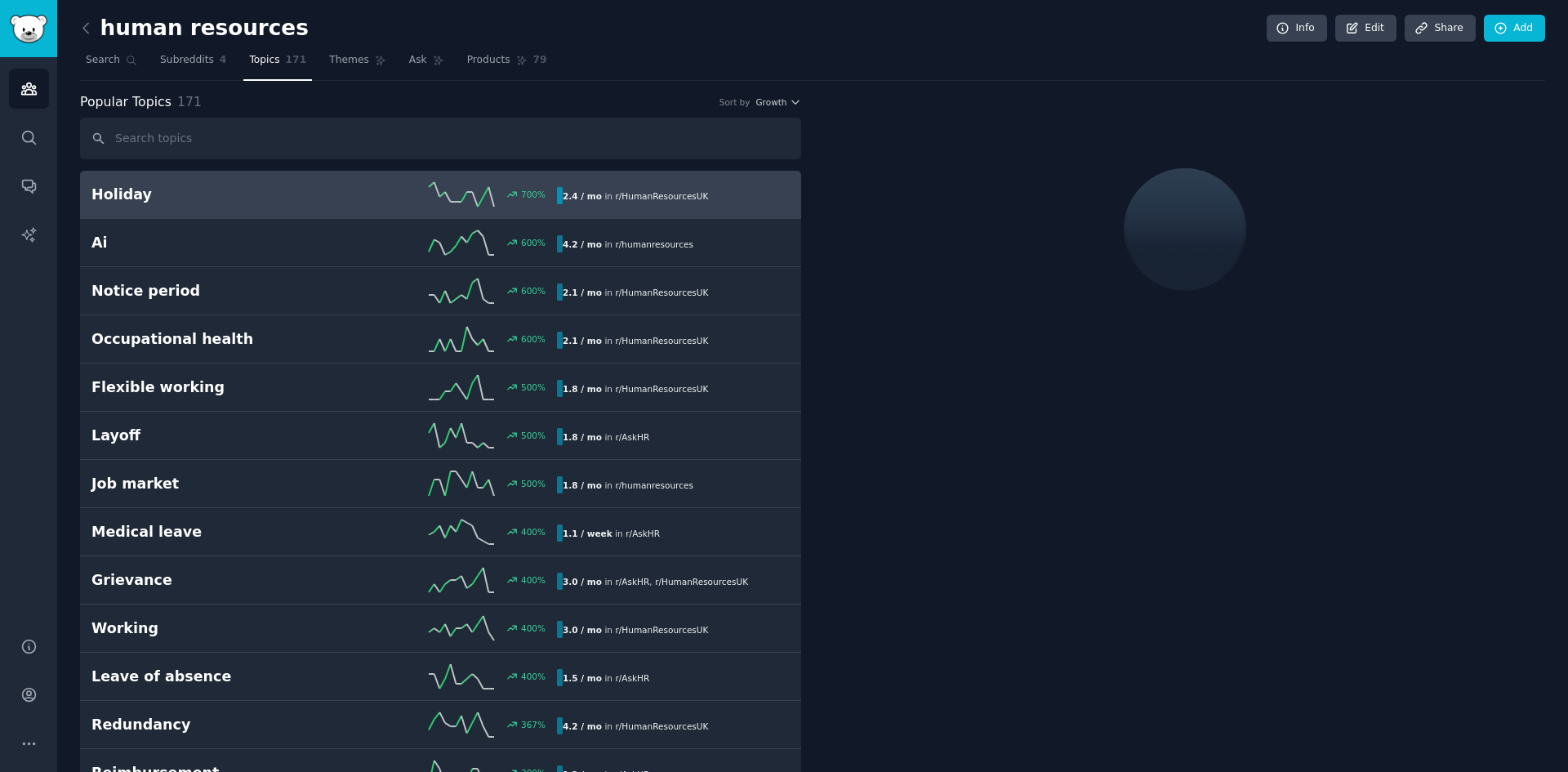
click at [229, 192] on h2 "Holiday" at bounding box center [207, 194] width 233 height 20
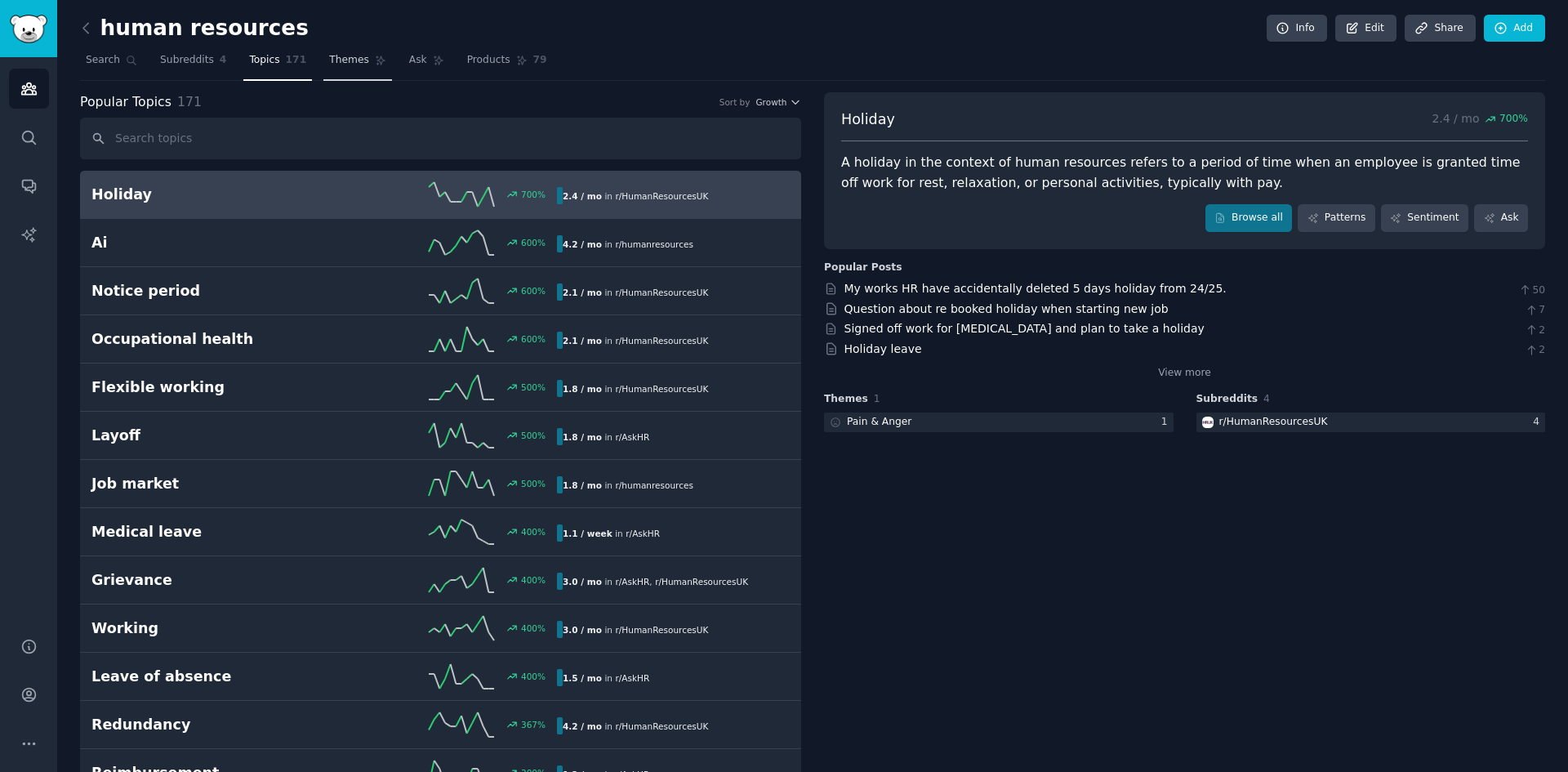
click at [375, 55] on icon at bounding box center [380, 61] width 11 height 11
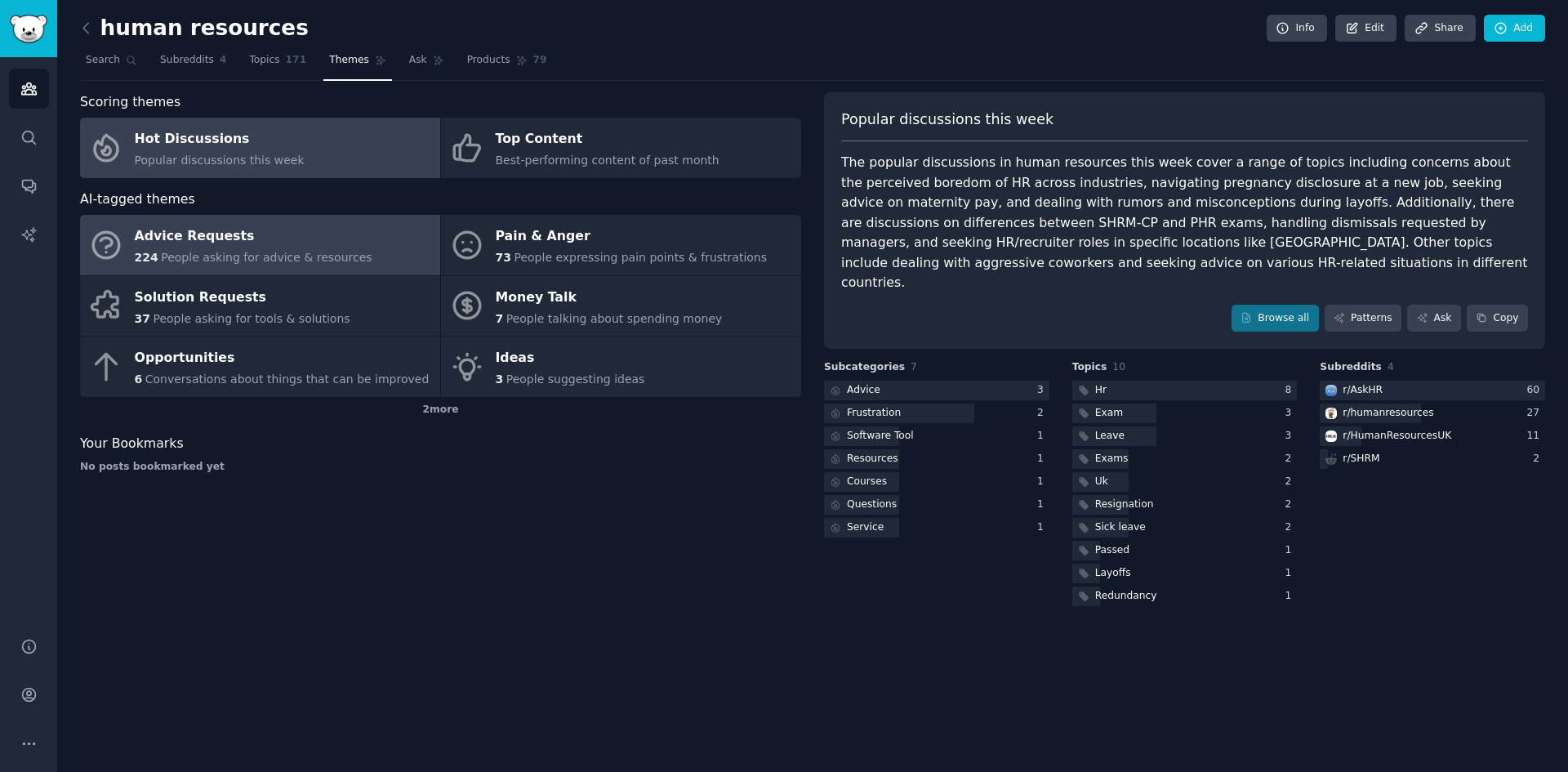
click at [327, 227] on div "Advice Requests" at bounding box center [254, 236] width 238 height 26
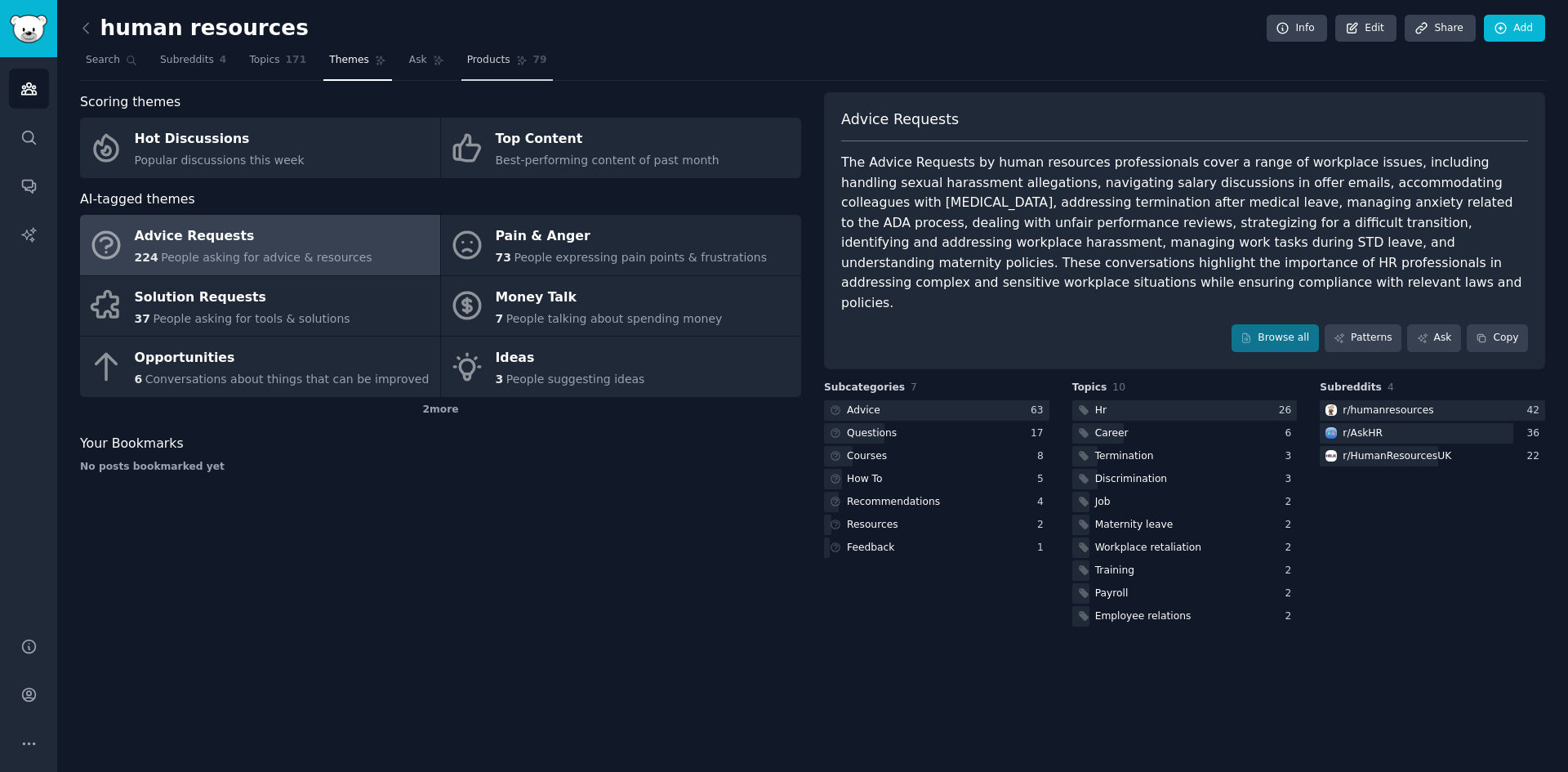
click at [478, 59] on span "Products" at bounding box center [489, 60] width 44 height 14
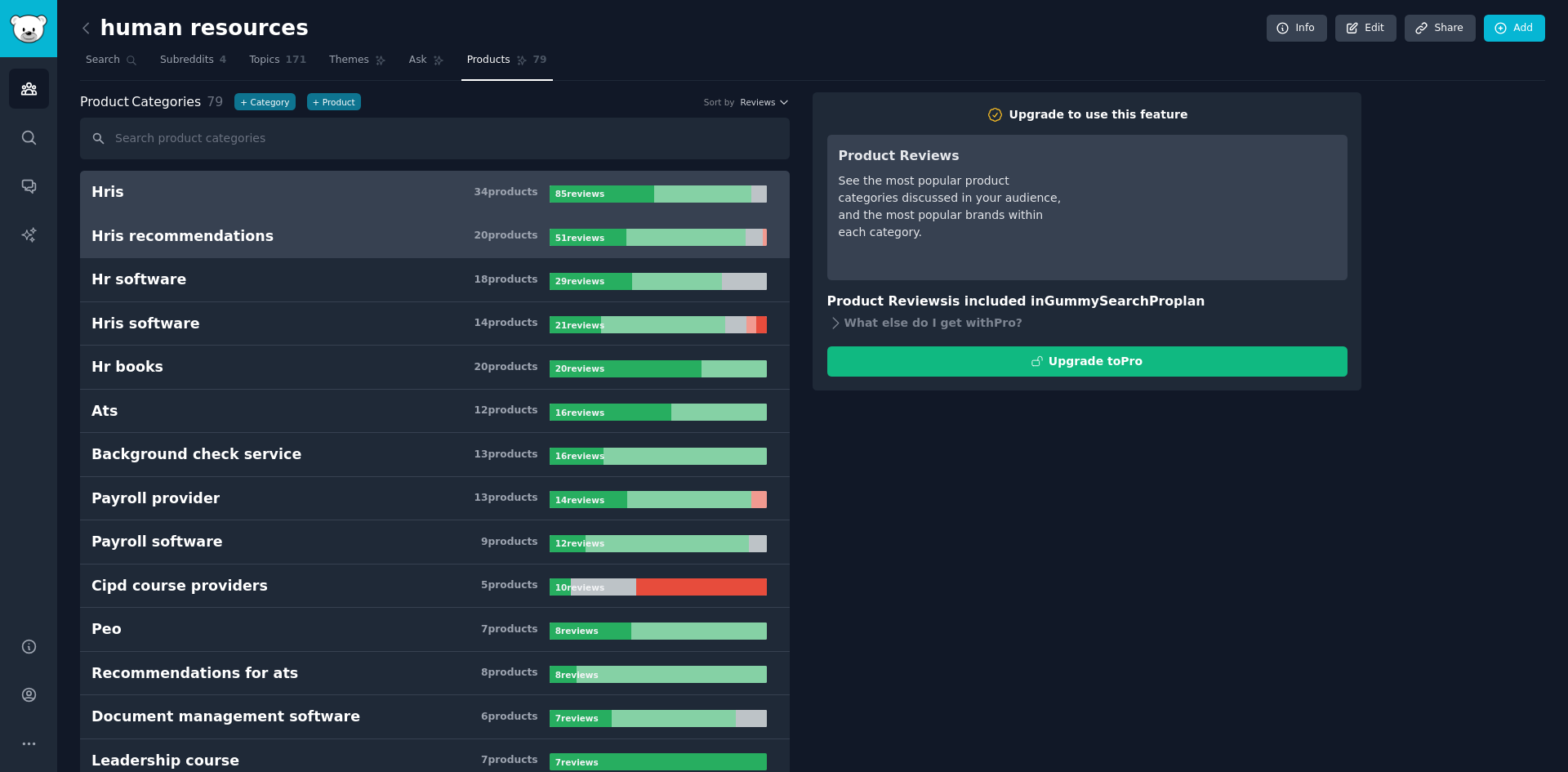
click at [362, 239] on h3 "Hris recommendations 20 product s" at bounding box center [320, 236] width 458 height 20
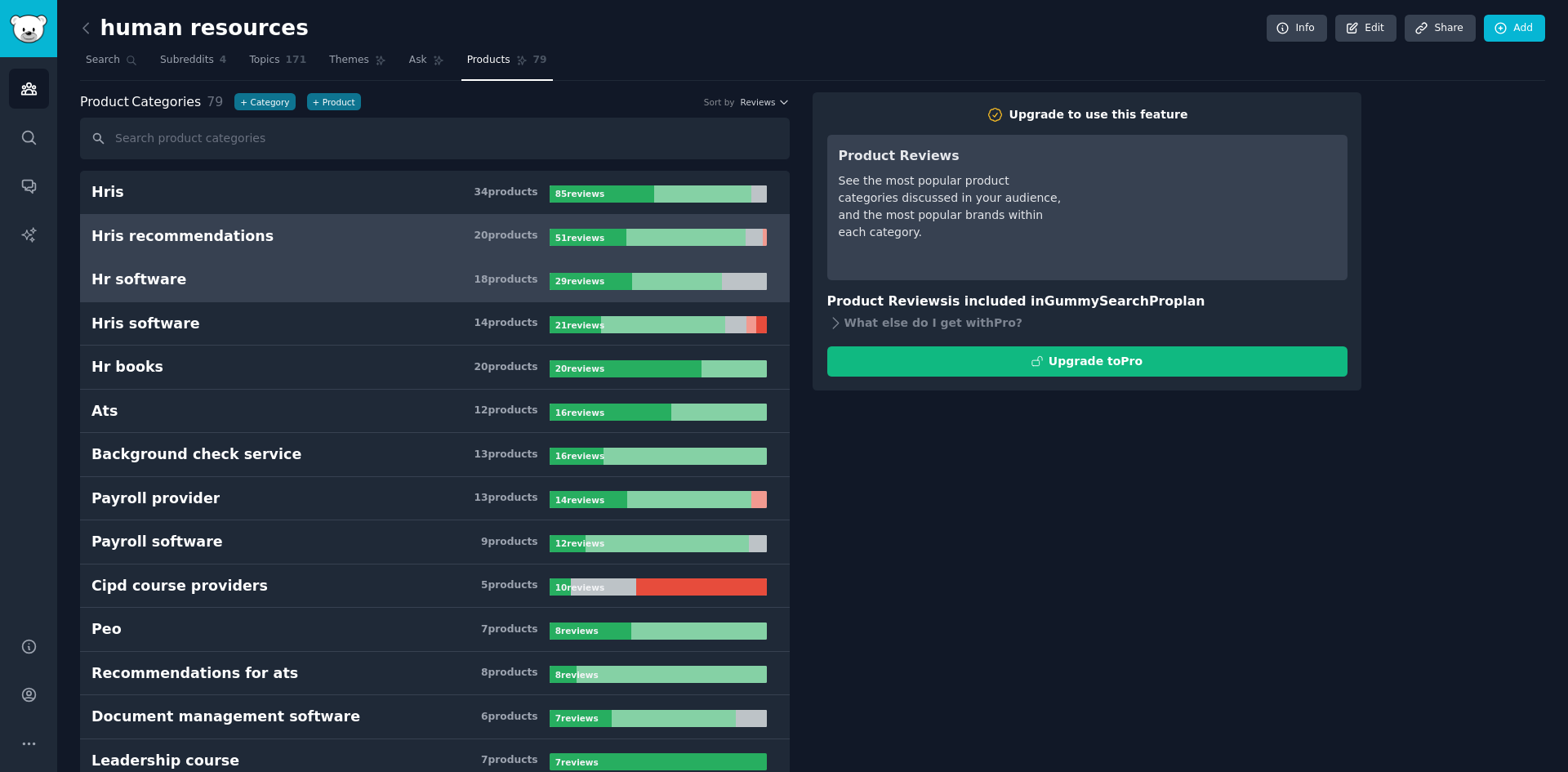
click at [319, 265] on link "Hr software 18 product s 29 review s" at bounding box center [435, 280] width 710 height 44
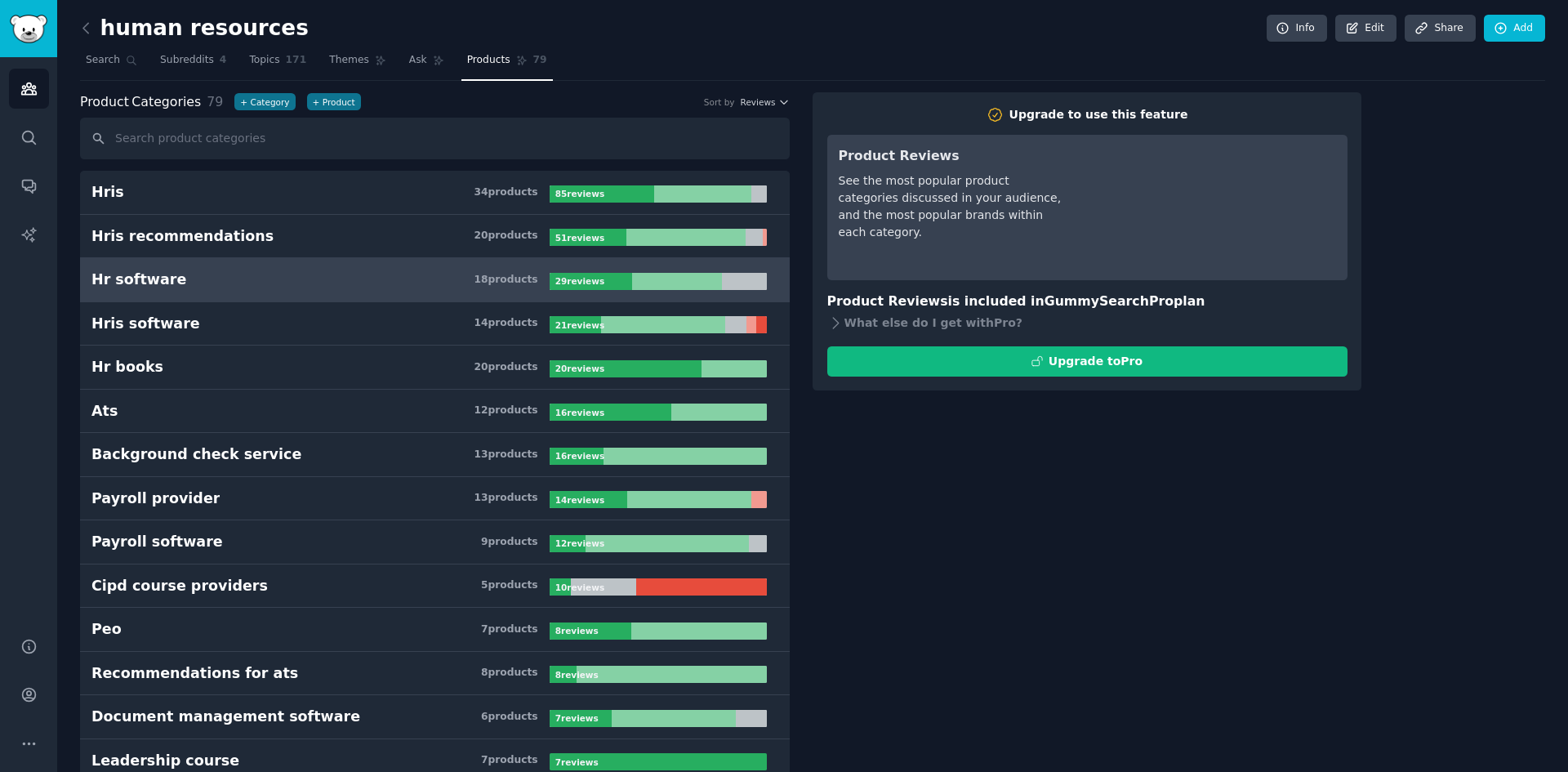
click at [319, 265] on link "Hr software 18 product s 29 review s" at bounding box center [435, 280] width 710 height 44
click at [329, 63] on span "Themes" at bounding box center [349, 60] width 40 height 14
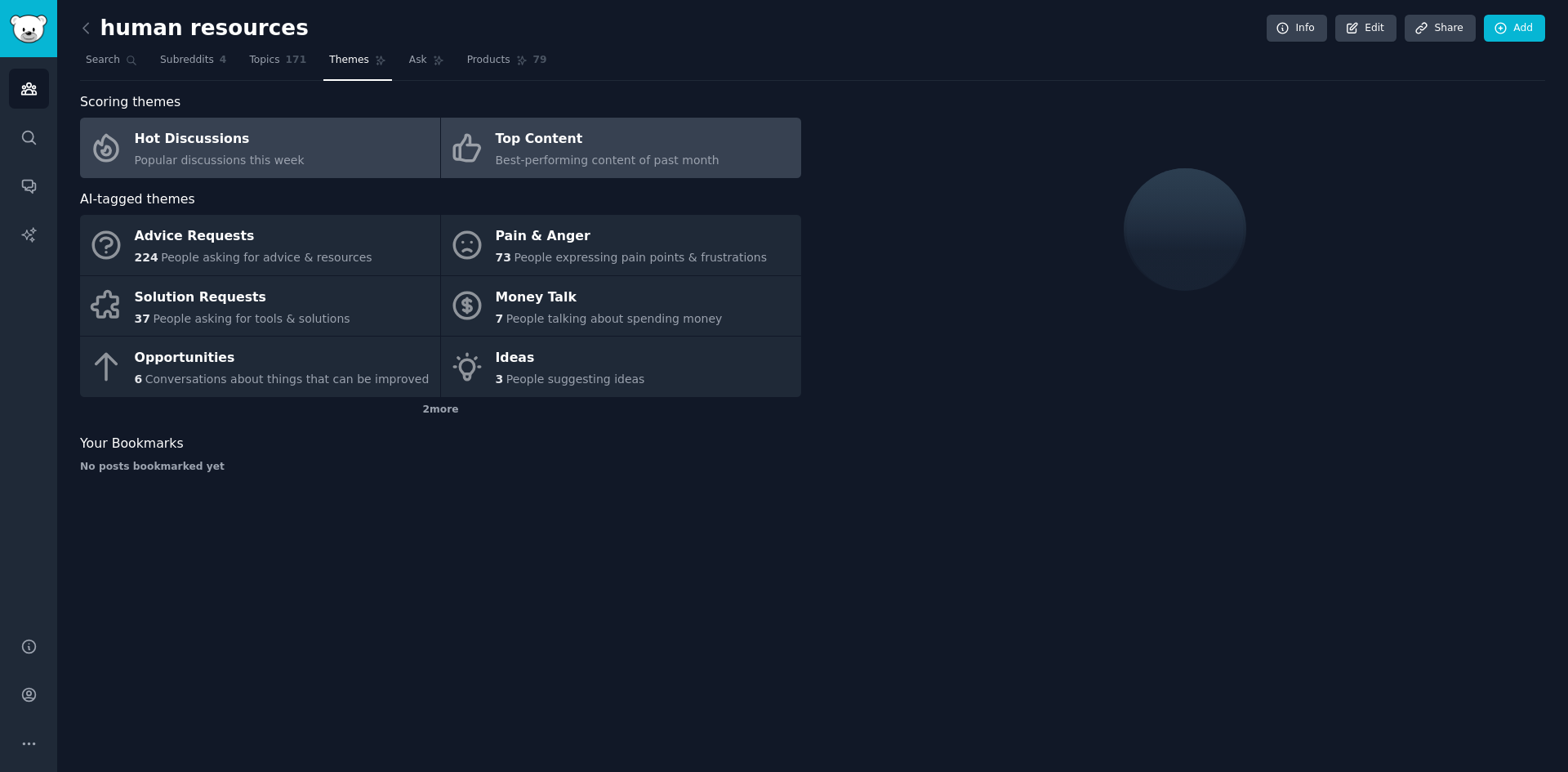
click at [735, 136] on link "Top Content Best-performing content of past month" at bounding box center [621, 148] width 360 height 61
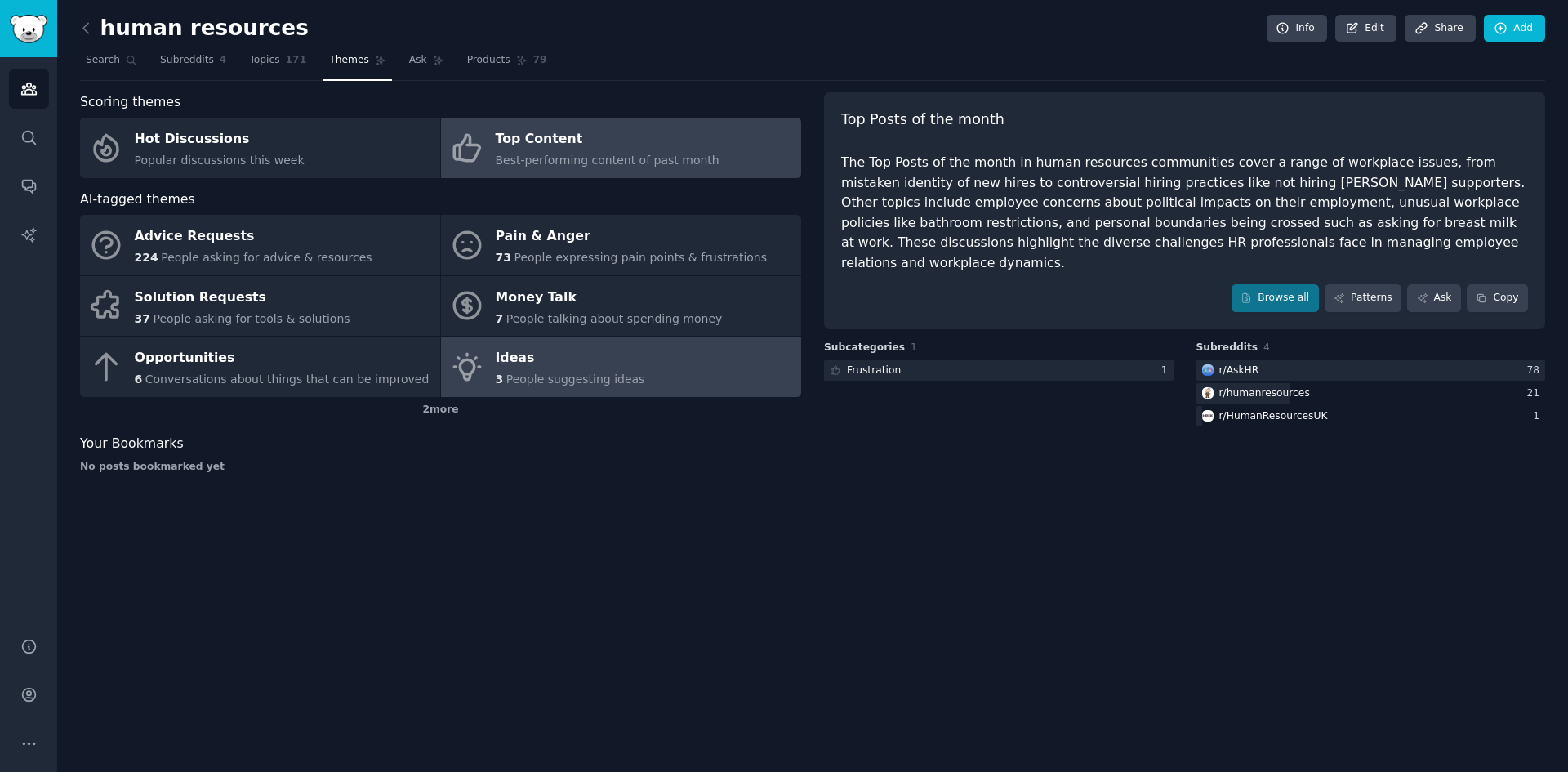
click at [512, 366] on div "Ideas" at bounding box center [570, 357] width 149 height 26
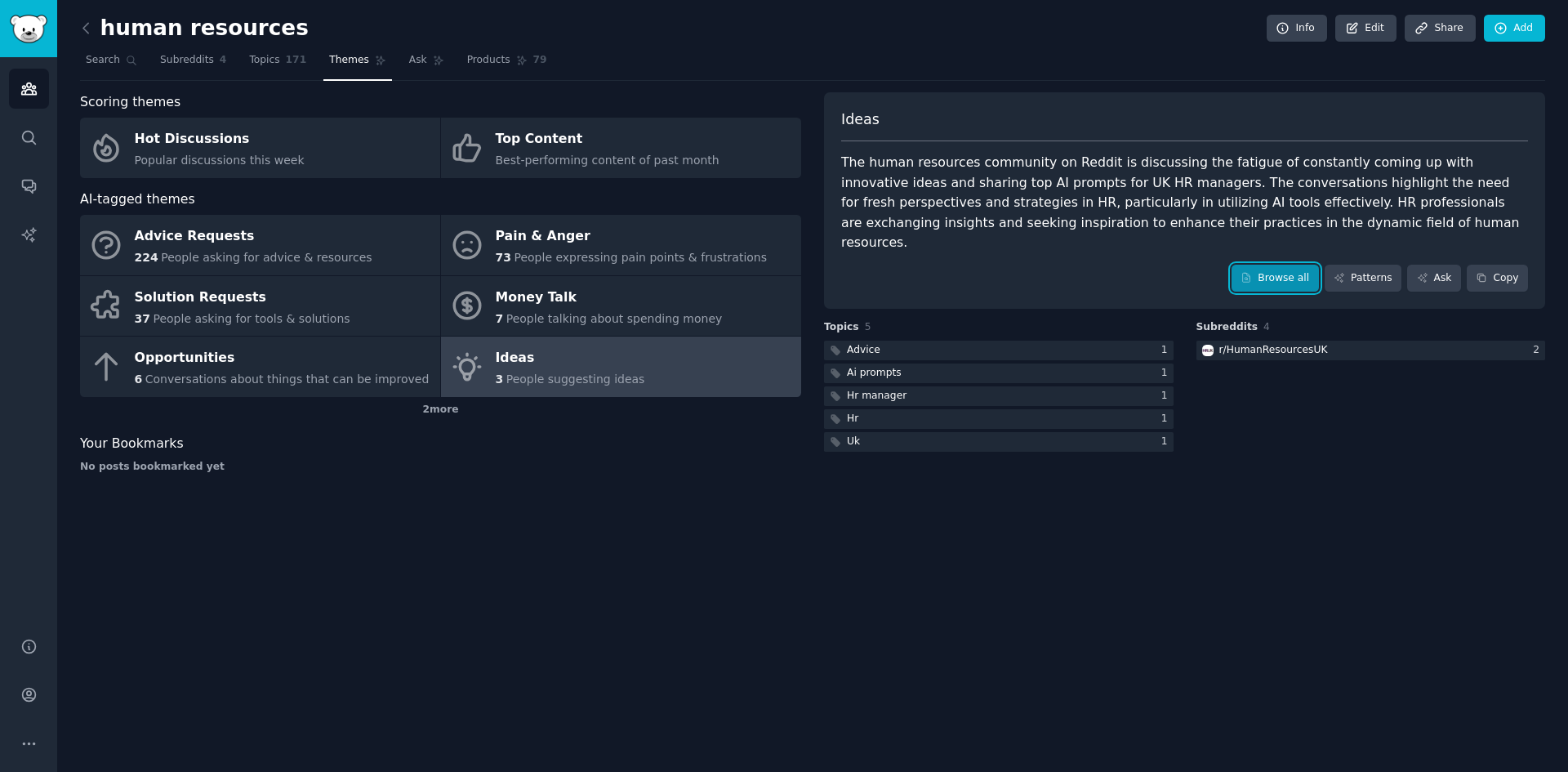
click at [1252, 272] on icon at bounding box center [1247, 278] width 11 height 11
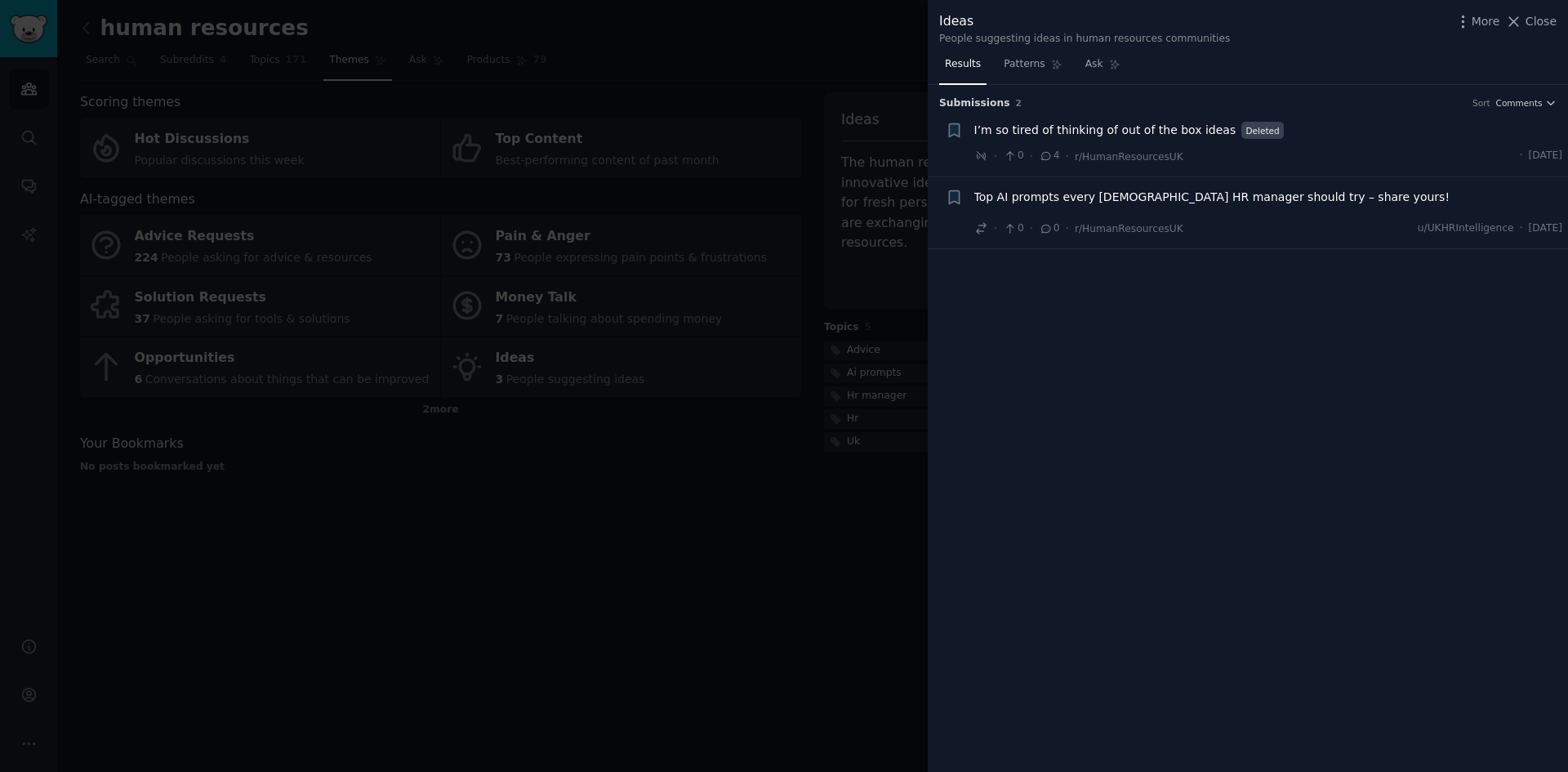
click at [1184, 134] on span "I’m so tired of thinking of out of the box ideas" at bounding box center [1106, 130] width 262 height 17
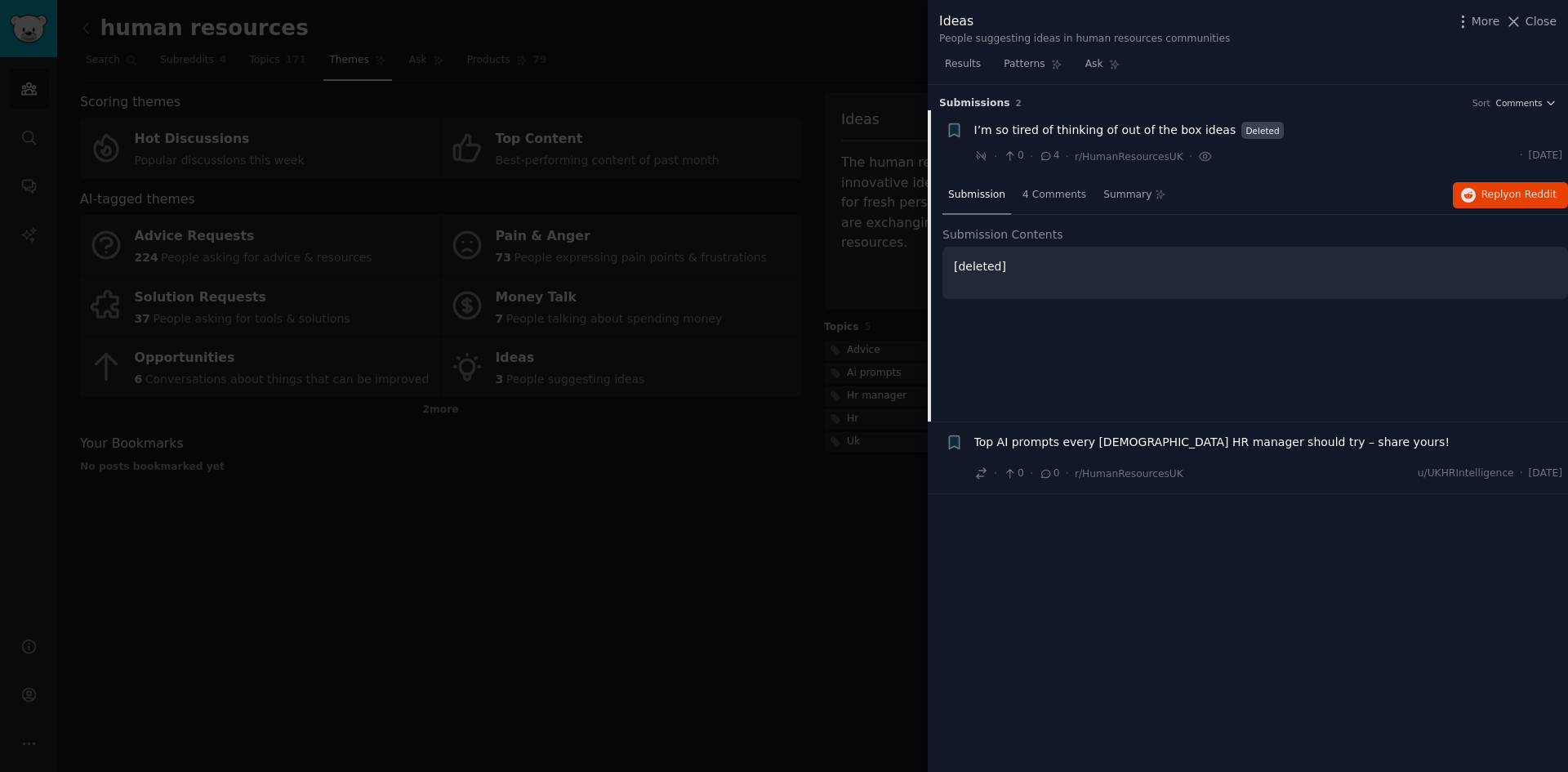
click at [1190, 440] on span "Top AI prompts every UK HR manager should try – share yours!" at bounding box center [1212, 442] width 476 height 17
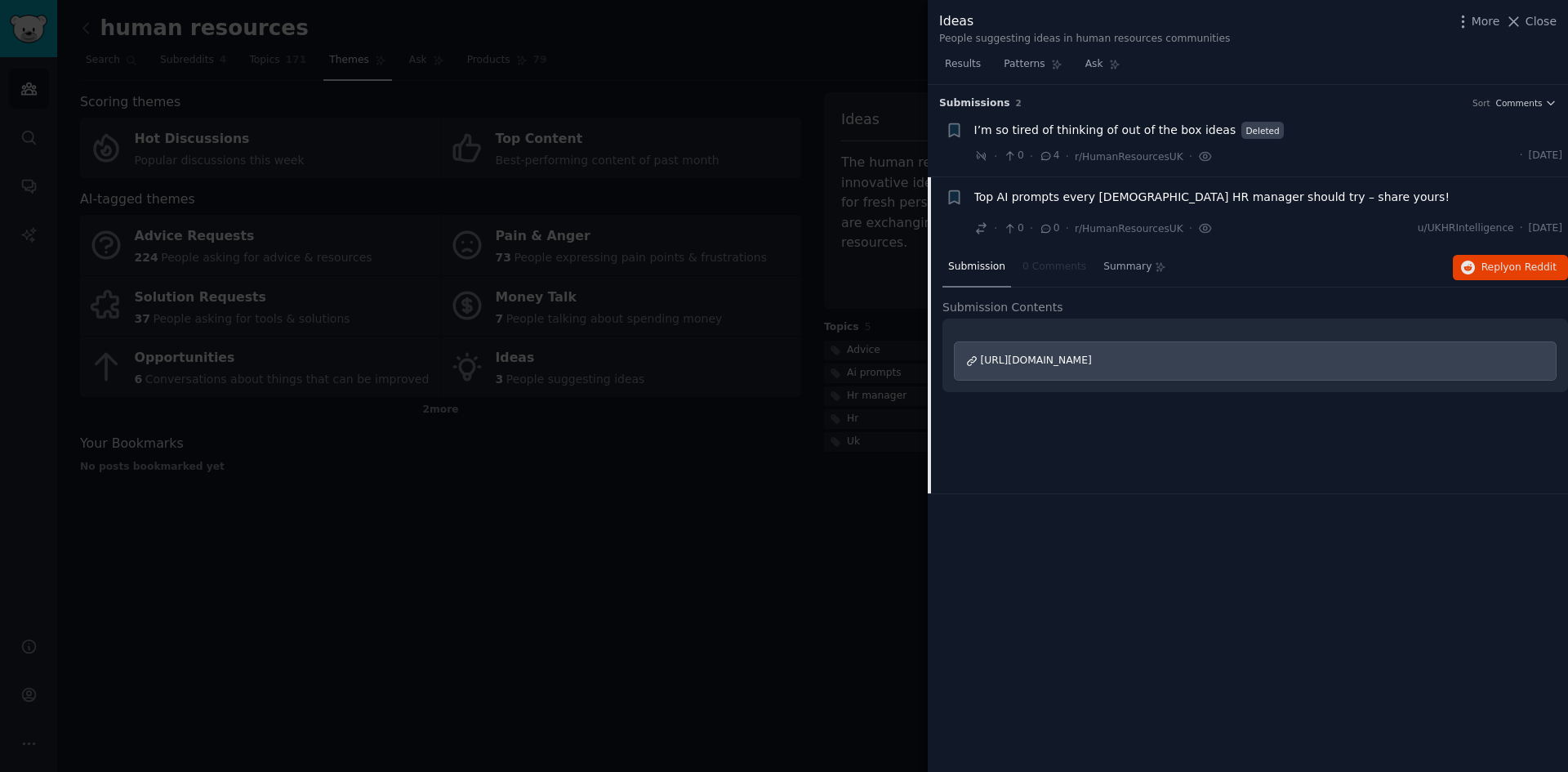
click at [1093, 357] on span "https://www.reddit.com/r/UKHRSoftware/comments/1n5mkfu/top_ai_prompts_every_uk_…" at bounding box center [1036, 360] width 111 height 11
click at [753, 114] on div at bounding box center [784, 386] width 1568 height 772
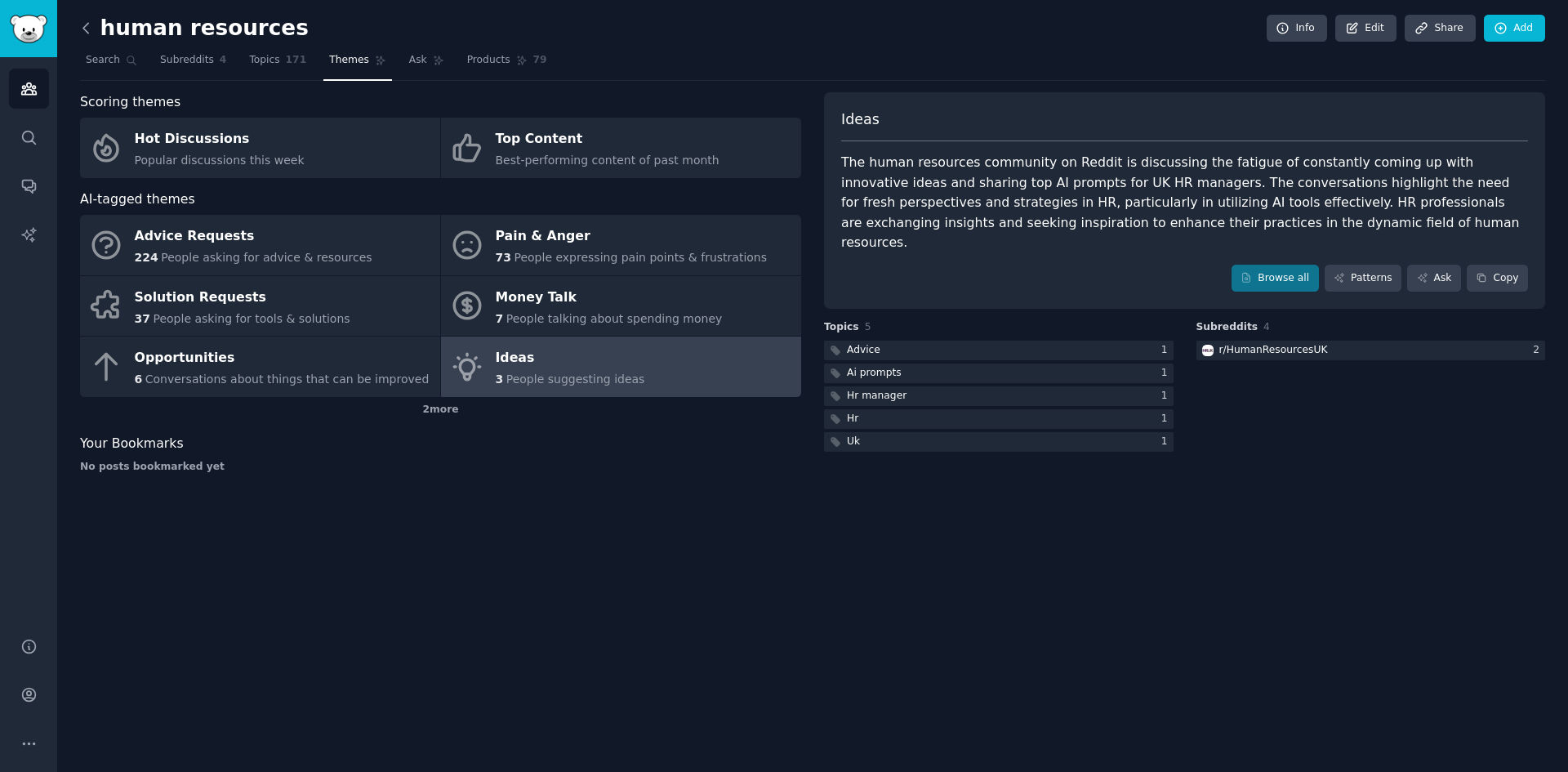
click at [87, 26] on icon at bounding box center [87, 29] width 17 height 17
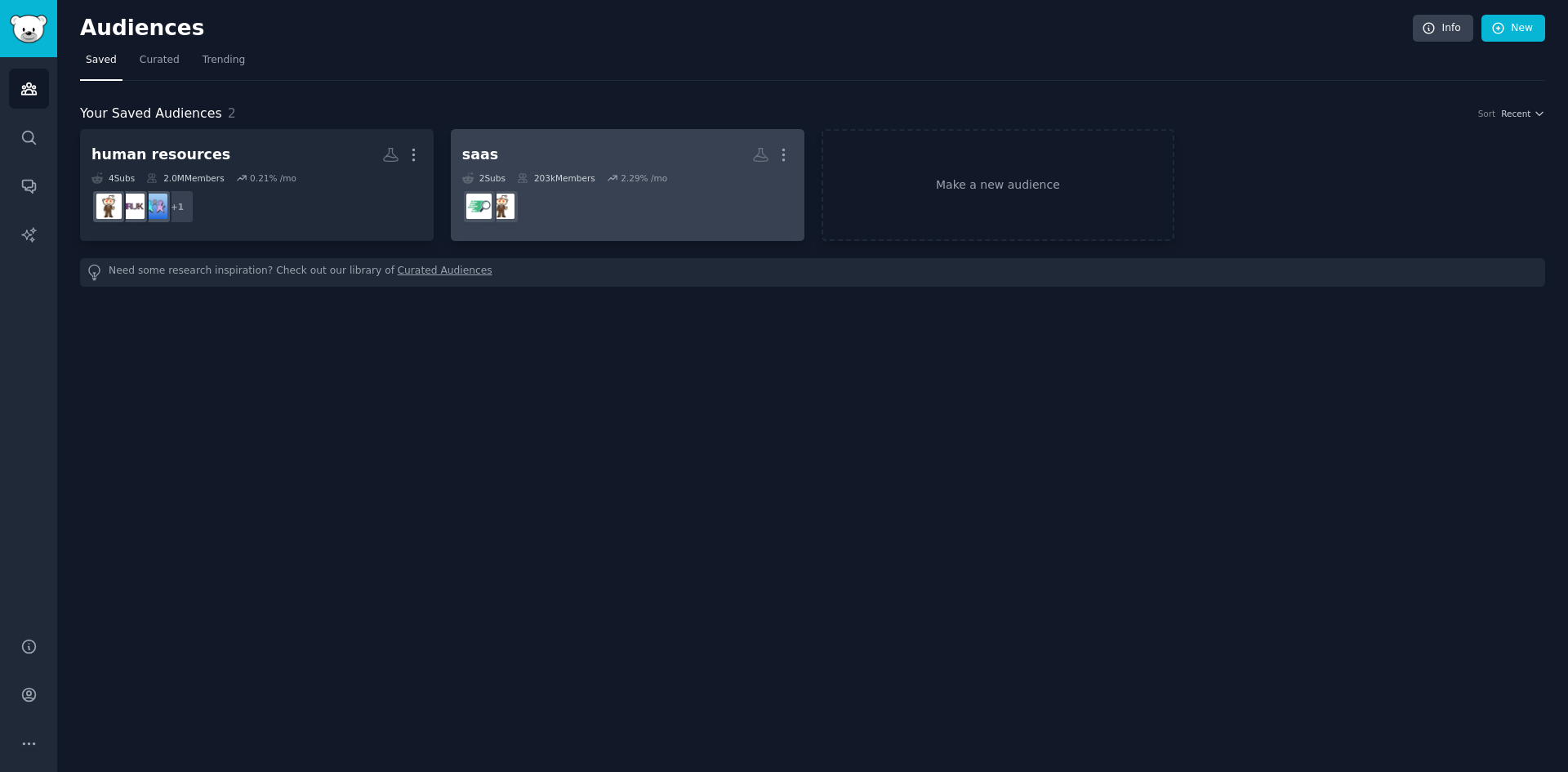
click at [572, 142] on h2 "saas More" at bounding box center [628, 155] width 331 height 29
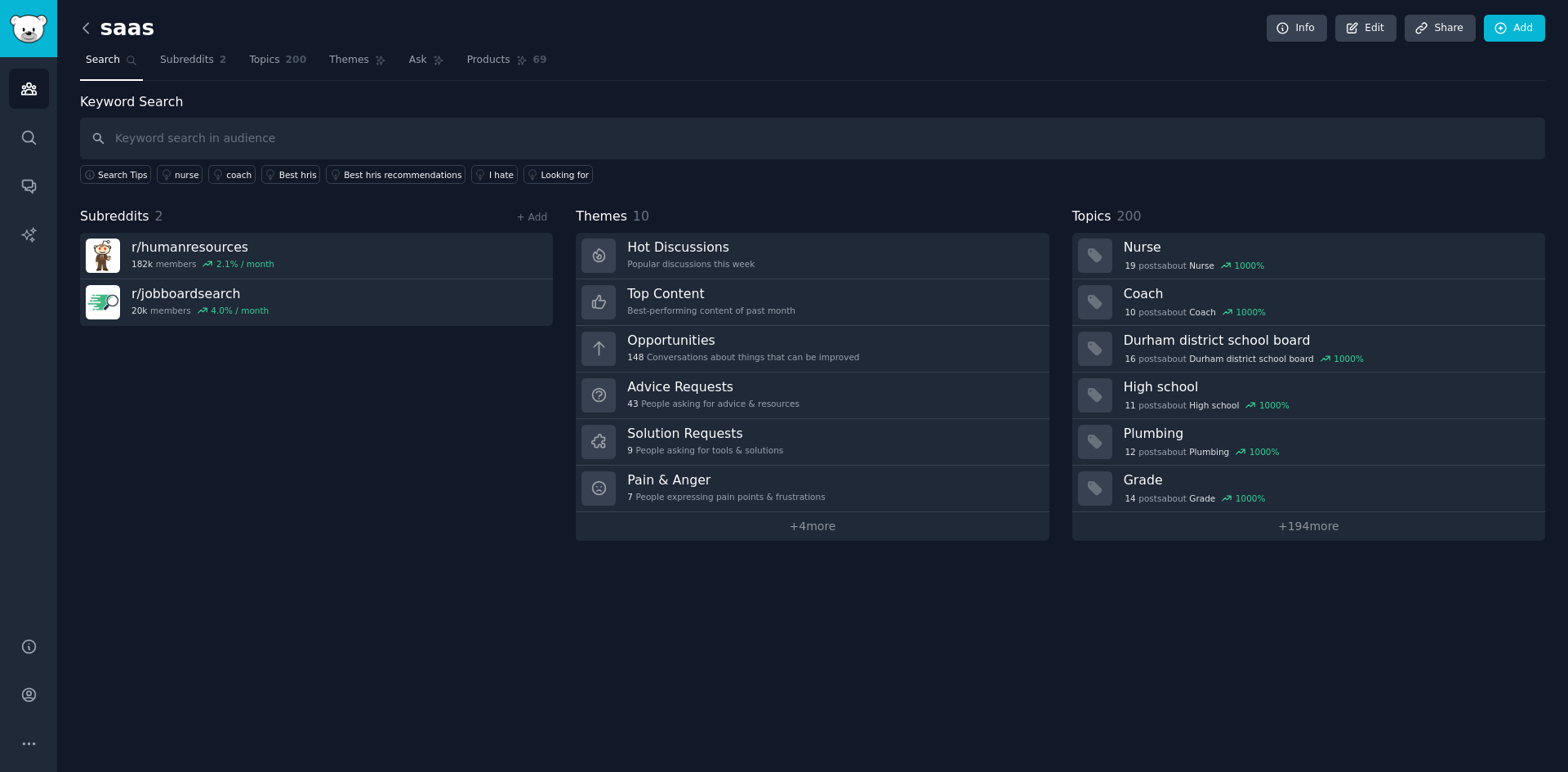
click at [89, 27] on icon at bounding box center [87, 29] width 17 height 17
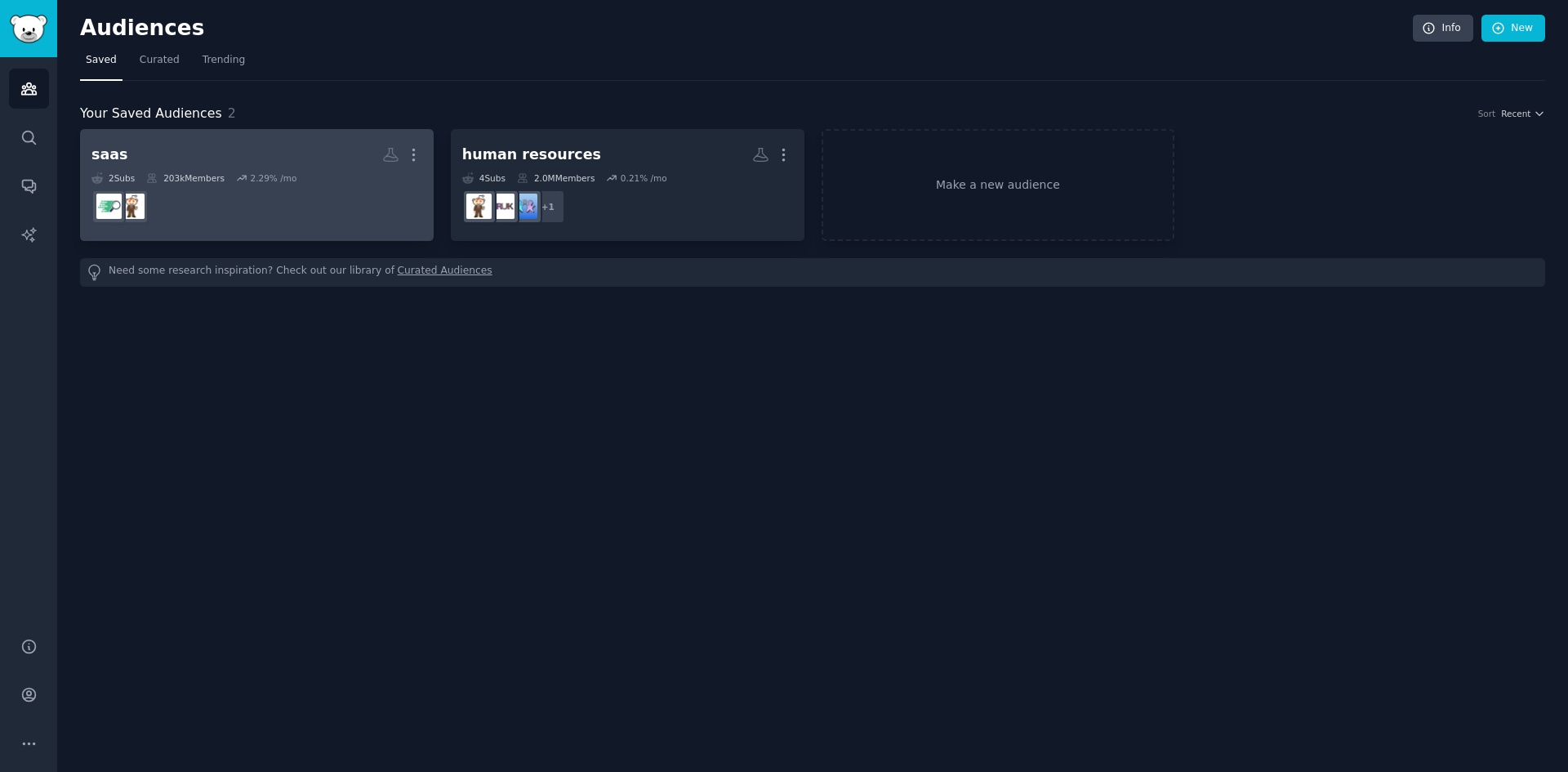
click at [346, 175] on div "2 Sub s 203k Members 2.29 % /mo" at bounding box center [257, 178] width 331 height 11
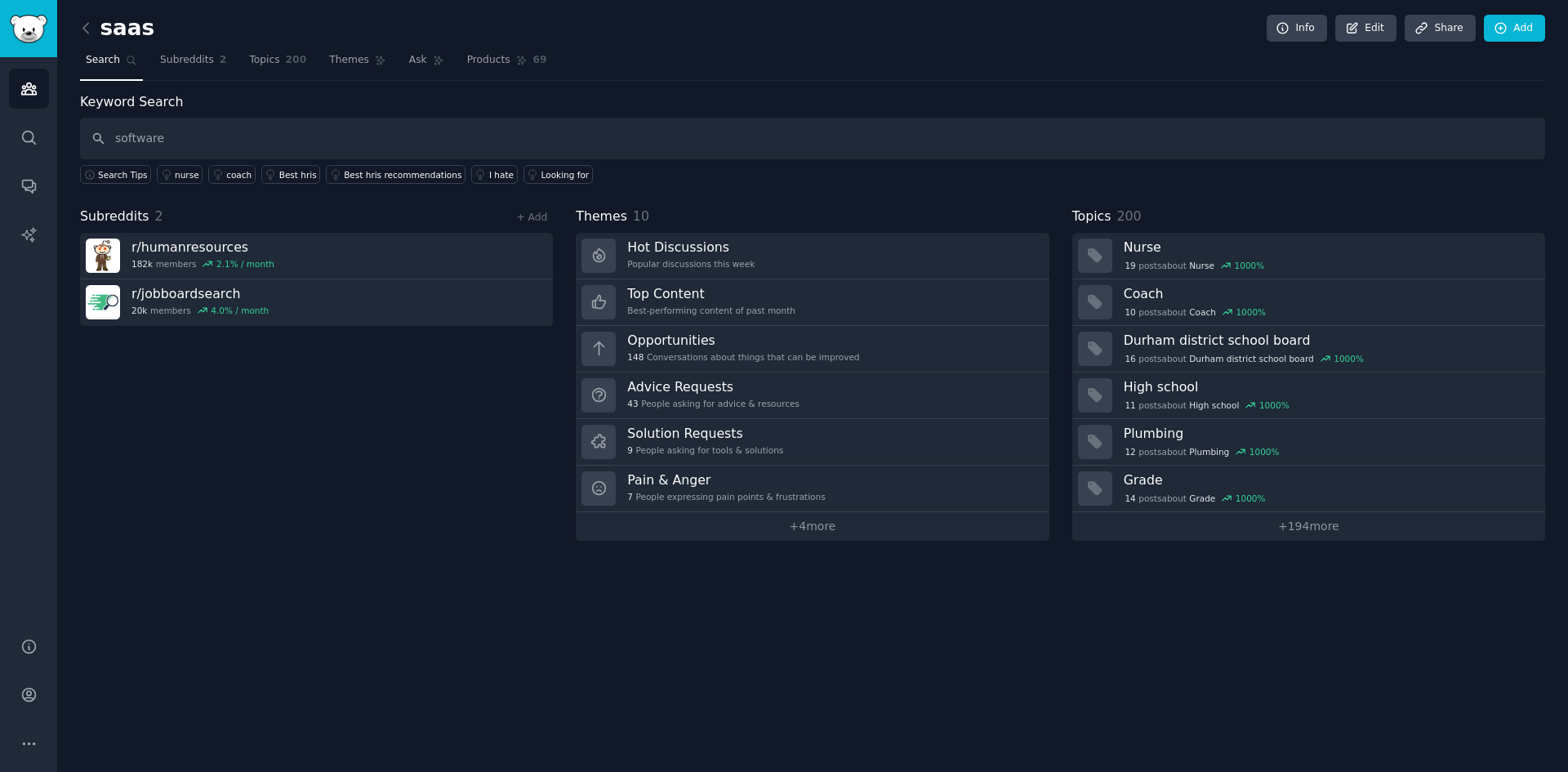
type input "software"
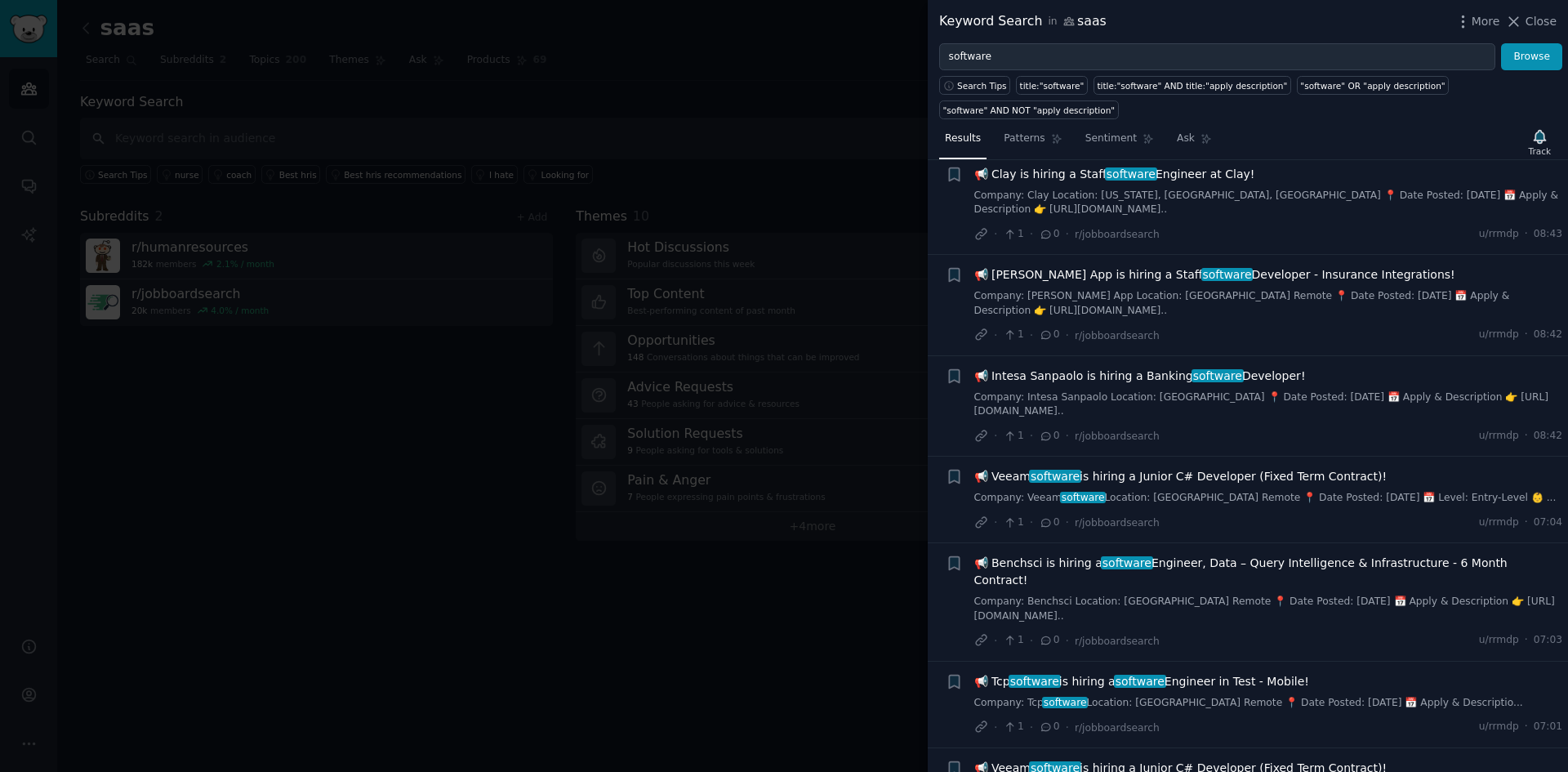
scroll to position [653, 0]
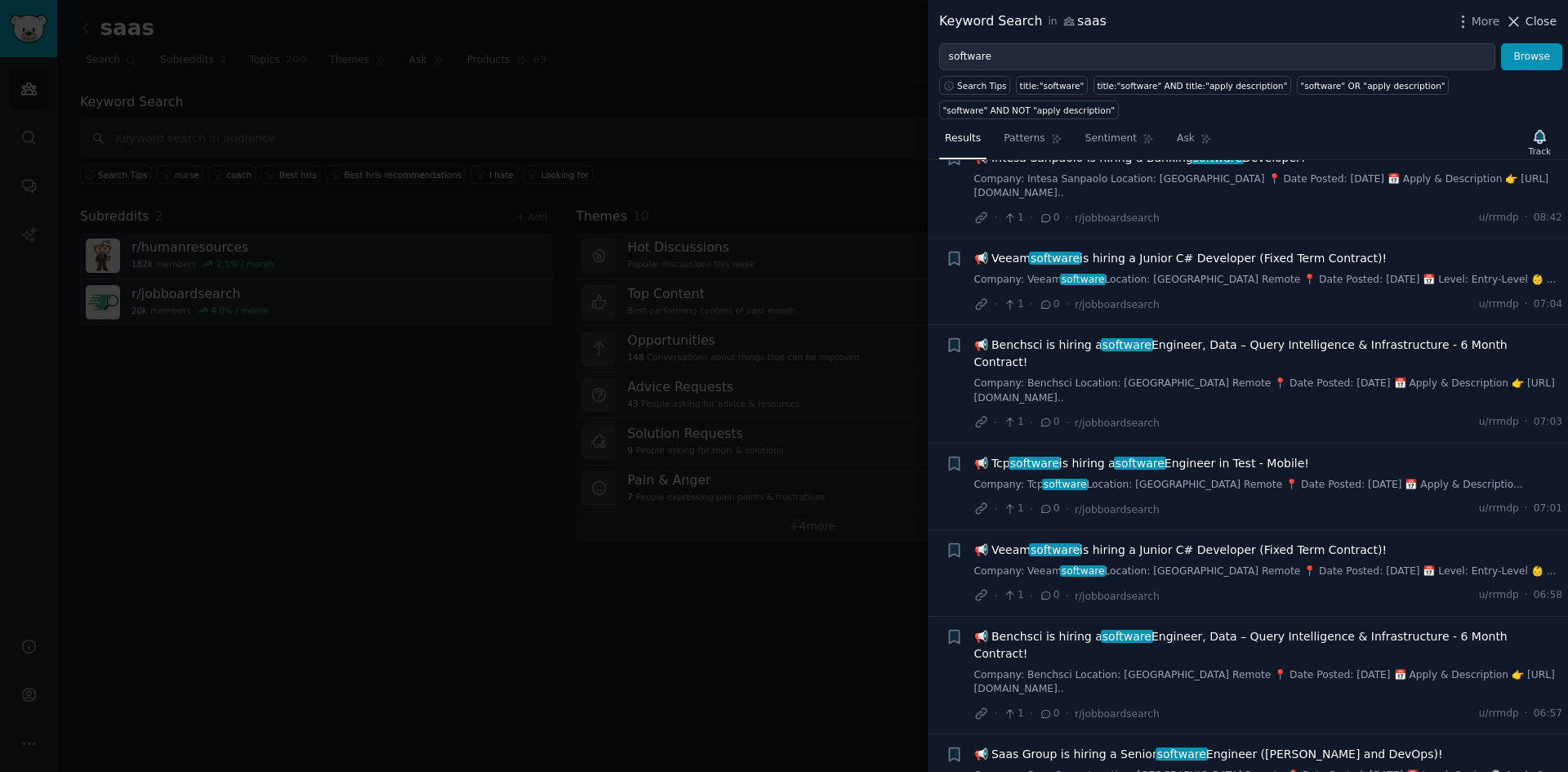
click at [1542, 20] on span "Close" at bounding box center [1541, 22] width 31 height 17
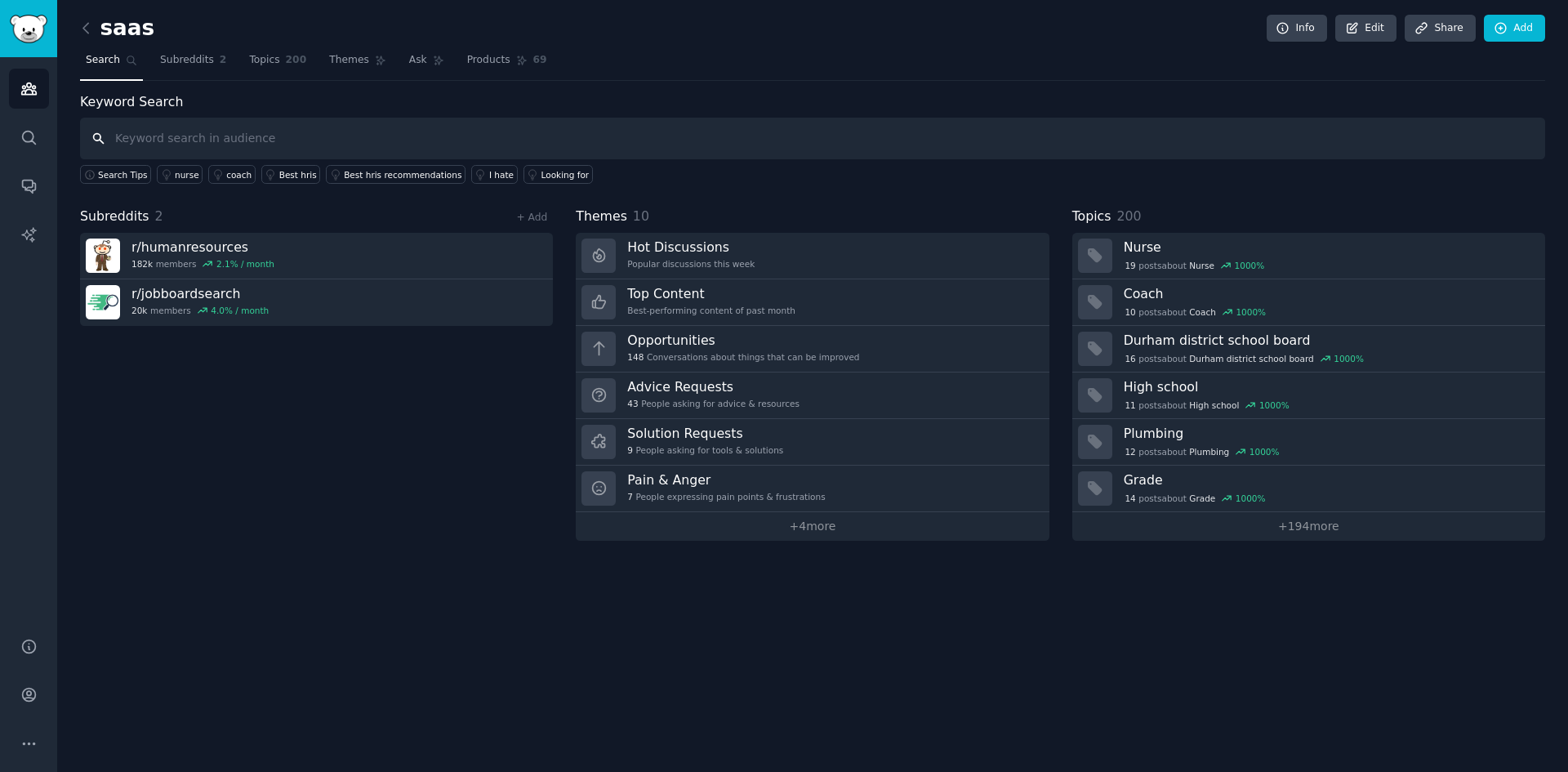
click at [174, 143] on input "text" at bounding box center [812, 139] width 1465 height 42
type input "hrms"
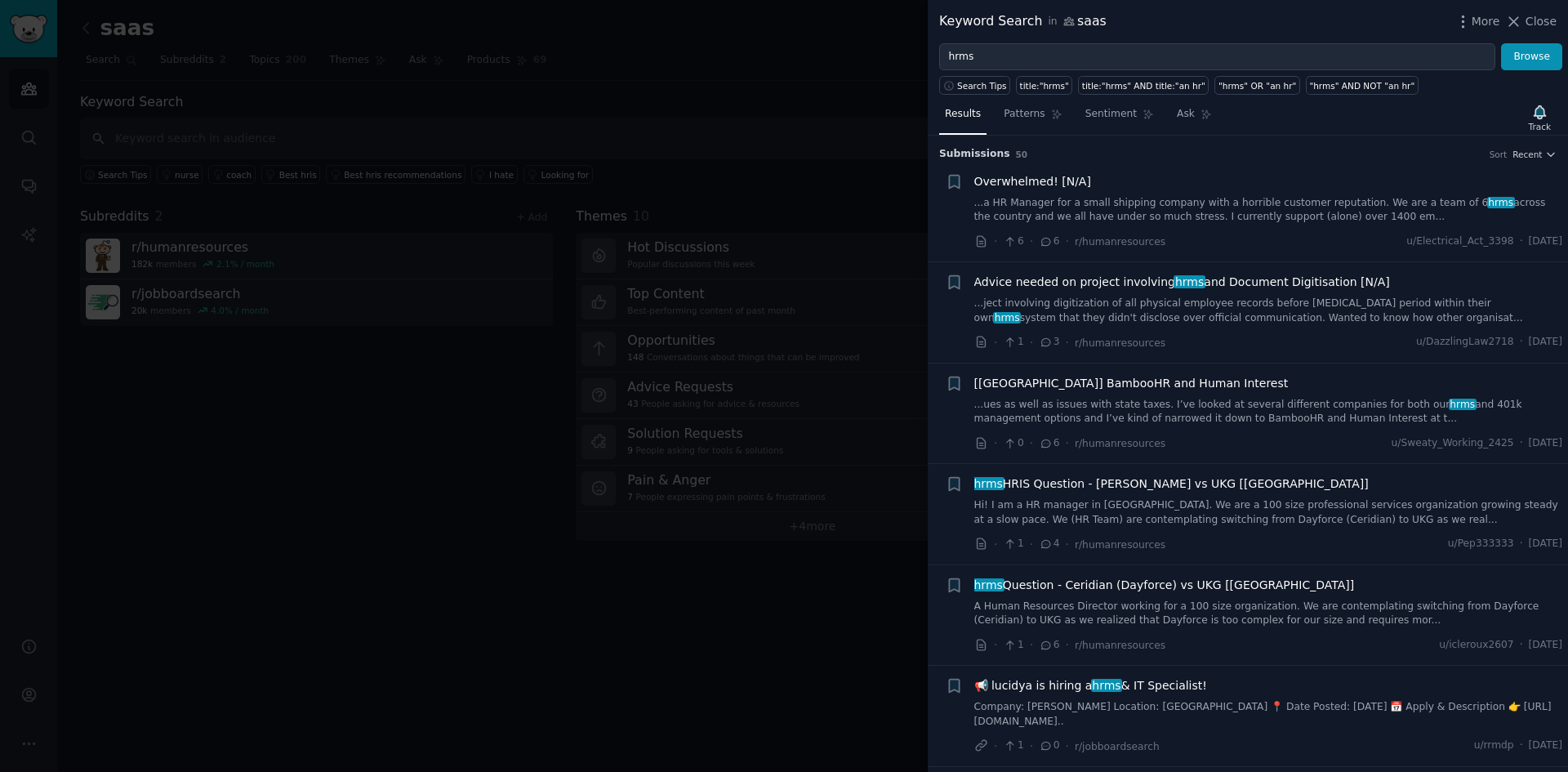
click at [1193, 379] on span "[United States] BambooHR and Human Interest" at bounding box center [1132, 383] width 315 height 17
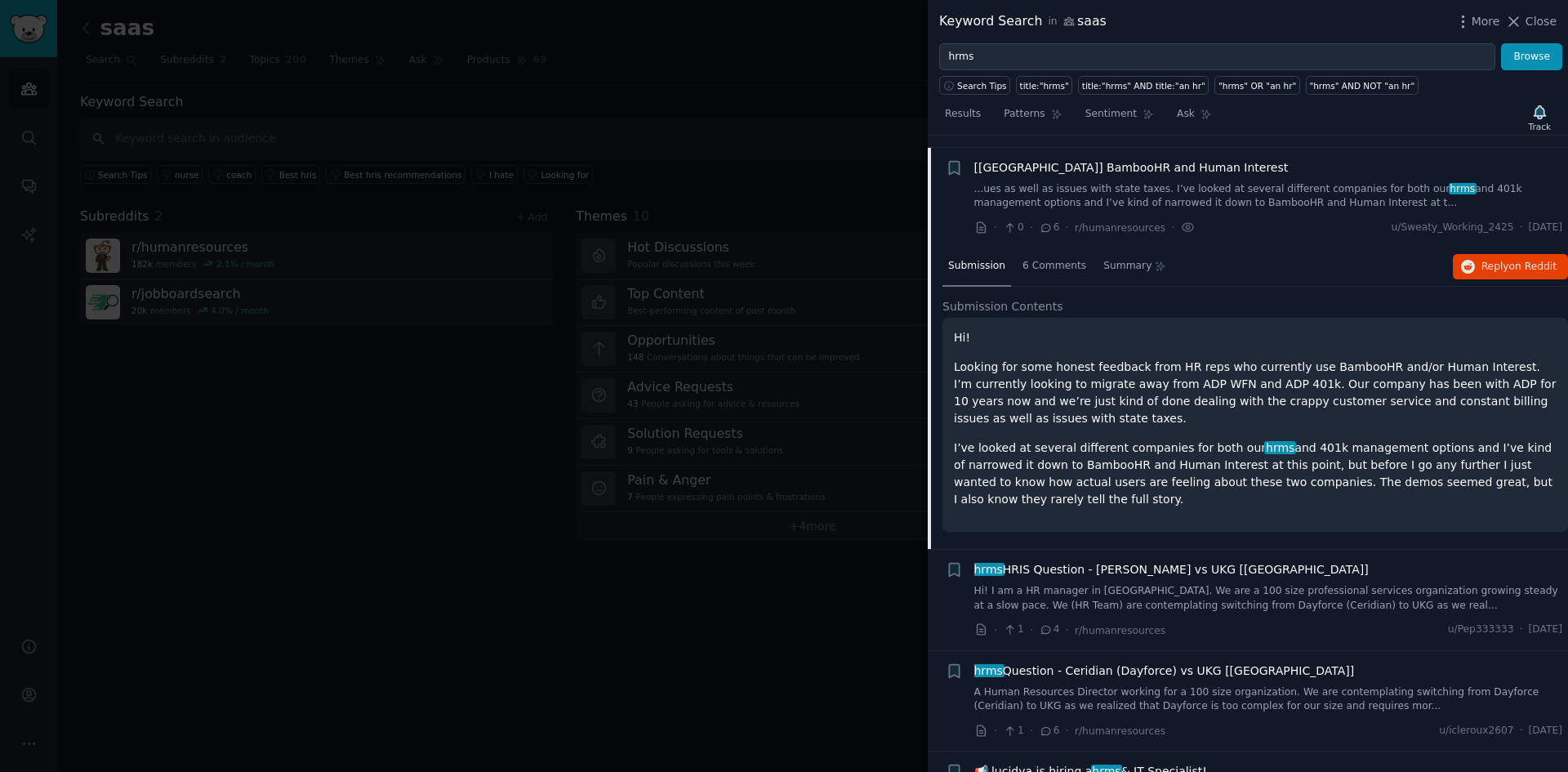
scroll to position [228, 0]
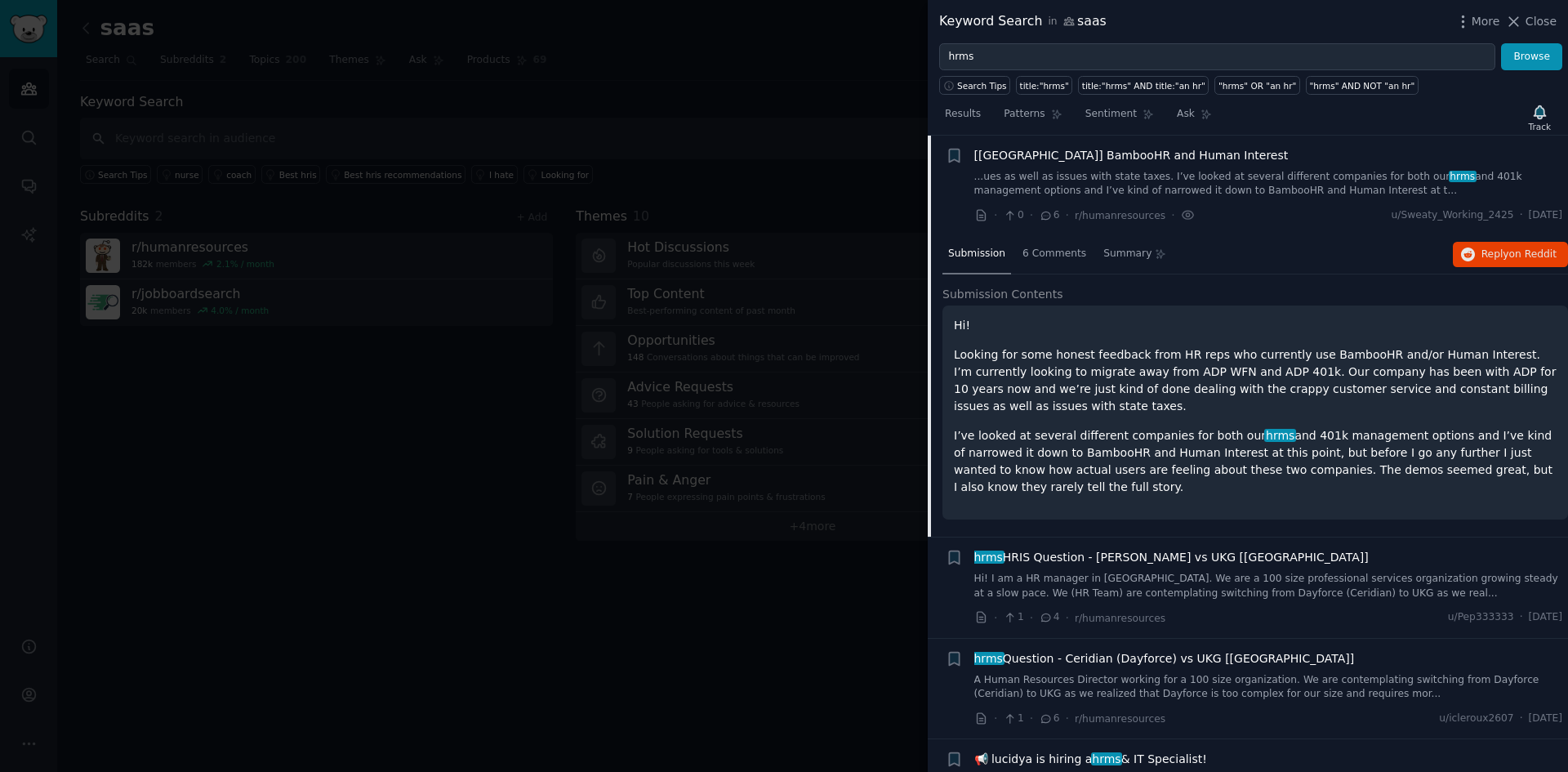
click at [1312, 359] on p "Looking for some honest feedback from HR reps who currently use BambooHR and/or…" at bounding box center [1255, 380] width 603 height 68
copy p "BambooHR"
